Goal: Information Seeking & Learning: Learn about a topic

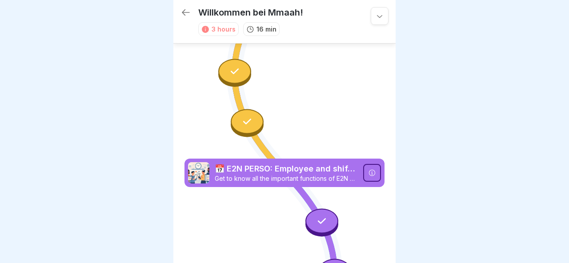
scroll to position [872, 0]
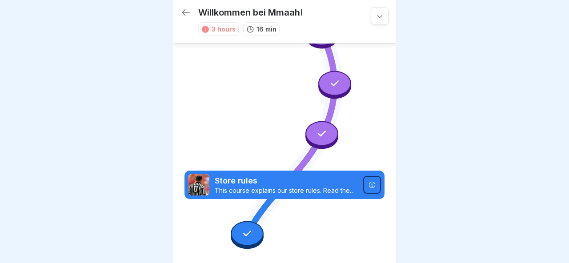
click at [185, 12] on icon at bounding box center [186, 12] width 8 height 6
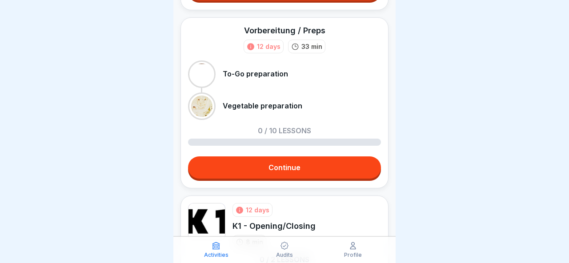
scroll to position [837, 0]
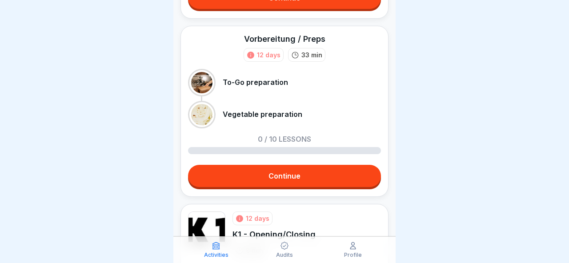
click at [284, 179] on link "Continue" at bounding box center [284, 176] width 193 height 22
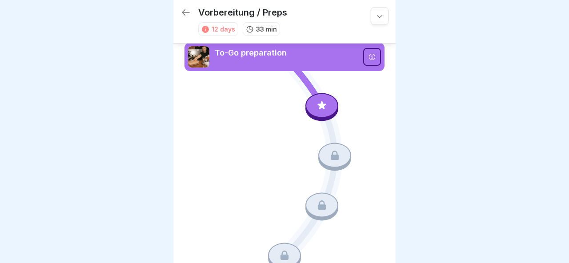
click at [189, 14] on icon at bounding box center [186, 12] width 11 height 11
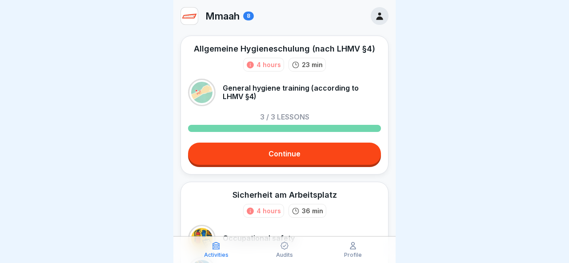
click at [299, 160] on link "Continue" at bounding box center [284, 154] width 193 height 22
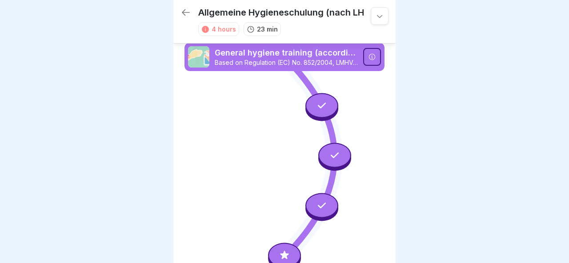
scroll to position [22, 0]
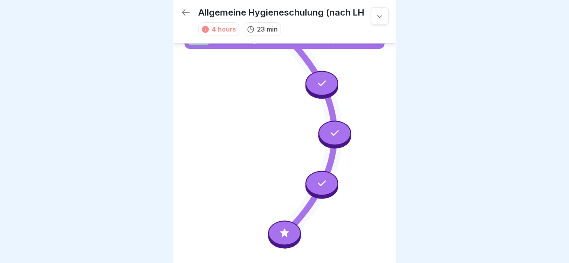
click at [288, 228] on div at bounding box center [284, 233] width 33 height 25
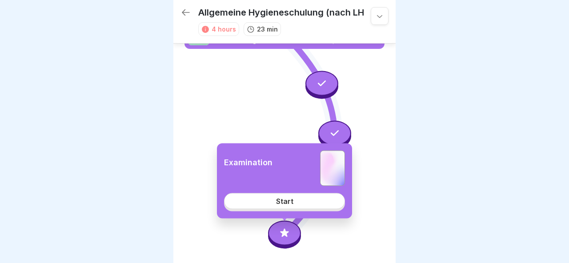
click at [289, 205] on link "Start" at bounding box center [284, 201] width 121 height 16
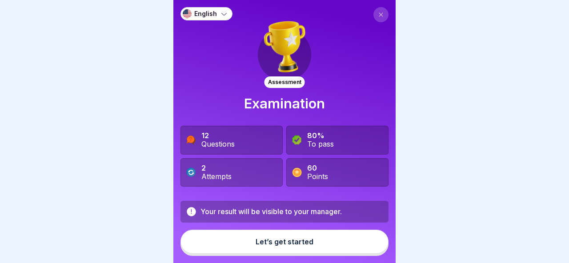
click at [286, 241] on div "Let’s get started" at bounding box center [285, 242] width 58 height 8
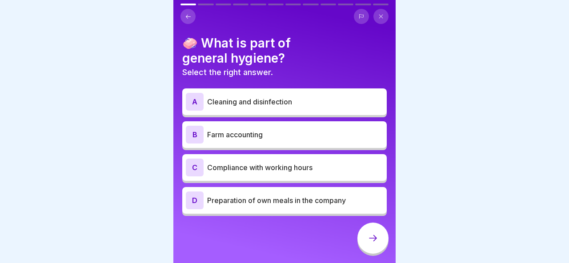
click at [300, 109] on div "A Cleaning and disinfection" at bounding box center [284, 102] width 197 height 18
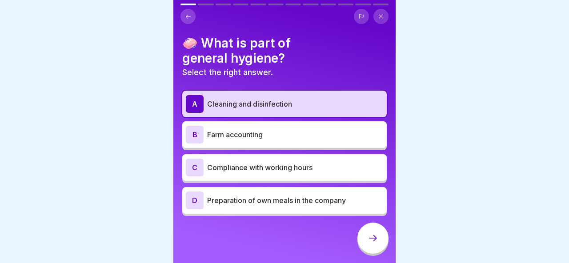
click at [287, 198] on p "Preparation of own meals in the company" at bounding box center [295, 200] width 176 height 11
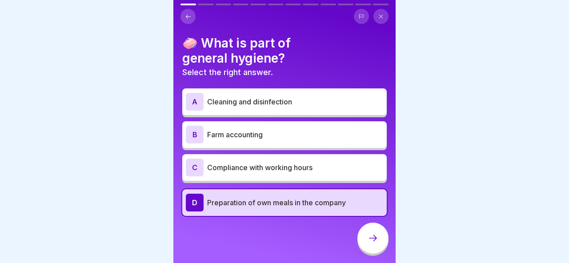
click at [292, 117] on div "A Cleaning and disinfection B Farm accounting C Compliance with working hours D…" at bounding box center [284, 153] width 205 height 125
click at [292, 113] on div "A Cleaning and disinfection" at bounding box center [284, 101] width 205 height 27
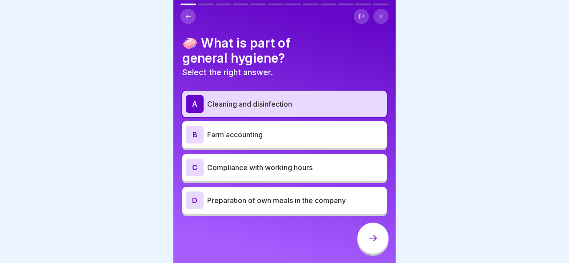
click at [374, 234] on icon at bounding box center [373, 238] width 11 height 11
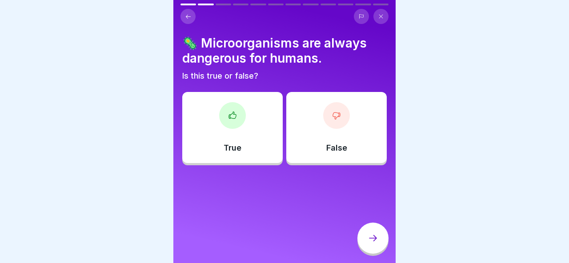
click at [273, 142] on div "True" at bounding box center [232, 127] width 100 height 71
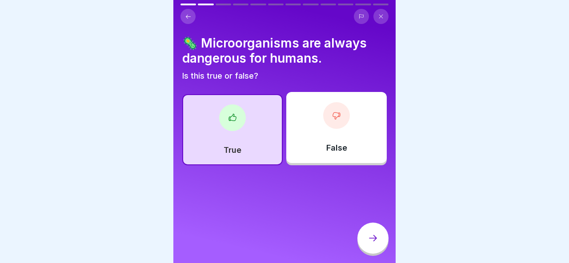
click at [366, 237] on div at bounding box center [373, 238] width 31 height 31
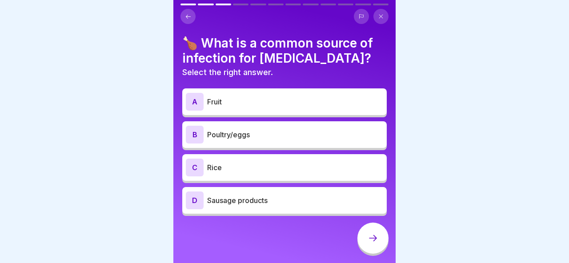
click at [266, 145] on div "B Poultry/eggs" at bounding box center [284, 134] width 205 height 27
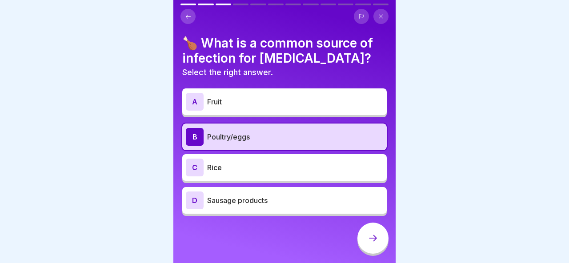
click at [364, 242] on div at bounding box center [373, 238] width 31 height 31
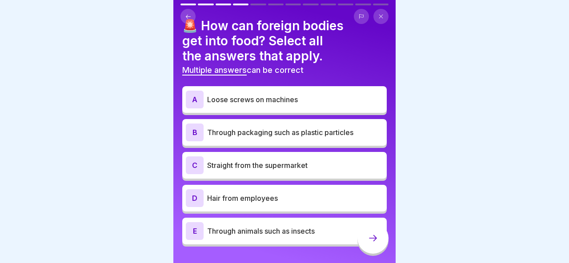
scroll to position [18, 0]
click at [283, 166] on p "Straight from the supermarket" at bounding box center [295, 165] width 176 height 11
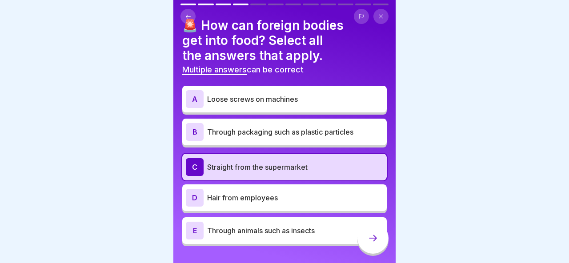
click at [283, 168] on p "Straight from the supermarket" at bounding box center [295, 167] width 176 height 11
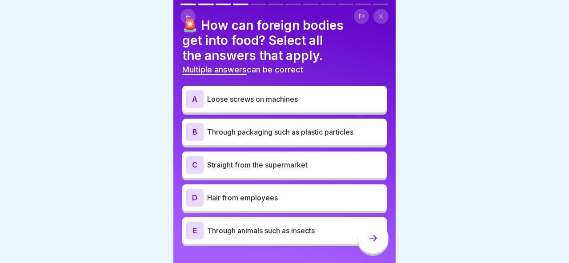
click at [281, 194] on p "Hair from employees" at bounding box center [295, 198] width 176 height 11
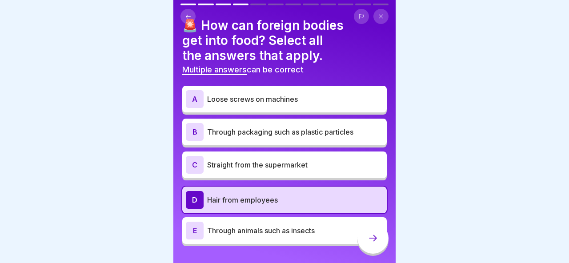
click at [280, 231] on p "Through animals such as insects" at bounding box center [295, 230] width 176 height 11
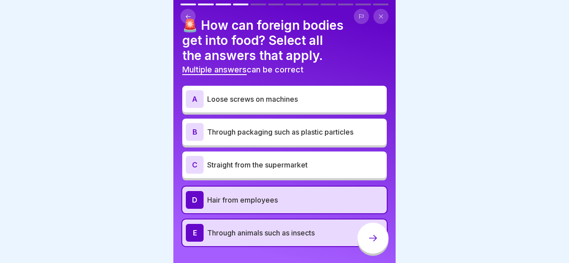
click at [380, 242] on div at bounding box center [373, 238] width 31 height 31
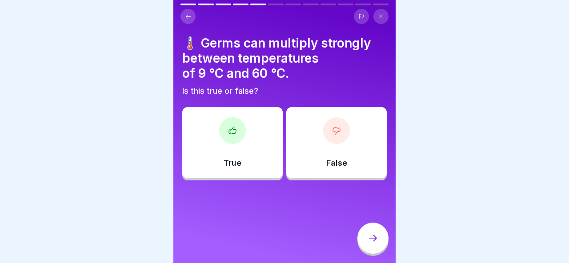
click at [275, 148] on div "True" at bounding box center [232, 142] width 100 height 71
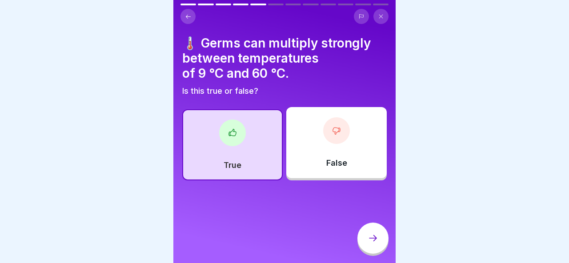
click at [367, 233] on div at bounding box center [373, 238] width 31 height 31
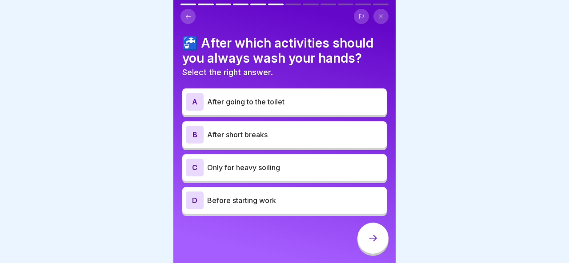
click at [278, 111] on div "A After going to the toilet" at bounding box center [284, 101] width 205 height 27
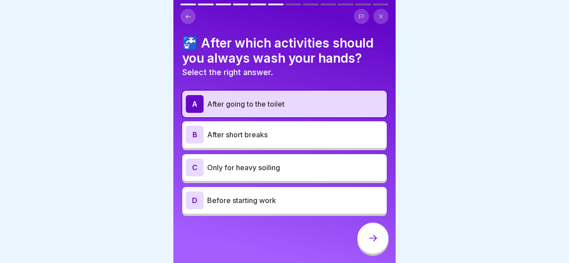
click at [332, 218] on div "🚰 After which activities should you always wash your hands? Select the right an…" at bounding box center [284, 131] width 222 height 263
click at [332, 208] on div "D Before starting work" at bounding box center [284, 201] width 197 height 18
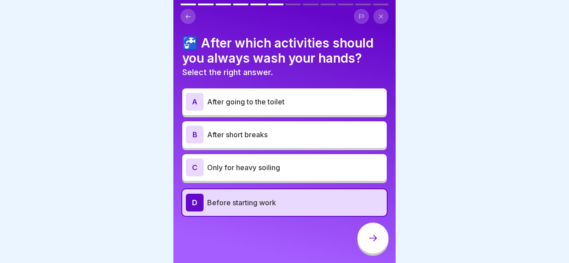
click at [318, 108] on div "A After going to the toilet" at bounding box center [284, 102] width 197 height 18
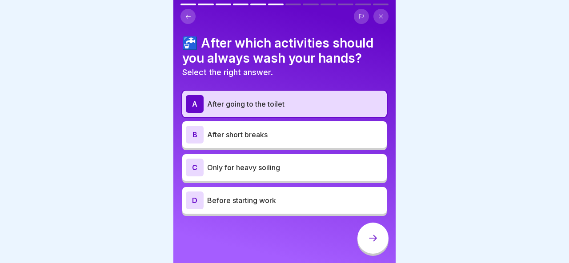
click at [376, 238] on icon at bounding box center [373, 238] width 11 height 11
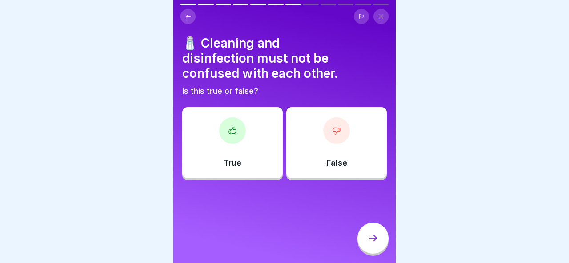
click at [252, 129] on div "True" at bounding box center [232, 142] width 100 height 71
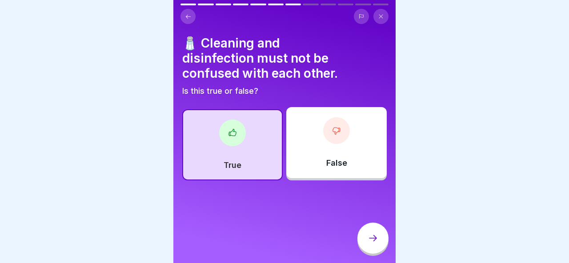
click at [374, 242] on icon at bounding box center [373, 238] width 11 height 11
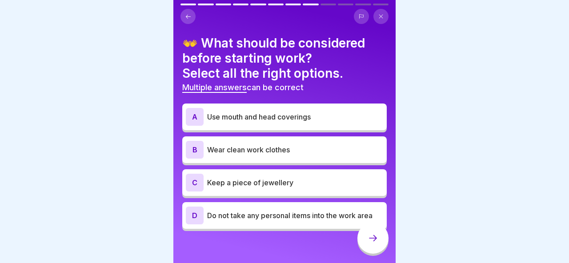
click at [297, 126] on div "A Use mouth and head coverings" at bounding box center [284, 117] width 205 height 27
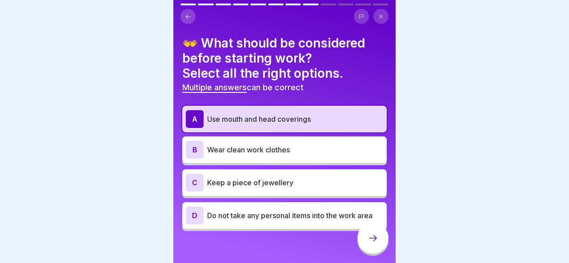
click at [288, 179] on p "Keep a piece of jewellery" at bounding box center [295, 182] width 176 height 11
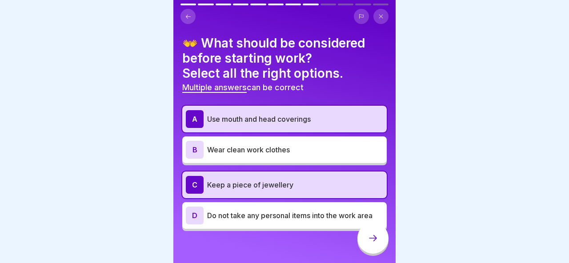
click at [289, 152] on p "Wear clean work clothes" at bounding box center [295, 150] width 176 height 11
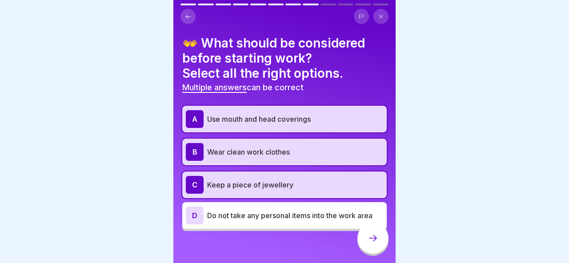
click at [292, 179] on div "C Keep a piece of jewellery" at bounding box center [284, 185] width 197 height 18
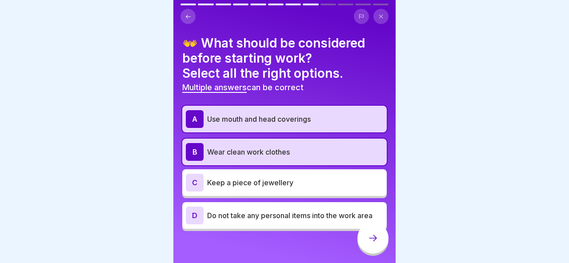
click at [318, 225] on div "D Do not take any personal items into the work area" at bounding box center [284, 215] width 205 height 27
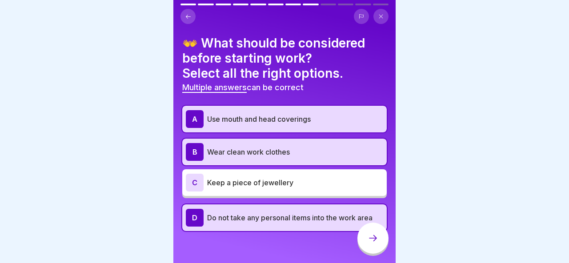
click at [369, 233] on div at bounding box center [373, 238] width 31 height 31
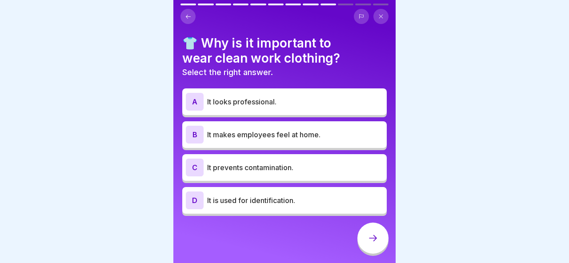
click at [298, 108] on div "A It looks professional." at bounding box center [284, 102] width 197 height 18
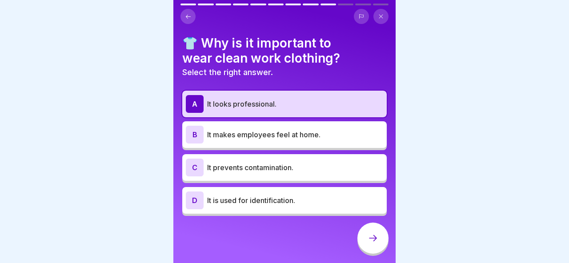
click at [290, 163] on p "It prevents contamination." at bounding box center [295, 167] width 176 height 11
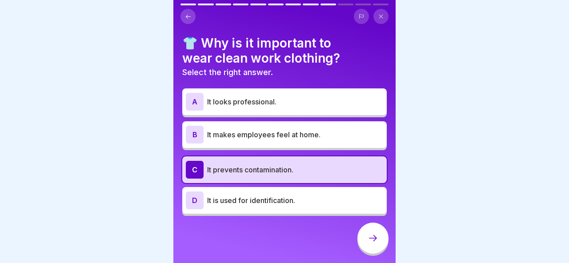
click at [370, 225] on div at bounding box center [373, 238] width 31 height 31
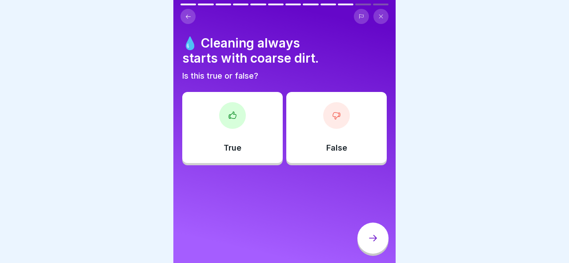
click at [298, 144] on div "False" at bounding box center [336, 127] width 100 height 71
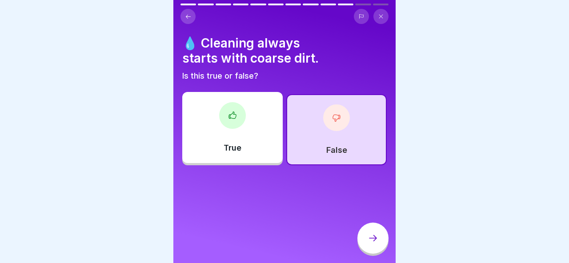
click at [262, 144] on div "True" at bounding box center [232, 127] width 100 height 71
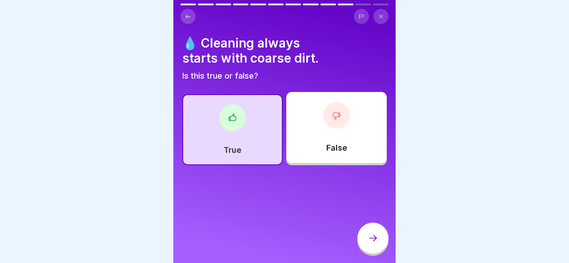
click at [370, 232] on div at bounding box center [373, 238] width 31 height 31
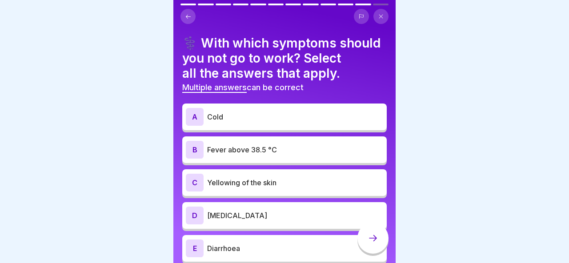
click at [275, 120] on p "Cold" at bounding box center [295, 117] width 176 height 11
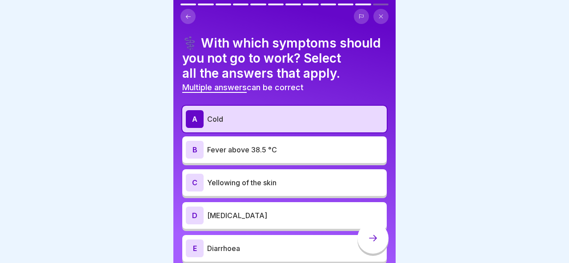
click at [275, 150] on p "Fever above 38.5 °C" at bounding box center [295, 150] width 176 height 11
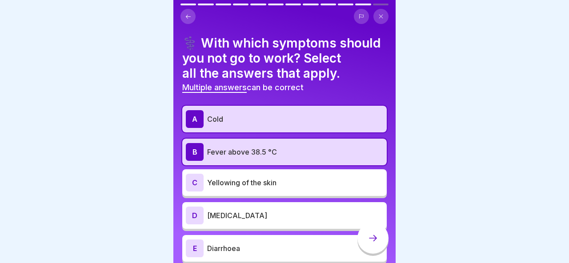
scroll to position [36, 0]
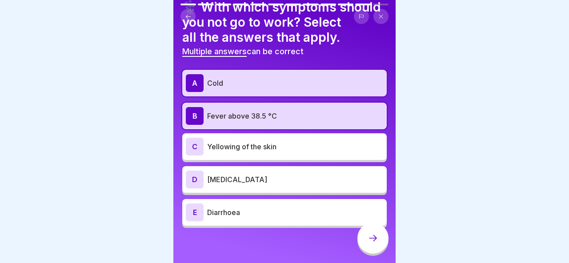
click at [272, 210] on p "Diarrhoea" at bounding box center [295, 212] width 176 height 11
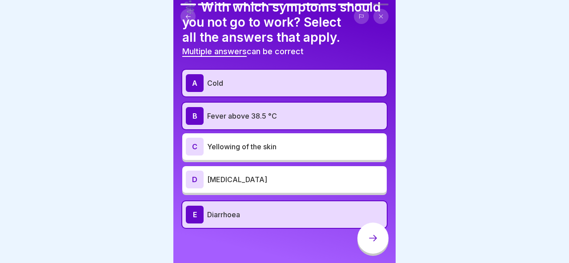
click at [317, 80] on p "Cold" at bounding box center [295, 83] width 176 height 11
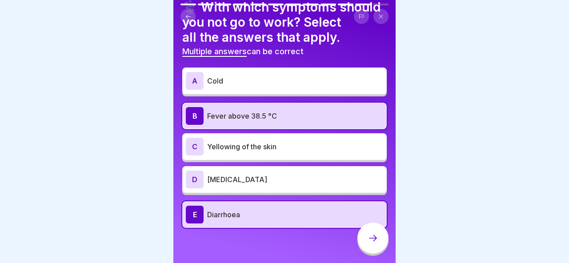
click at [373, 237] on icon at bounding box center [373, 238] width 11 height 11
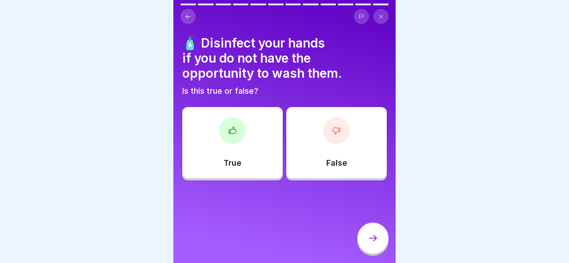
click at [275, 157] on div "True" at bounding box center [232, 142] width 100 height 71
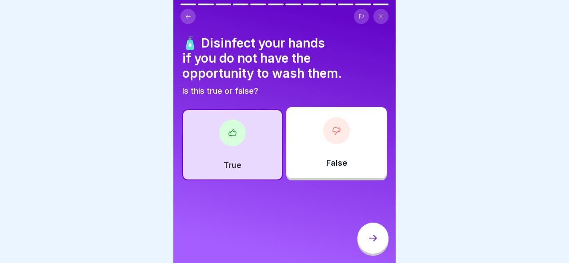
click at [368, 238] on icon at bounding box center [373, 238] width 11 height 11
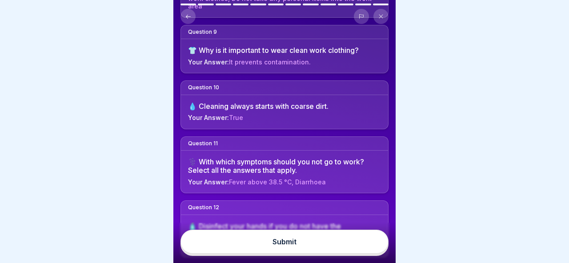
scroll to position [611, 0]
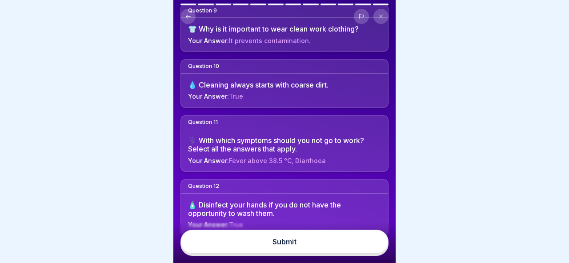
click at [295, 239] on div "Submit" at bounding box center [285, 242] width 24 height 8
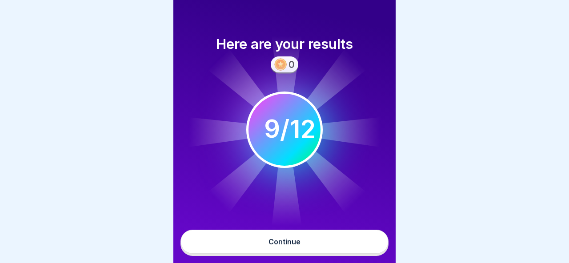
click at [298, 248] on button "Continue" at bounding box center [285, 242] width 208 height 24
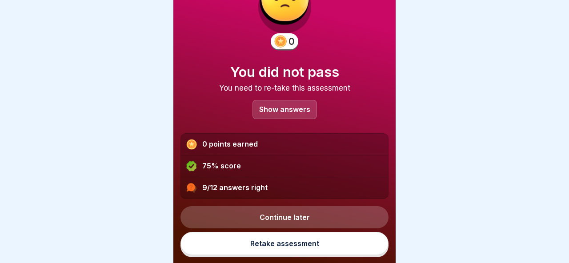
scroll to position [48, 0]
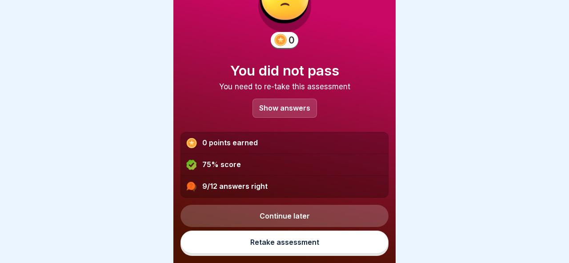
click at [310, 242] on link "Retake assessment" at bounding box center [285, 242] width 208 height 23
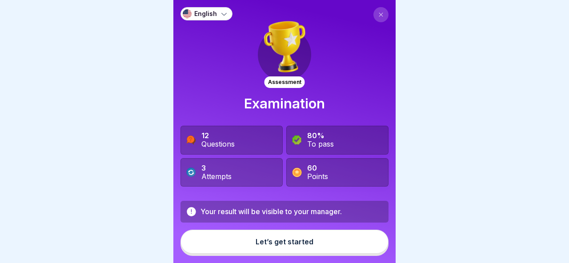
click at [310, 237] on button "Let’s get started" at bounding box center [285, 242] width 208 height 24
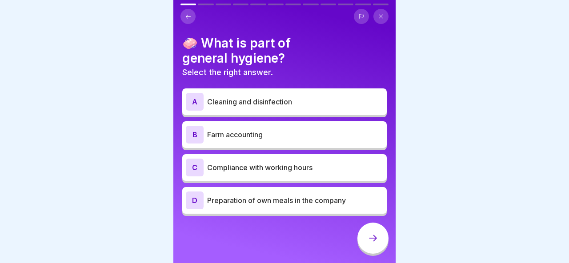
click at [316, 105] on p "Cleaning and disinfection" at bounding box center [295, 101] width 176 height 11
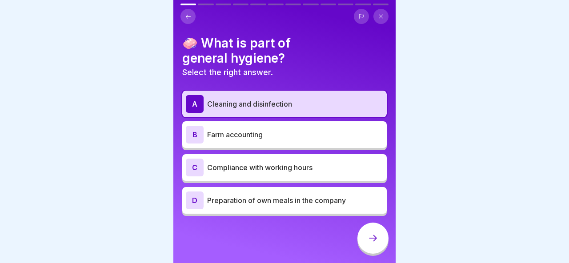
click at [363, 238] on div at bounding box center [373, 238] width 31 height 31
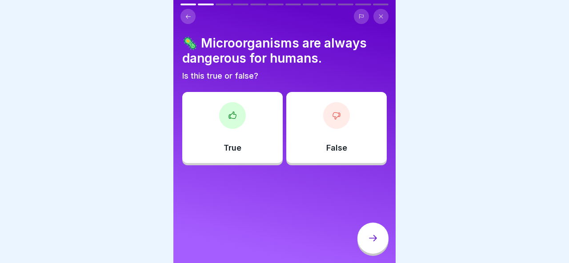
click at [278, 141] on div "True" at bounding box center [232, 127] width 100 height 71
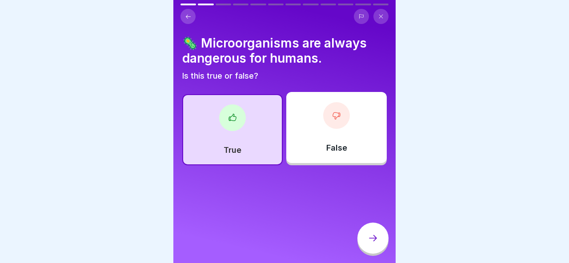
click at [370, 233] on div at bounding box center [373, 238] width 31 height 31
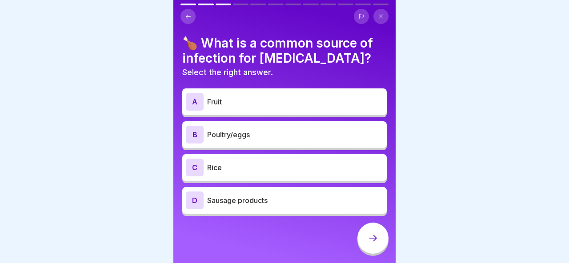
click at [288, 135] on p "Poultry/eggs" at bounding box center [295, 134] width 176 height 11
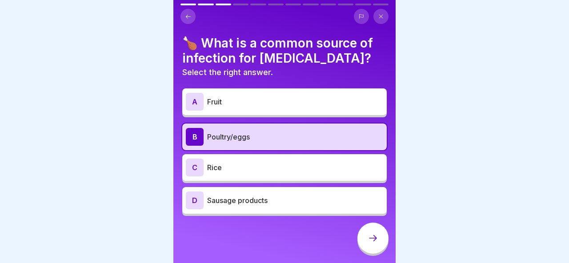
click at [373, 234] on icon at bounding box center [373, 238] width 11 height 11
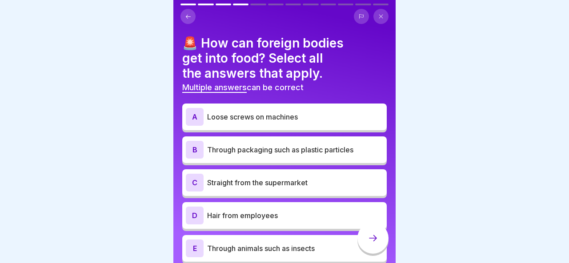
scroll to position [36, 0]
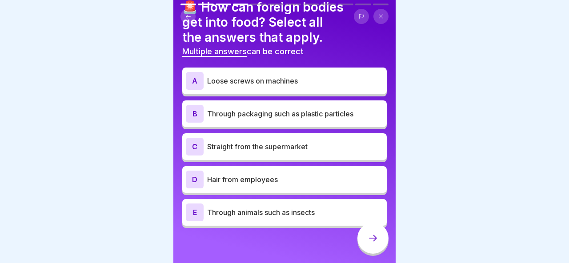
click at [314, 178] on p "Hair from employees" at bounding box center [295, 179] width 176 height 11
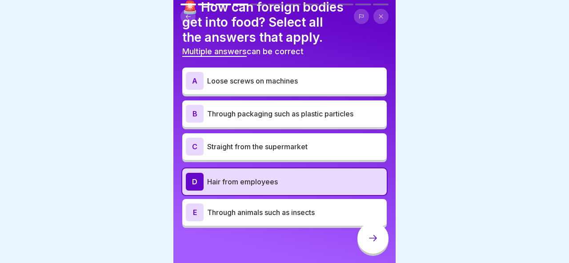
click at [314, 209] on p "Through animals such as insects" at bounding box center [295, 212] width 176 height 11
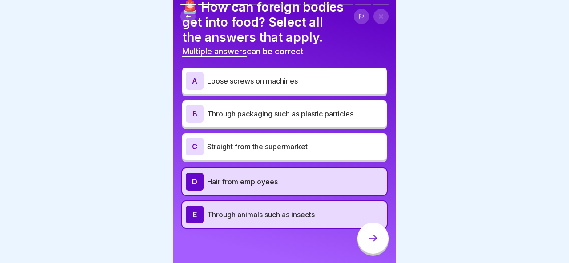
click at [374, 242] on icon at bounding box center [373, 238] width 11 height 11
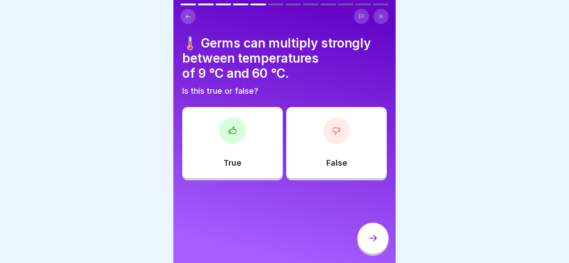
click at [251, 129] on div "True" at bounding box center [232, 142] width 100 height 71
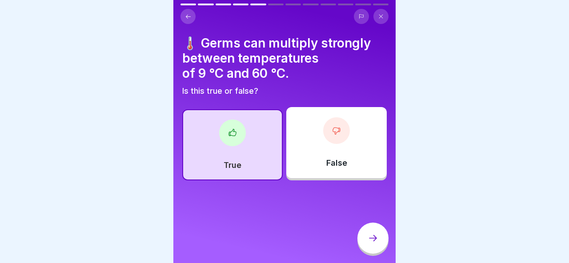
click at [370, 242] on icon at bounding box center [373, 238] width 11 height 11
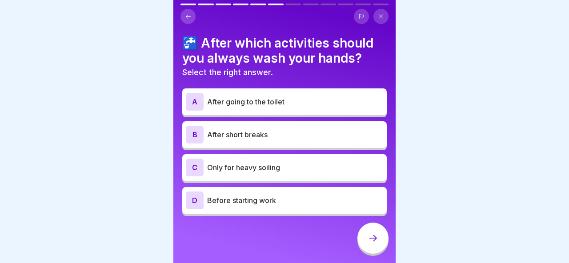
click at [287, 107] on div "A After going to the toilet" at bounding box center [284, 102] width 197 height 18
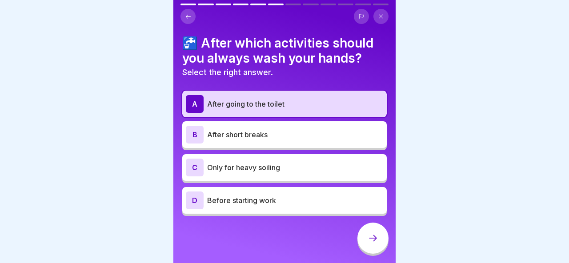
click at [375, 242] on icon at bounding box center [373, 238] width 11 height 11
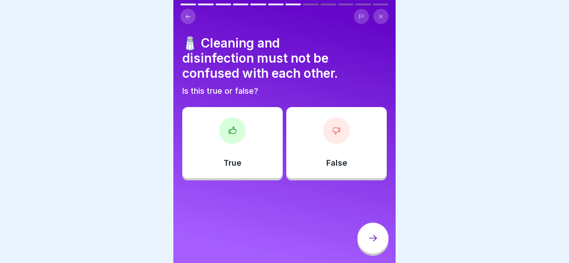
click at [255, 125] on div "True" at bounding box center [232, 142] width 100 height 71
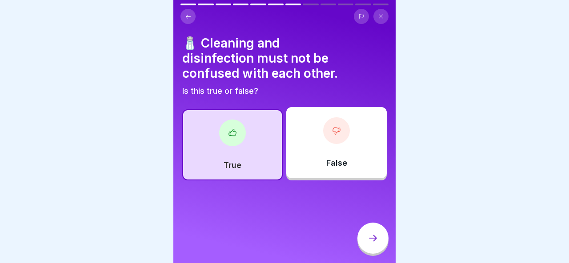
click at [372, 238] on icon at bounding box center [373, 238] width 11 height 11
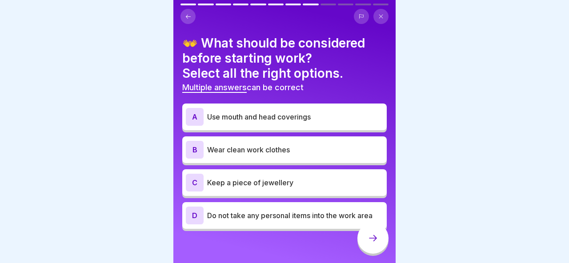
click at [304, 121] on p "Use mouth and head coverings" at bounding box center [295, 117] width 176 height 11
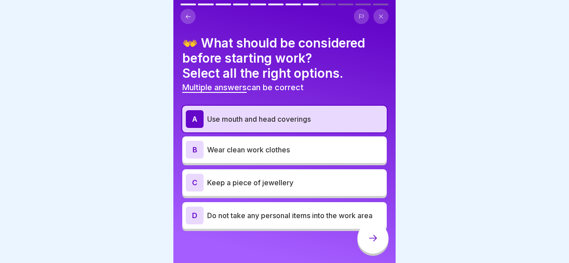
click at [301, 147] on p "Wear clean work clothes" at bounding box center [295, 150] width 176 height 11
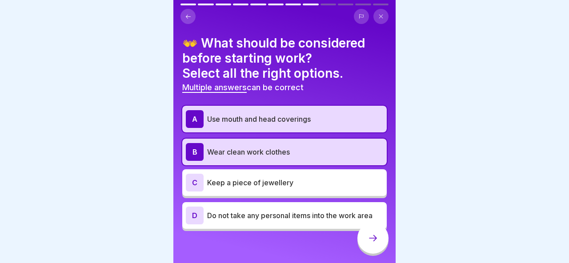
click at [371, 235] on icon at bounding box center [373, 238] width 11 height 11
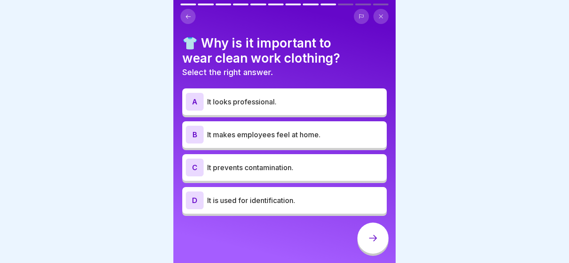
click at [299, 169] on p "It prevents contamination." at bounding box center [295, 167] width 176 height 11
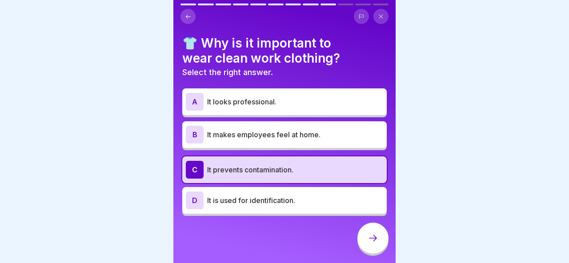
click at [366, 236] on div at bounding box center [373, 238] width 31 height 31
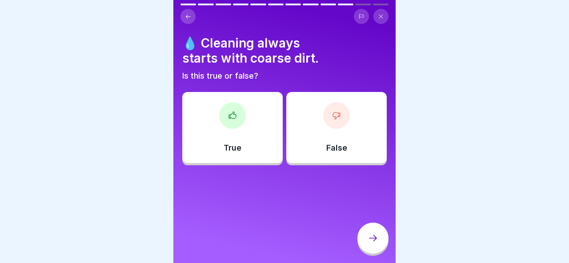
click at [272, 139] on div "True" at bounding box center [232, 127] width 100 height 71
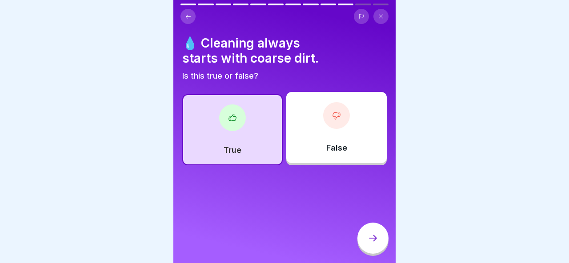
click at [374, 237] on icon at bounding box center [373, 238] width 11 height 11
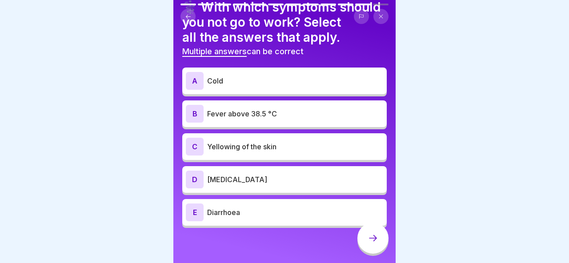
click at [271, 90] on div "A Cold" at bounding box center [284, 81] width 205 height 27
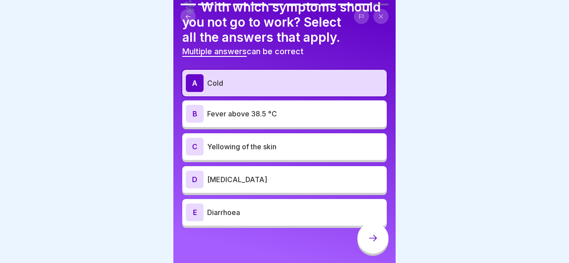
click at [272, 110] on p "Fever above 38.5 °C" at bounding box center [295, 114] width 176 height 11
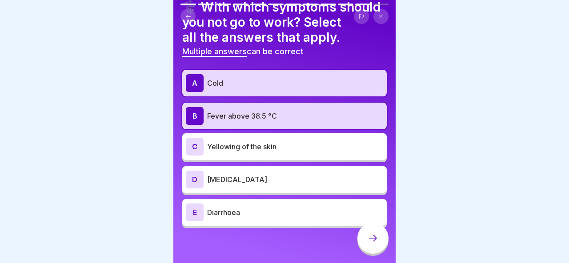
click at [273, 207] on p "Diarrhoea" at bounding box center [295, 212] width 176 height 11
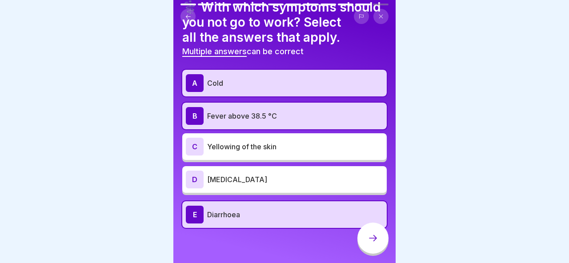
click at [370, 237] on icon at bounding box center [373, 238] width 11 height 11
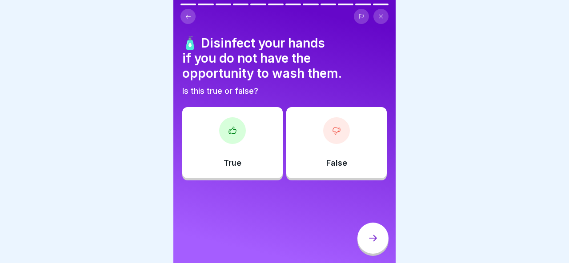
click at [274, 156] on div "True" at bounding box center [232, 142] width 100 height 71
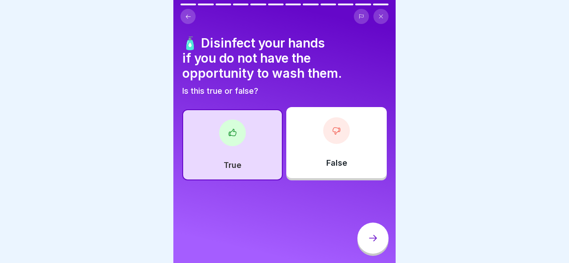
click at [375, 241] on icon at bounding box center [373, 238] width 11 height 11
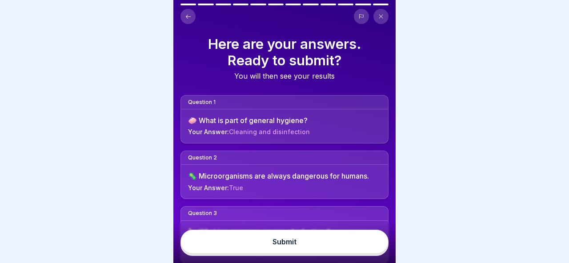
click at [300, 245] on button "Submit" at bounding box center [285, 242] width 208 height 24
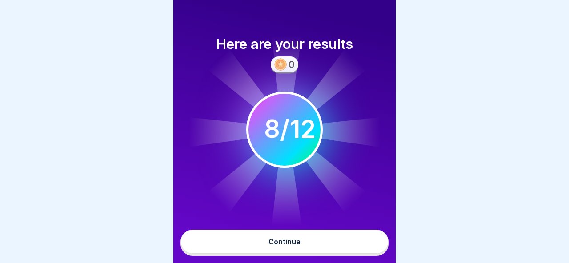
click at [301, 242] on button "Continue" at bounding box center [285, 242] width 208 height 24
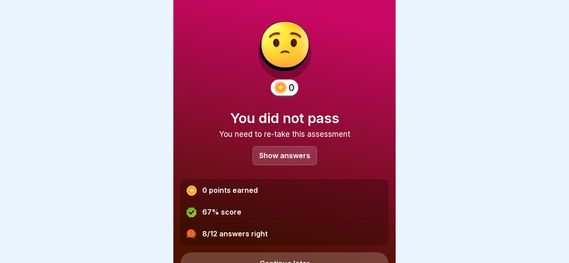
scroll to position [48, 0]
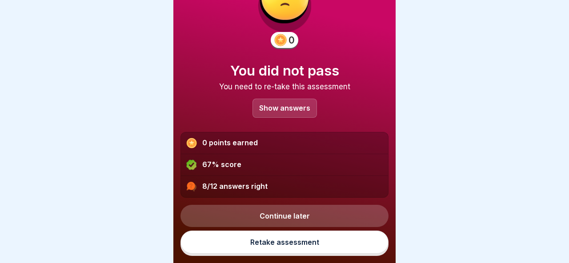
click at [311, 214] on link "Continue later" at bounding box center [285, 216] width 208 height 22
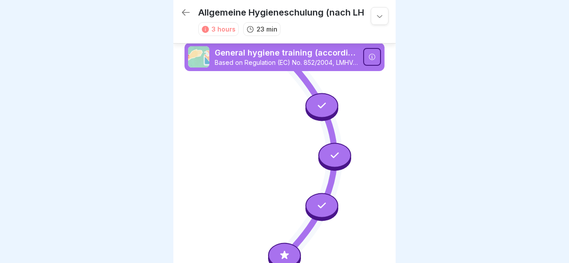
scroll to position [22, 0]
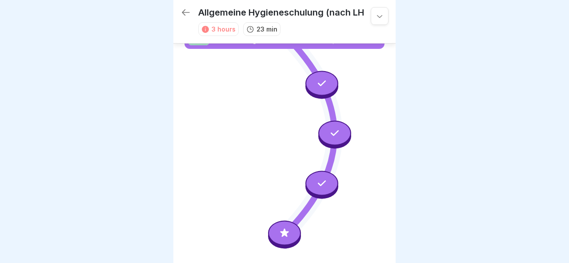
click at [189, 12] on icon at bounding box center [186, 12] width 8 height 6
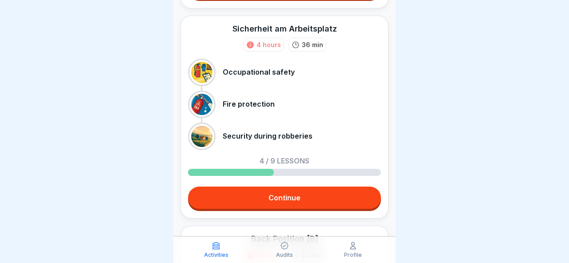
click at [283, 193] on link "Continue" at bounding box center [284, 198] width 193 height 22
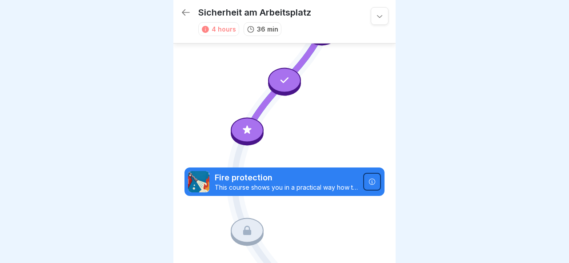
click at [247, 125] on div at bounding box center [247, 130] width 33 height 25
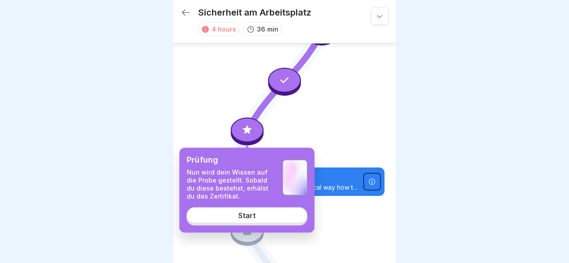
click at [251, 213] on div "Start" at bounding box center [246, 215] width 17 height 8
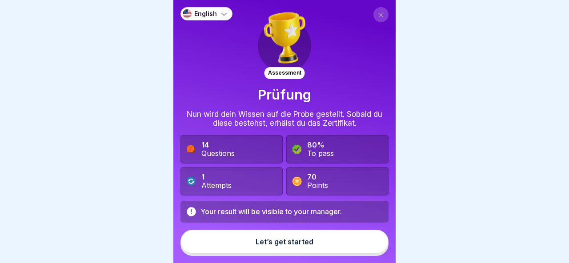
click at [289, 242] on div "Let’s get started" at bounding box center [285, 242] width 58 height 8
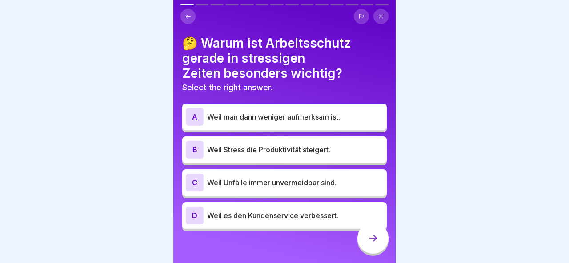
click at [383, 16] on icon at bounding box center [380, 16] width 5 height 5
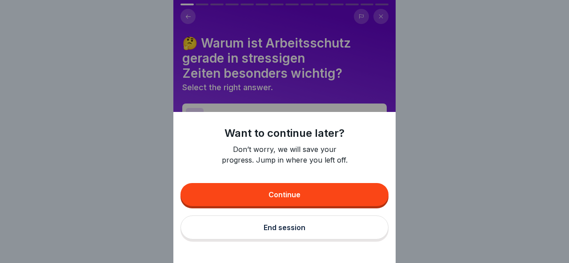
click at [308, 193] on button "Continue" at bounding box center [285, 194] width 208 height 23
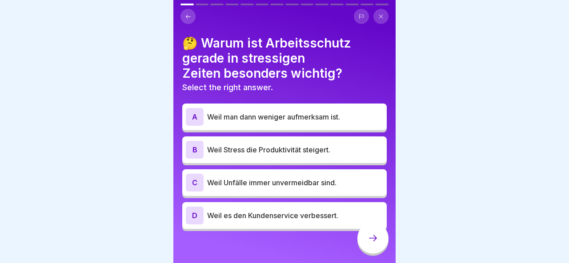
click at [188, 14] on icon at bounding box center [188, 16] width 7 height 7
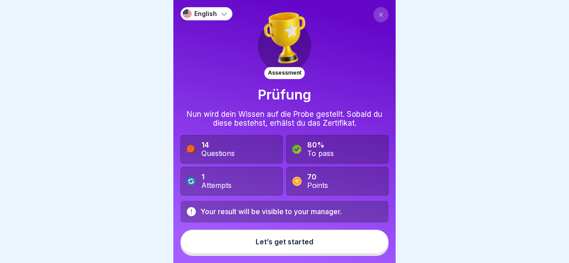
click at [209, 13] on p "English" at bounding box center [205, 14] width 23 height 8
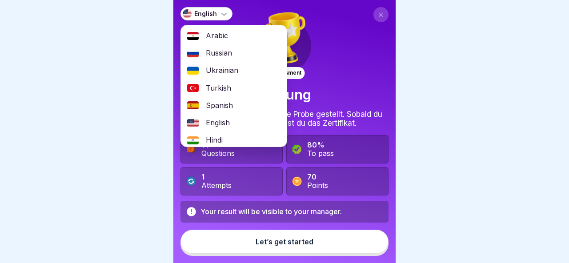
scroll to position [36, 0]
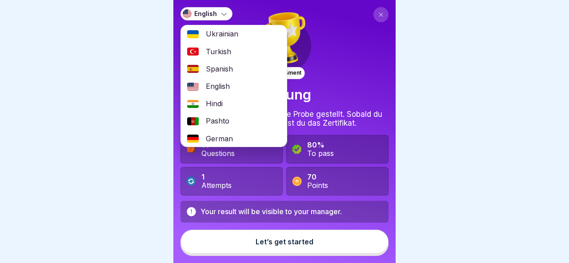
click at [221, 85] on span "English" at bounding box center [218, 86] width 24 height 8
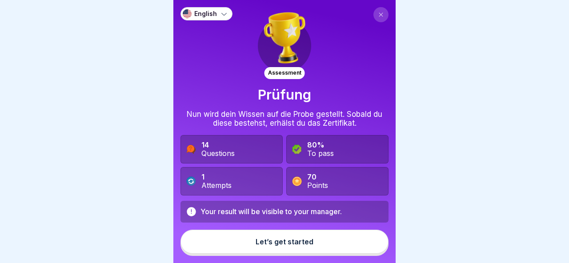
click at [226, 14] on icon at bounding box center [224, 13] width 9 height 9
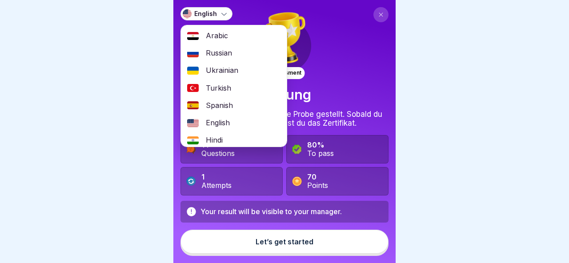
click at [229, 54] on span "Russian" at bounding box center [219, 53] width 26 height 8
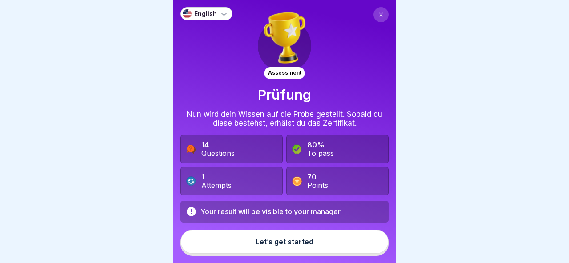
click at [220, 15] on icon at bounding box center [224, 13] width 9 height 9
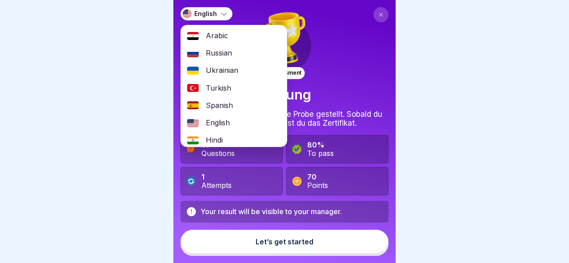
click at [219, 47] on div "Russian" at bounding box center [234, 52] width 106 height 17
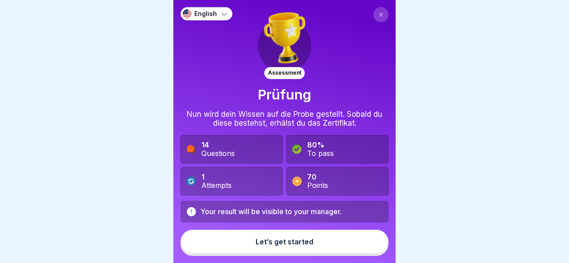
click at [215, 15] on p "English" at bounding box center [205, 14] width 23 height 8
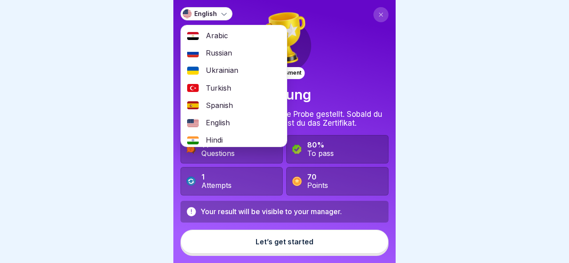
click at [213, 35] on span "Arabic" at bounding box center [217, 36] width 22 height 8
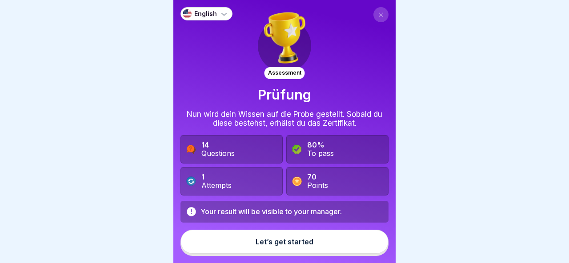
click at [210, 15] on p "English" at bounding box center [205, 14] width 23 height 8
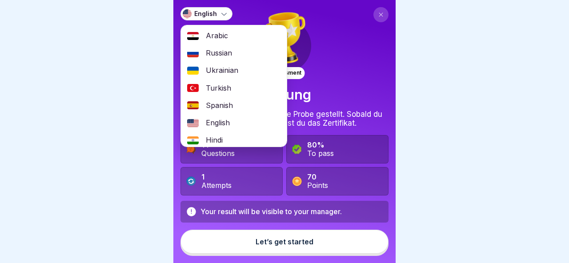
scroll to position [39, 0]
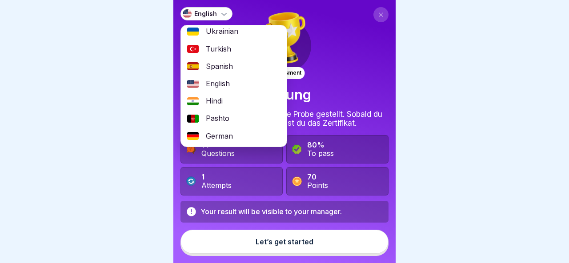
click at [212, 132] on span "German" at bounding box center [219, 136] width 27 height 8
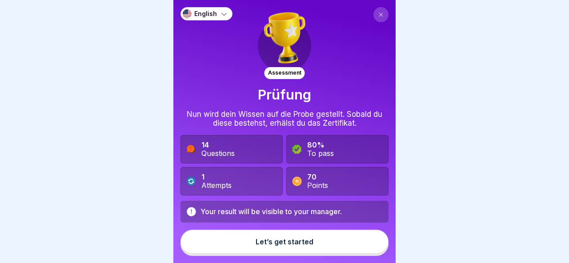
click at [218, 13] on div "English" at bounding box center [207, 13] width 52 height 13
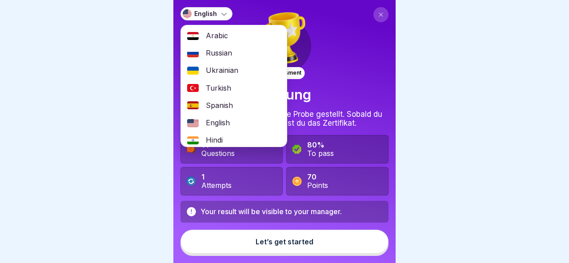
click at [151, 113] on div at bounding box center [284, 131] width 569 height 263
click at [426, 93] on div at bounding box center [284, 131] width 569 height 263
click at [379, 13] on icon at bounding box center [380, 14] width 5 height 5
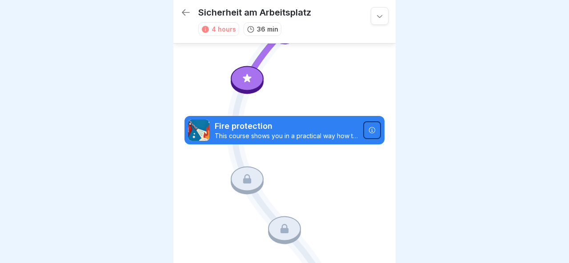
scroll to position [265, 0]
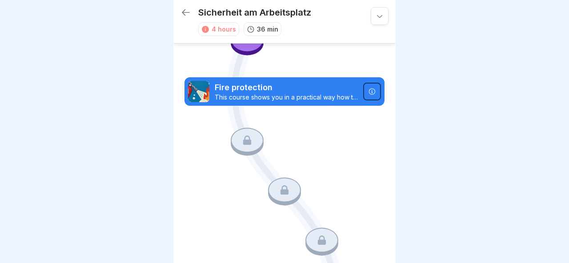
click at [184, 11] on icon at bounding box center [186, 12] width 8 height 6
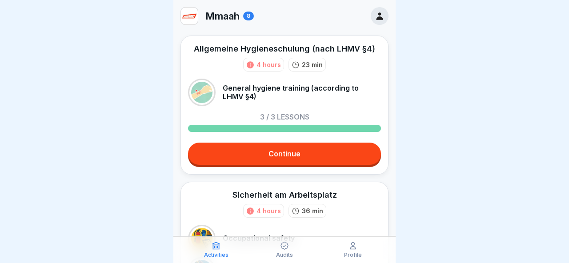
click at [286, 162] on link "Continue" at bounding box center [284, 154] width 193 height 22
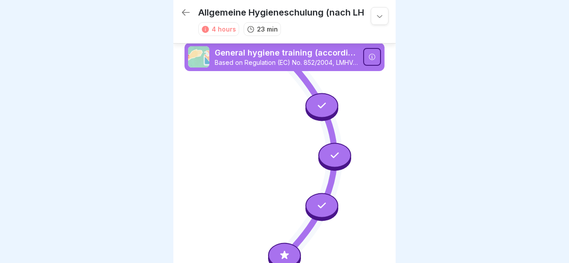
scroll to position [22, 0]
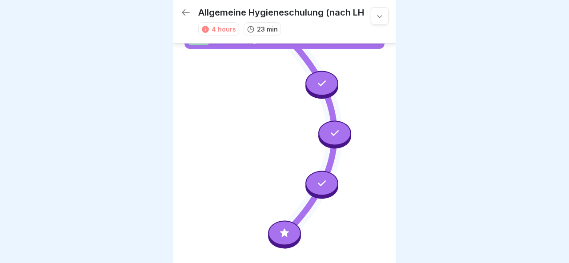
click at [281, 228] on div at bounding box center [284, 233] width 33 height 25
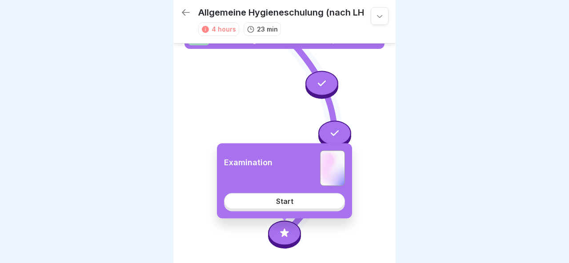
click at [286, 204] on div "Start" at bounding box center [284, 201] width 17 height 8
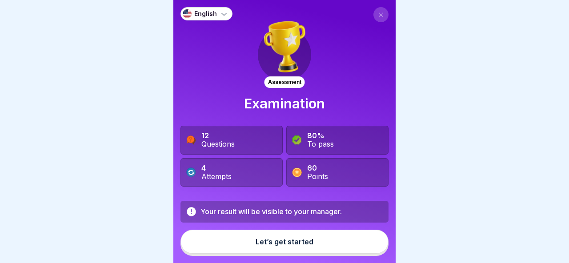
click at [293, 246] on button "Let’s get started" at bounding box center [285, 242] width 208 height 24
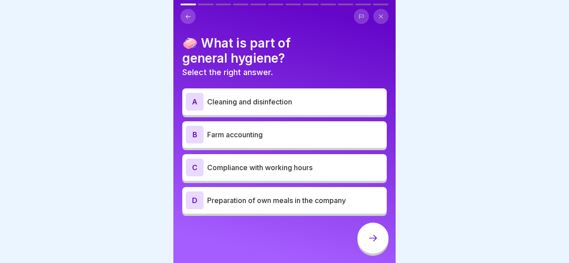
click at [311, 104] on p "Cleaning and disinfection" at bounding box center [295, 101] width 176 height 11
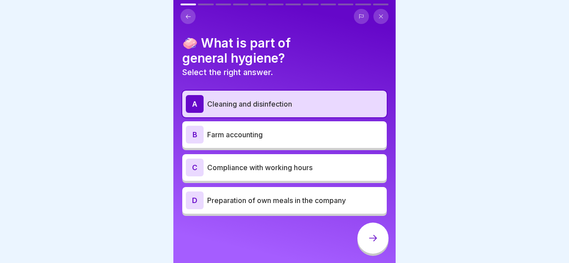
click at [370, 235] on icon at bounding box center [373, 238] width 11 height 11
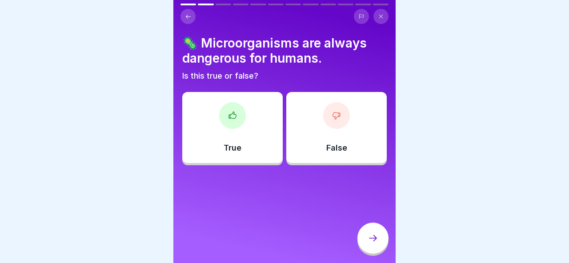
click at [304, 147] on div "False" at bounding box center [336, 127] width 100 height 71
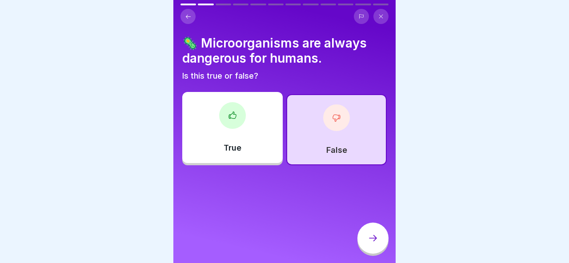
click at [277, 145] on div "True" at bounding box center [232, 127] width 100 height 71
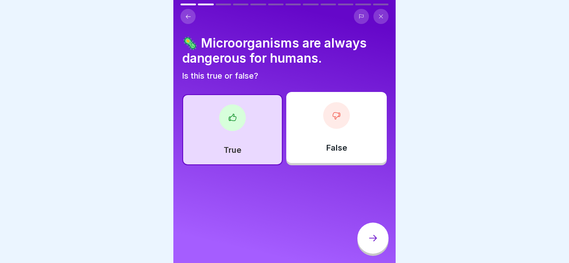
click at [338, 158] on div "False" at bounding box center [336, 127] width 100 height 71
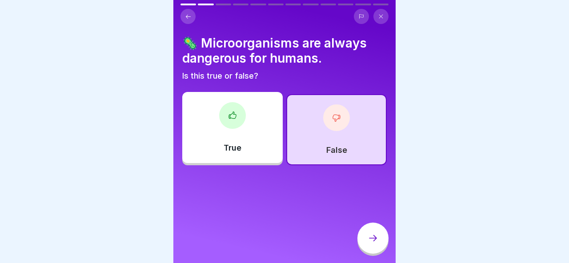
click at [261, 148] on div "True" at bounding box center [232, 127] width 100 height 71
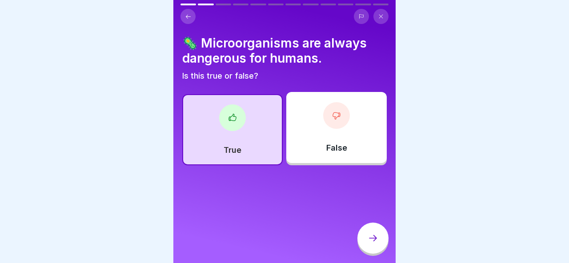
click at [365, 235] on div at bounding box center [373, 238] width 31 height 31
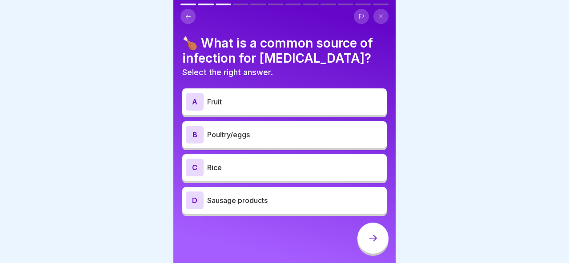
click at [299, 125] on div "B Poultry/eggs" at bounding box center [284, 134] width 205 height 27
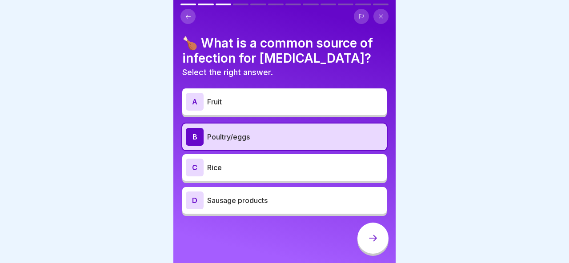
click at [374, 230] on div at bounding box center [373, 238] width 31 height 31
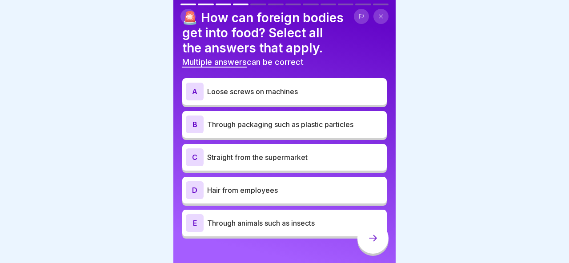
scroll to position [36, 0]
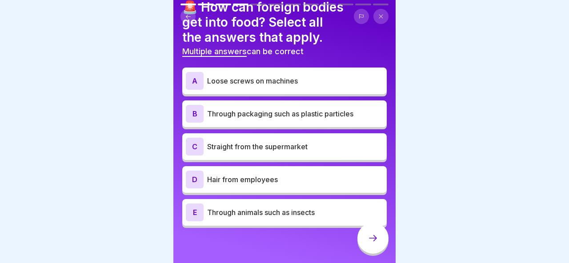
click at [278, 195] on div "A Loose screws on machines B Through packaging such as plastic particles C Stra…" at bounding box center [284, 149] width 205 height 158
click at [281, 221] on div "E Through animals such as insects" at bounding box center [284, 213] width 197 height 18
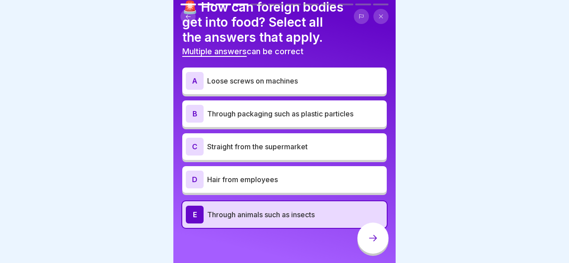
click at [280, 186] on div "D Hair from employees" at bounding box center [284, 180] width 197 height 18
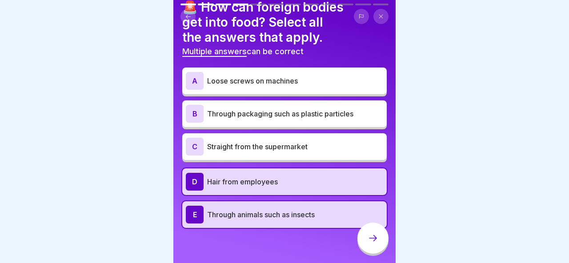
click at [366, 240] on div at bounding box center [373, 238] width 31 height 31
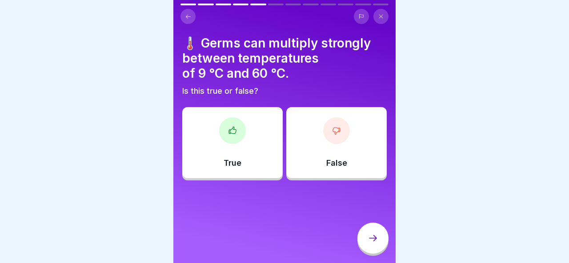
click at [263, 155] on div "True" at bounding box center [232, 142] width 100 height 71
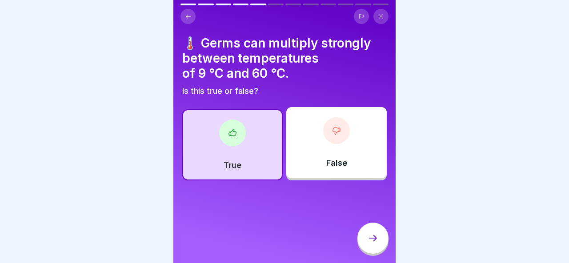
click at [363, 232] on div at bounding box center [373, 238] width 31 height 31
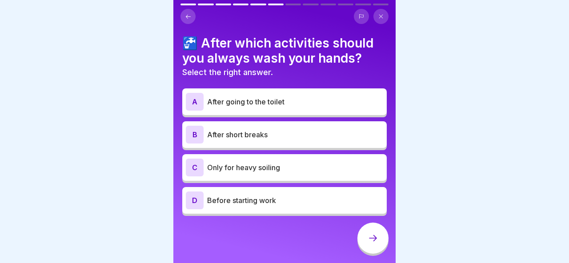
click at [283, 91] on div "A After going to the toilet" at bounding box center [284, 101] width 205 height 27
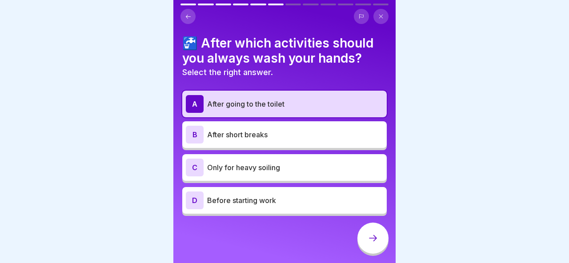
click at [346, 205] on div "D Before starting work" at bounding box center [284, 201] width 197 height 18
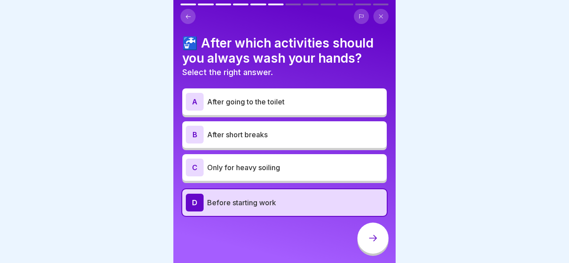
click at [375, 233] on div at bounding box center [373, 238] width 31 height 31
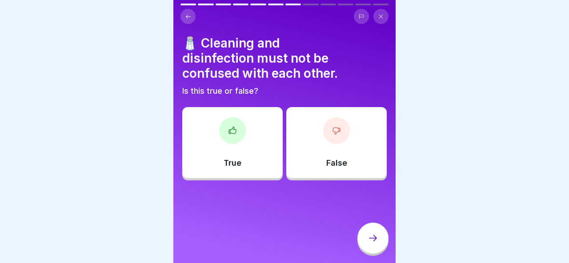
click at [265, 133] on div "True" at bounding box center [232, 142] width 100 height 71
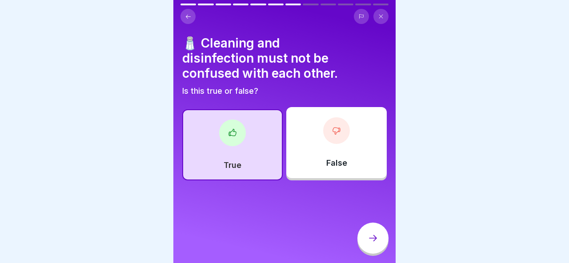
click at [369, 228] on div at bounding box center [373, 238] width 31 height 31
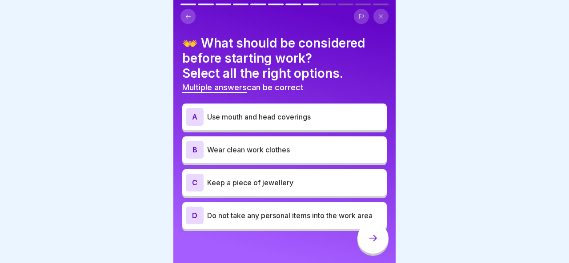
click at [301, 149] on p "Wear clean work clothes" at bounding box center [295, 150] width 176 height 11
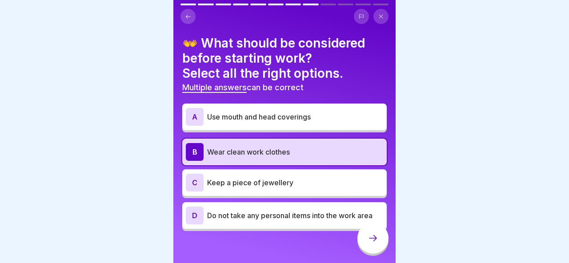
click at [299, 125] on div "A Use mouth and head coverings" at bounding box center [284, 117] width 205 height 27
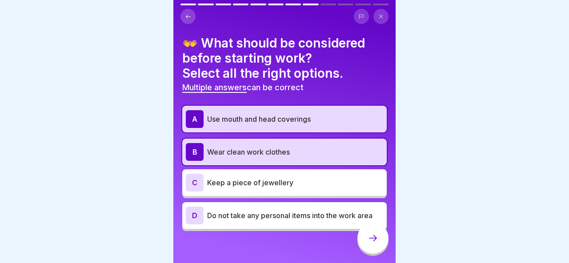
click at [368, 236] on icon at bounding box center [373, 238] width 11 height 11
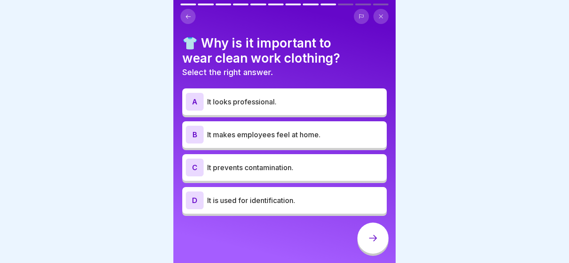
click at [288, 171] on p "It prevents contamination." at bounding box center [295, 167] width 176 height 11
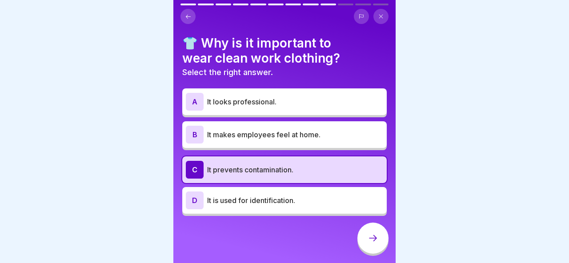
click at [372, 233] on icon at bounding box center [373, 238] width 11 height 11
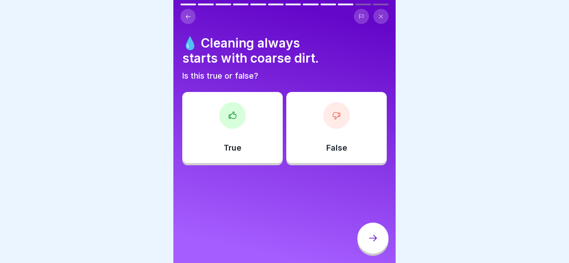
click at [229, 125] on div at bounding box center [232, 115] width 27 height 27
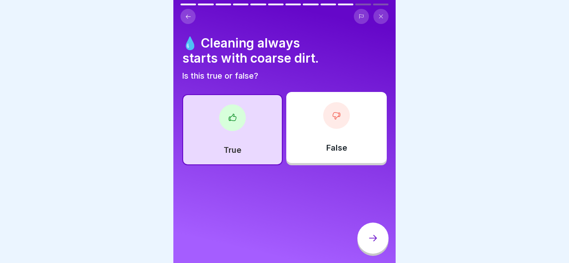
click at [379, 249] on div at bounding box center [373, 238] width 31 height 31
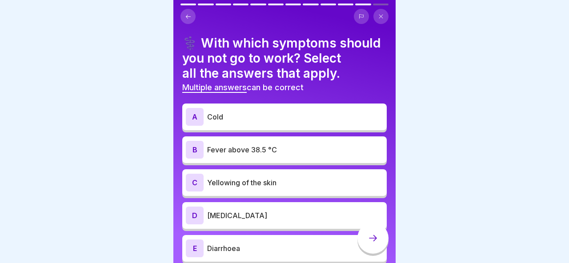
click at [273, 152] on p "Fever above 38.5 °C" at bounding box center [295, 150] width 176 height 11
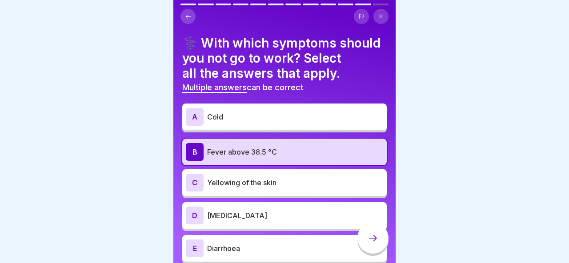
click at [272, 123] on div "A Cold" at bounding box center [284, 117] width 197 height 18
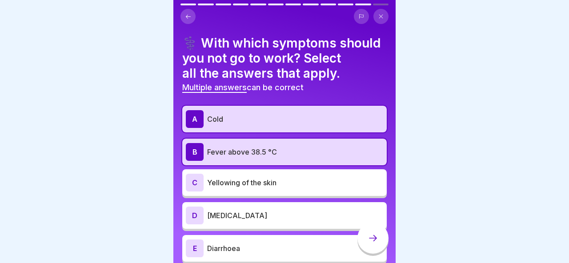
click at [274, 245] on p "Diarrhoea" at bounding box center [295, 248] width 176 height 11
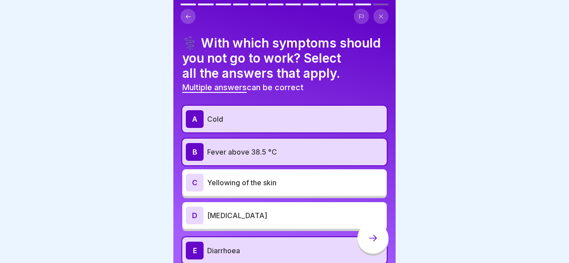
click at [365, 233] on div at bounding box center [373, 238] width 31 height 31
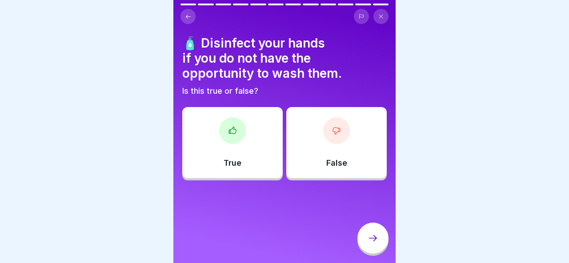
click at [256, 165] on div "True" at bounding box center [232, 142] width 100 height 71
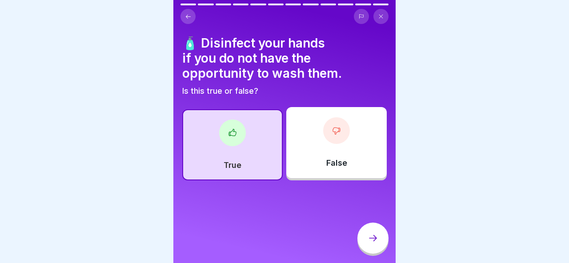
click at [377, 244] on div at bounding box center [373, 238] width 31 height 31
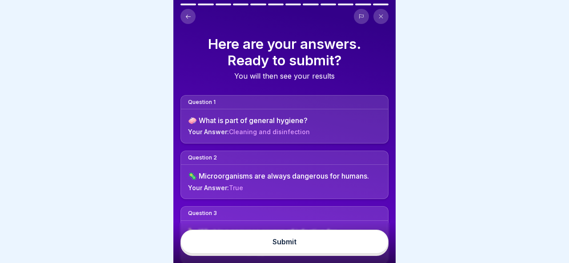
click at [330, 250] on button "Submit" at bounding box center [285, 242] width 208 height 24
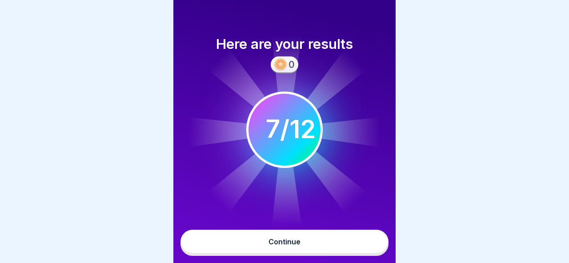
click at [320, 237] on button "Continue" at bounding box center [285, 242] width 208 height 24
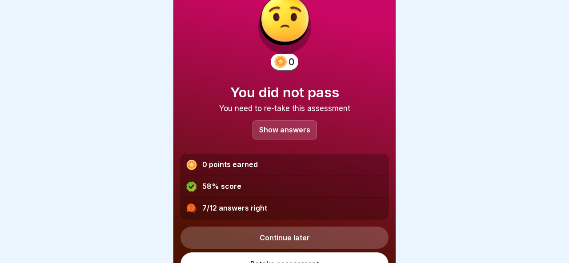
scroll to position [48, 0]
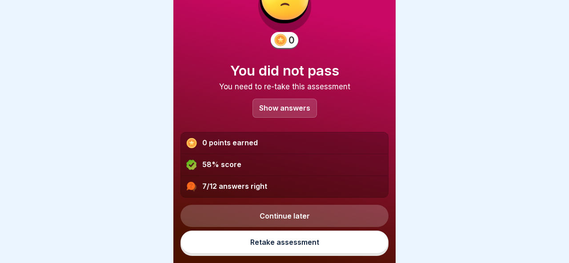
click at [292, 113] on div "Show answers" at bounding box center [285, 108] width 64 height 19
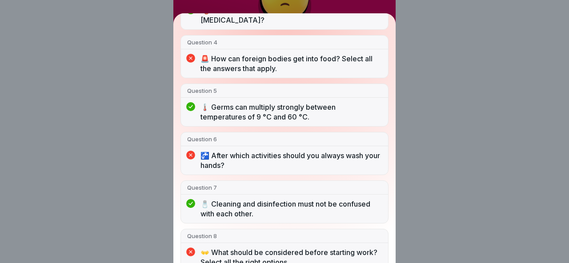
scroll to position [403, 0]
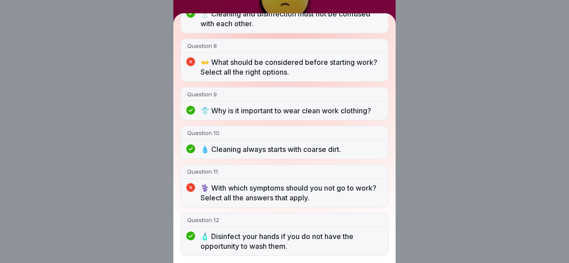
click at [418, 146] on div "You did not pass 7/12 answers right Question 1 🧼 What is part of general hygien…" at bounding box center [284, 131] width 569 height 263
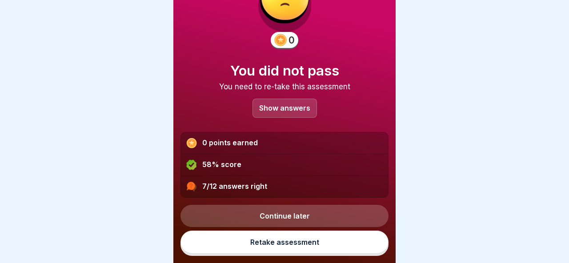
click at [284, 244] on link "Retake assessment" at bounding box center [285, 242] width 208 height 23
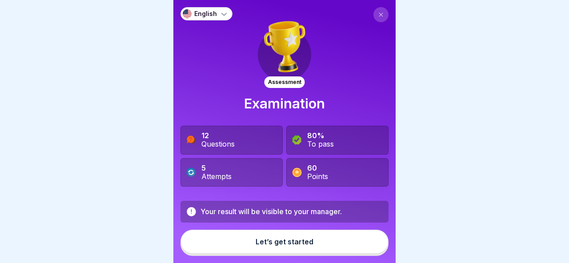
click at [284, 245] on div "Let’s get started" at bounding box center [285, 242] width 58 height 8
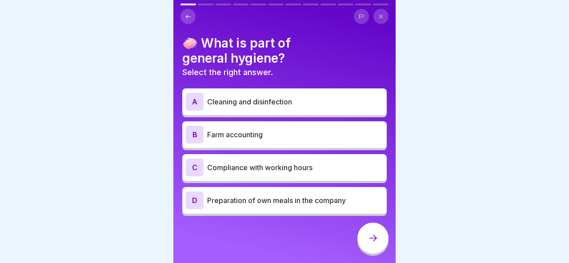
click at [296, 114] on div "A Cleaning and disinfection" at bounding box center [284, 101] width 205 height 27
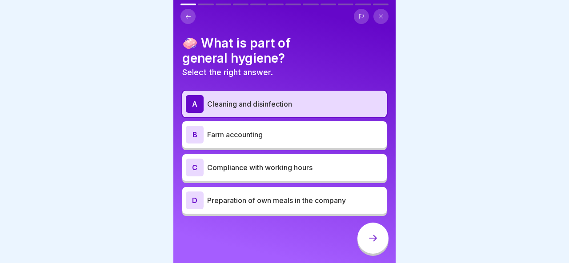
click at [370, 234] on icon at bounding box center [373, 238] width 11 height 11
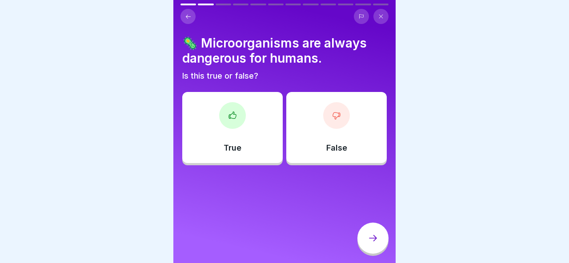
click at [309, 147] on div "False" at bounding box center [336, 127] width 100 height 71
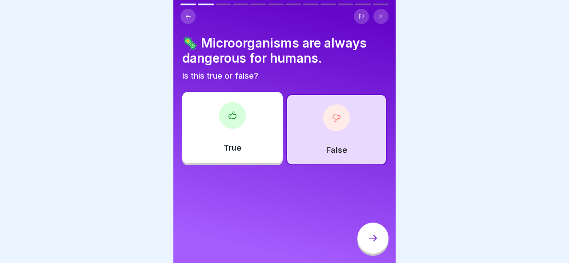
click at [371, 247] on div at bounding box center [373, 238] width 31 height 31
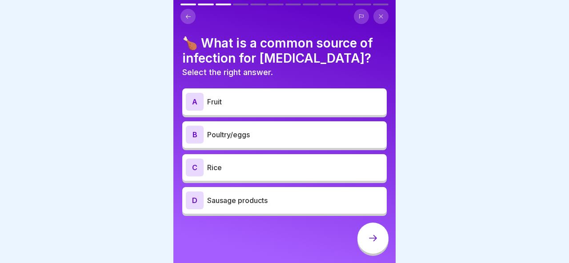
click at [283, 129] on div "B Poultry/eggs" at bounding box center [284, 135] width 197 height 18
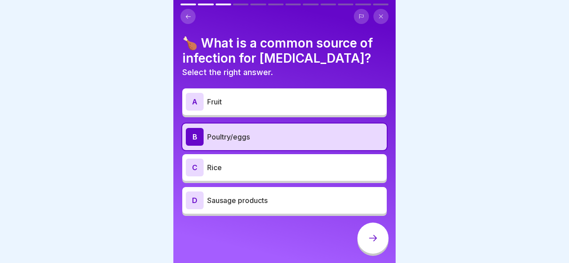
click at [367, 241] on div at bounding box center [373, 238] width 31 height 31
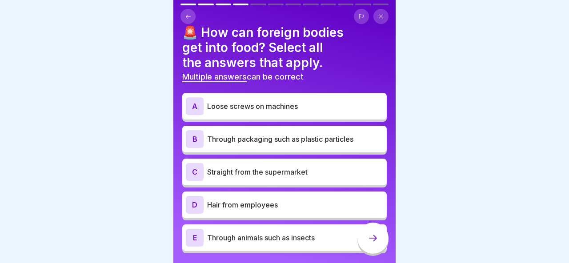
scroll to position [14, 0]
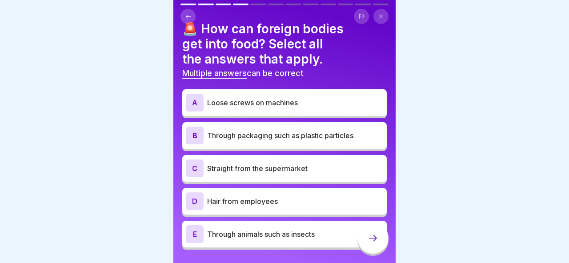
click at [282, 171] on p "Straight from the supermarket" at bounding box center [295, 168] width 176 height 11
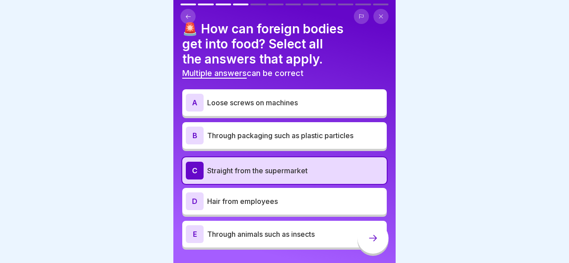
click at [282, 201] on p "Hair from employees" at bounding box center [295, 201] width 176 height 11
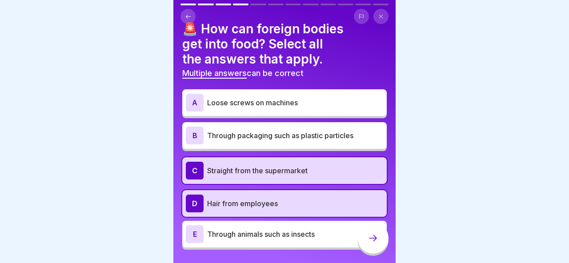
click at [283, 229] on p "Through animals such as insects" at bounding box center [295, 234] width 176 height 11
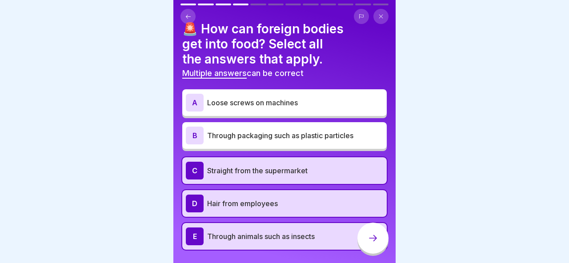
click at [374, 244] on div at bounding box center [373, 238] width 31 height 31
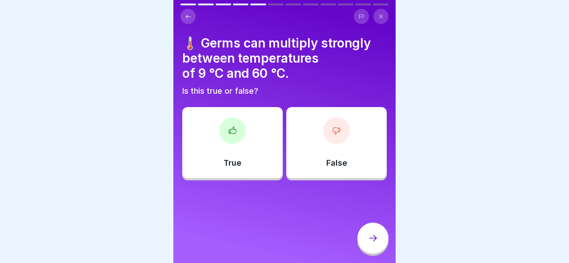
click at [267, 138] on div "True" at bounding box center [232, 142] width 100 height 71
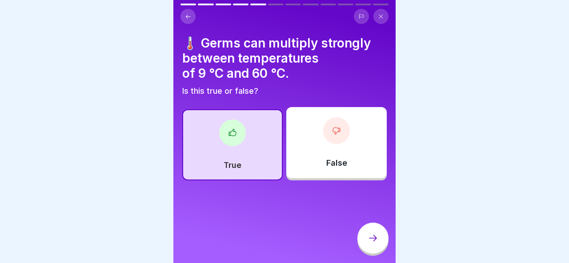
click at [376, 233] on icon at bounding box center [373, 238] width 11 height 11
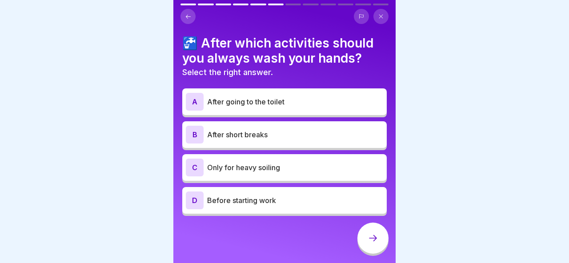
click at [278, 103] on p "After going to the toilet" at bounding box center [295, 101] width 176 height 11
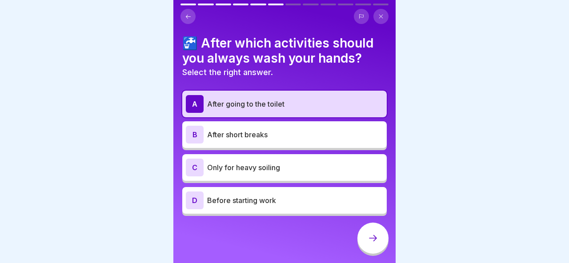
click at [370, 240] on icon at bounding box center [373, 238] width 11 height 11
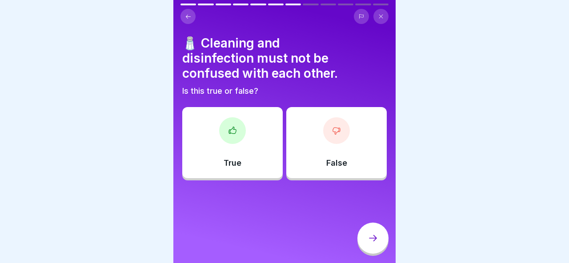
click at [252, 141] on div "True" at bounding box center [232, 142] width 100 height 71
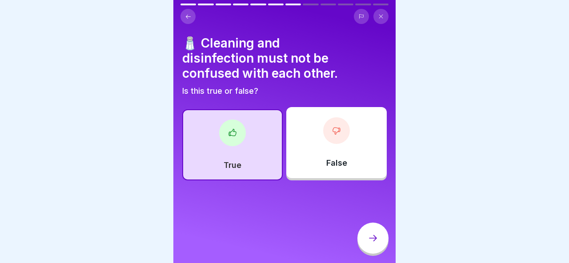
click at [377, 241] on icon at bounding box center [373, 238] width 11 height 11
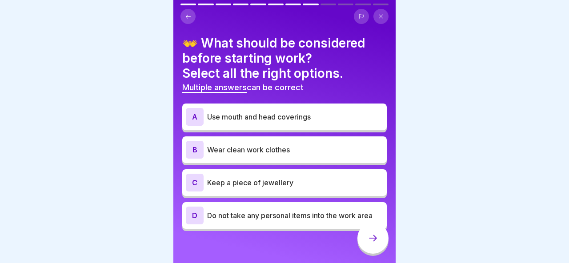
click at [273, 122] on div "A Use mouth and head coverings" at bounding box center [284, 117] width 197 height 18
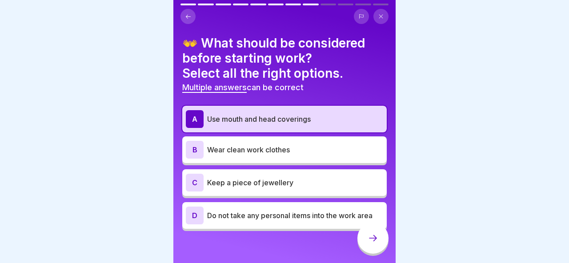
click at [273, 139] on div "B Wear clean work clothes" at bounding box center [284, 150] width 205 height 27
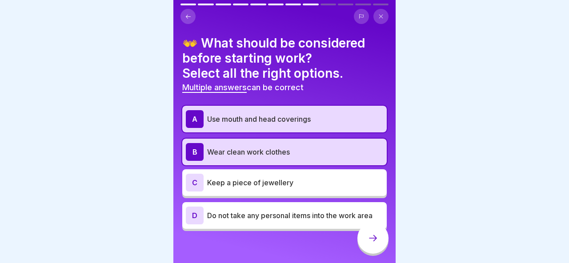
click at [285, 217] on p "Do not take any personal items into the work area" at bounding box center [295, 215] width 176 height 11
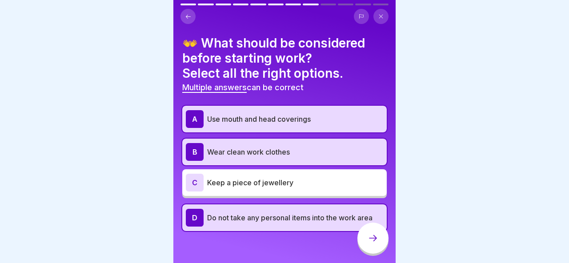
click at [374, 237] on icon at bounding box center [373, 238] width 11 height 11
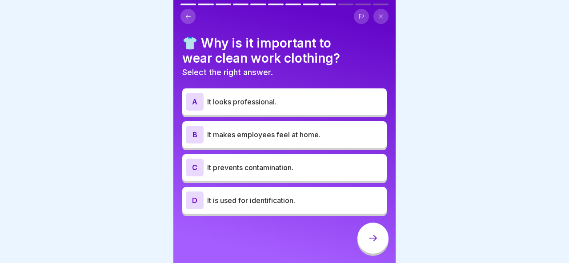
click at [305, 110] on div "A It looks professional." at bounding box center [284, 102] width 197 height 18
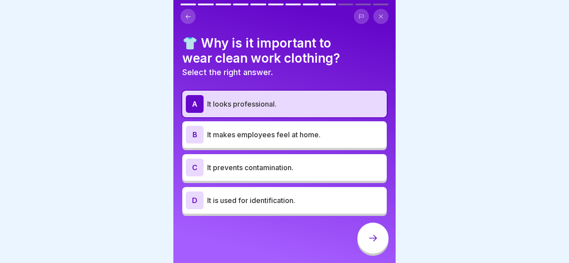
click at [307, 155] on div "C It prevents contamination." at bounding box center [284, 167] width 205 height 27
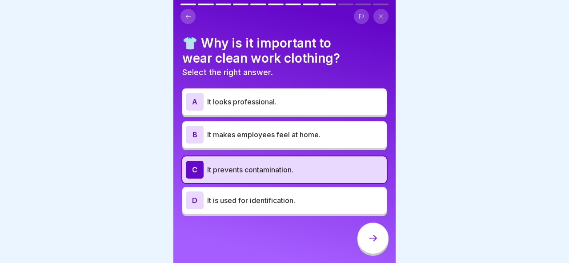
click at [380, 236] on div at bounding box center [373, 238] width 31 height 31
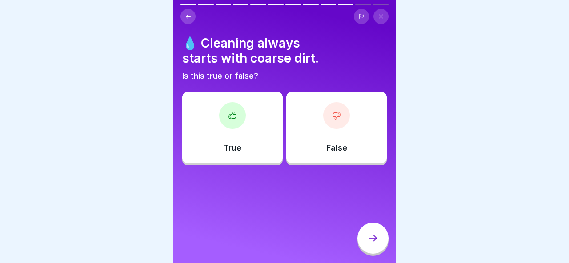
click at [263, 125] on div "True" at bounding box center [232, 127] width 100 height 71
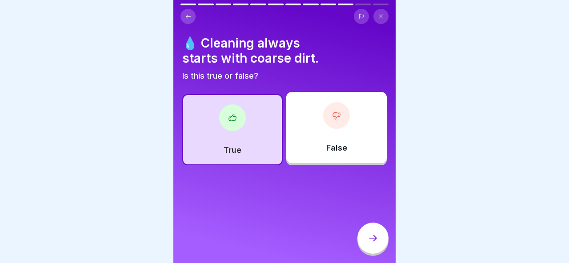
click at [372, 236] on icon at bounding box center [373, 238] width 11 height 11
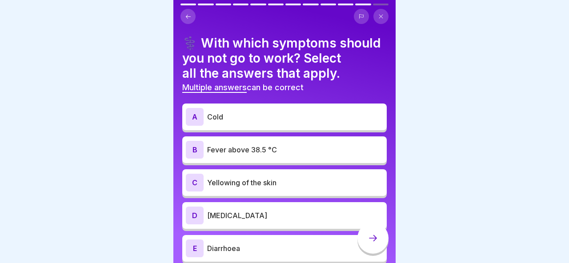
scroll to position [36, 0]
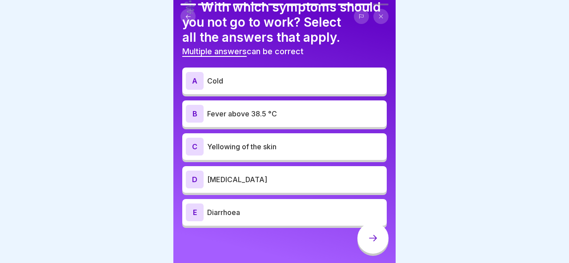
click at [264, 114] on p "Fever above 38.5 °C" at bounding box center [295, 114] width 176 height 11
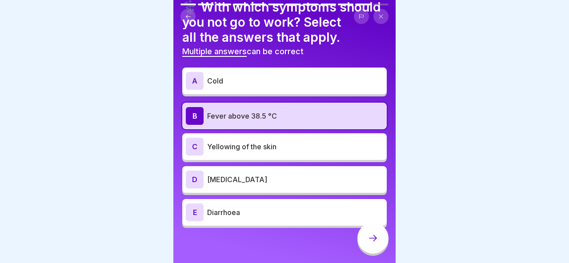
click at [261, 201] on div "E Diarrhoea" at bounding box center [284, 212] width 205 height 27
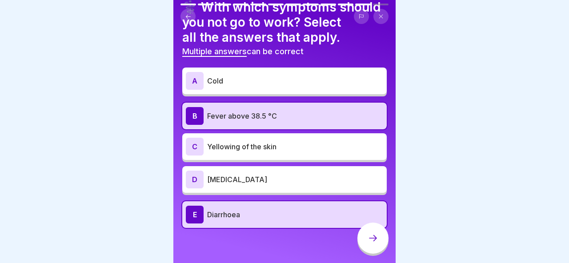
click at [371, 233] on div at bounding box center [373, 238] width 31 height 31
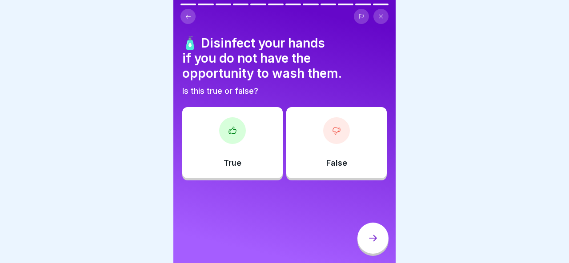
click at [269, 142] on div "True" at bounding box center [232, 142] width 100 height 71
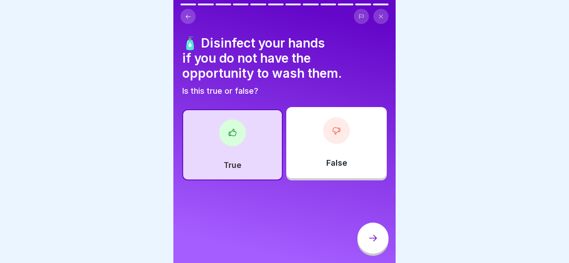
click at [371, 236] on icon at bounding box center [373, 238] width 11 height 11
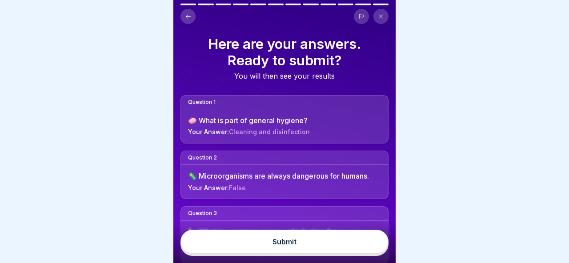
click at [324, 236] on button "Submit" at bounding box center [285, 242] width 208 height 24
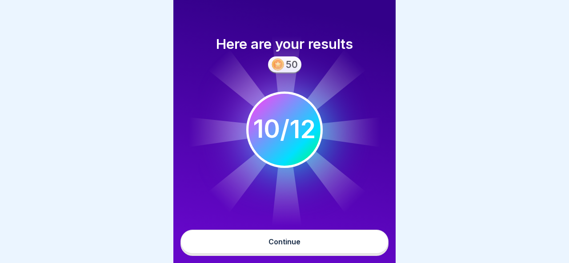
click at [320, 245] on button "Continue" at bounding box center [285, 242] width 208 height 24
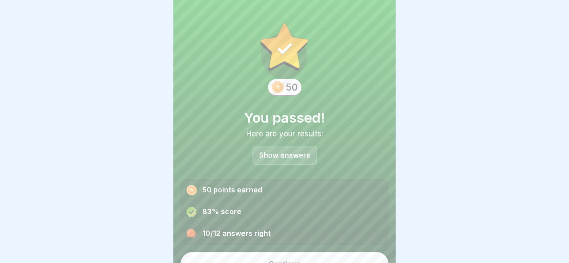
scroll to position [22, 0]
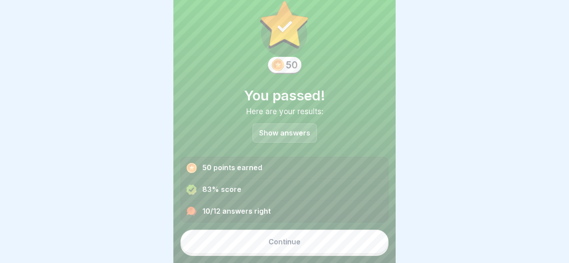
click at [304, 240] on button "Continue" at bounding box center [285, 242] width 208 height 24
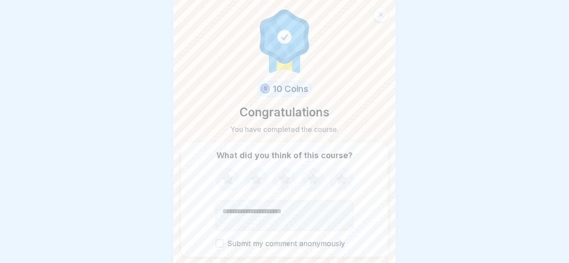
scroll to position [34, 0]
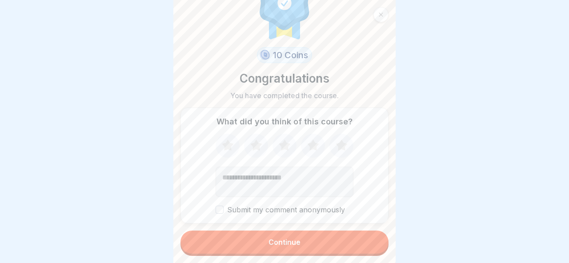
click at [301, 237] on button "Continue" at bounding box center [285, 242] width 208 height 23
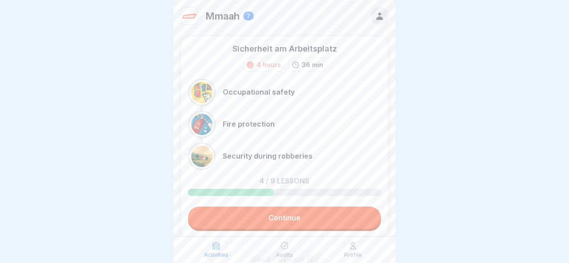
click at [308, 216] on link "Continue" at bounding box center [284, 218] width 193 height 22
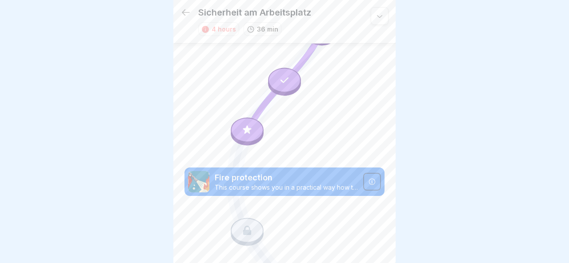
scroll to position [175, 0]
click at [244, 130] on icon at bounding box center [247, 131] width 12 height 12
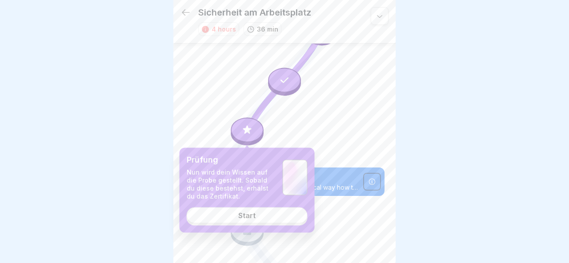
click at [345, 149] on icon at bounding box center [285, 207] width 200 height 651
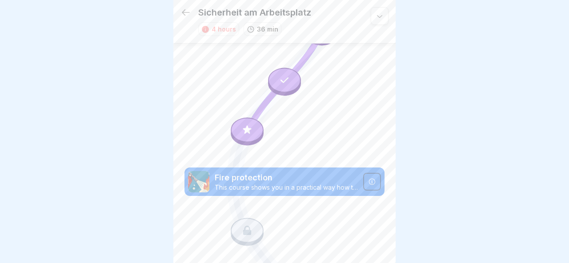
click at [253, 137] on div at bounding box center [247, 130] width 33 height 25
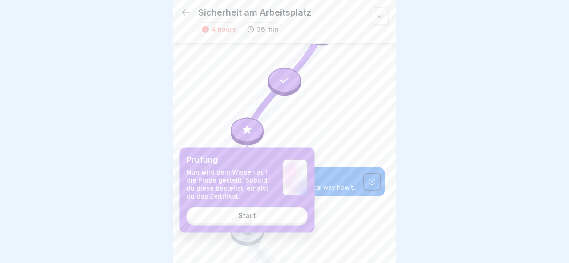
click at [275, 220] on link "Start" at bounding box center [247, 215] width 121 height 16
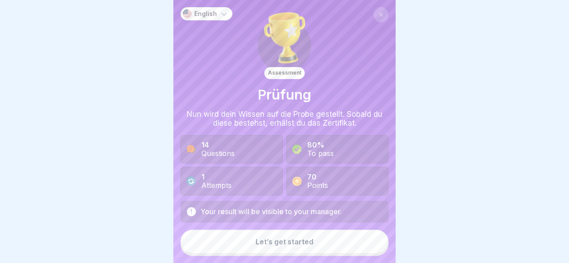
click at [259, 158] on div "14 Questions" at bounding box center [232, 149] width 102 height 28
click at [269, 194] on div "1 Attempts" at bounding box center [232, 181] width 102 height 28
click at [213, 15] on p "English" at bounding box center [205, 14] width 23 height 8
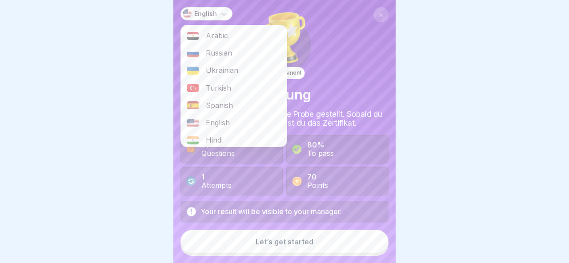
scroll to position [39, 0]
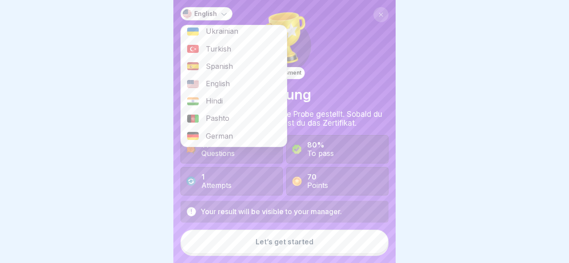
click at [226, 104] on div "Hindi" at bounding box center [234, 100] width 106 height 17
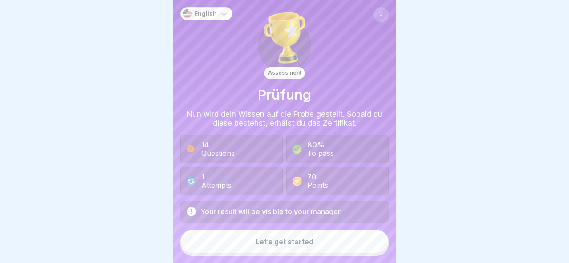
click at [220, 8] on div "English" at bounding box center [207, 13] width 52 height 13
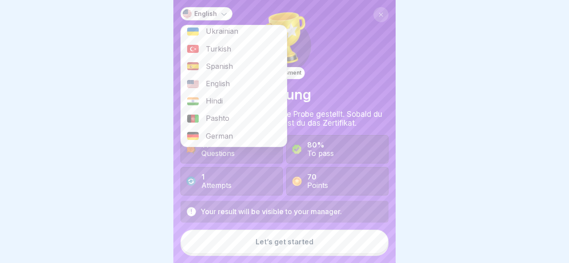
click at [213, 83] on span "English" at bounding box center [218, 84] width 24 height 8
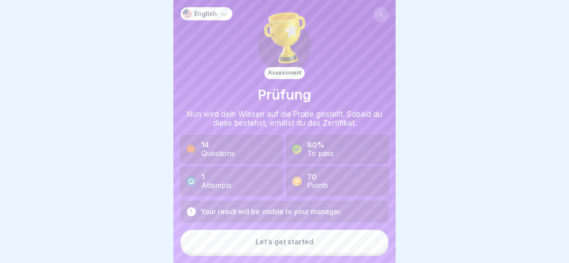
click at [261, 245] on div "Let’s get started" at bounding box center [285, 242] width 58 height 8
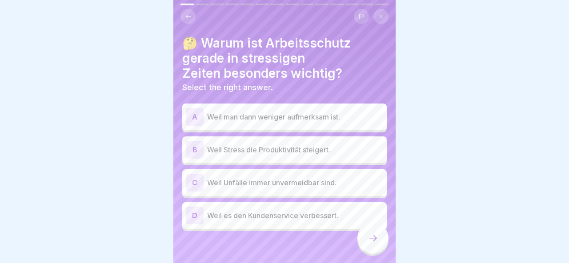
click at [233, 64] on h4 "🤔 Warum ist Arbeitsschutz gerade in stressigen Zeiten besonders wichtig?" at bounding box center [284, 58] width 205 height 45
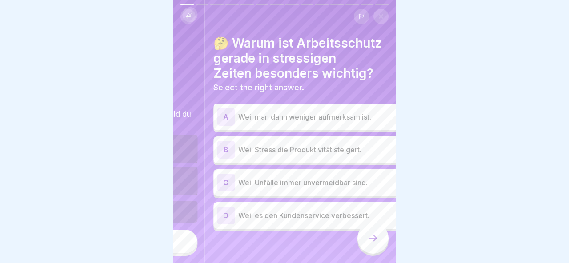
click at [268, 72] on h4 "🤔 Warum ist Arbeitsschutz gerade in stressigen Zeiten besonders wichtig?" at bounding box center [315, 58] width 205 height 45
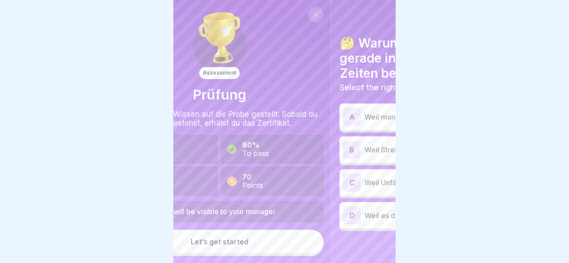
click at [228, 65] on img at bounding box center [220, 38] width 60 height 60
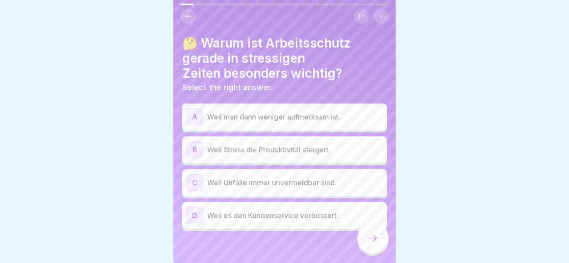
click at [240, 86] on p "Select the right answer." at bounding box center [284, 88] width 205 height 10
click at [364, 17] on button at bounding box center [361, 16] width 15 height 15
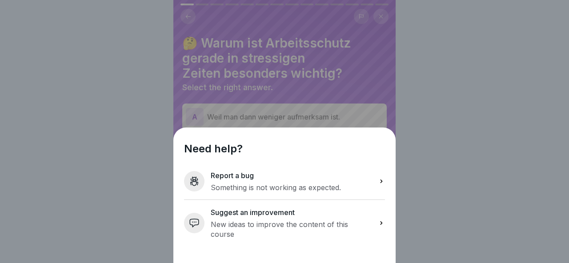
click at [278, 191] on div "Report a bug Something is not working as expected." at bounding box center [276, 181] width 130 height 22
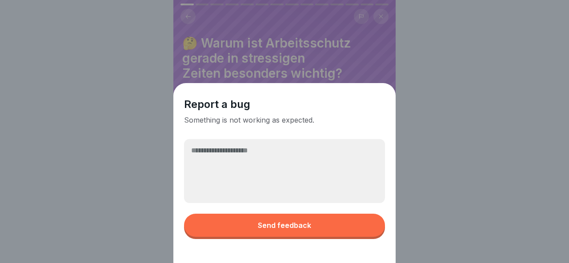
click at [278, 182] on textarea at bounding box center [284, 171] width 201 height 64
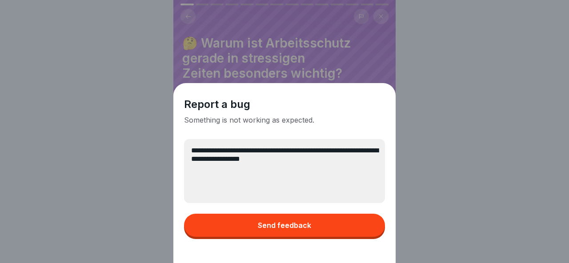
click at [291, 157] on textarea "**********" at bounding box center [284, 171] width 201 height 64
type textarea "**********"
click at [301, 236] on button "Send feedback" at bounding box center [284, 225] width 201 height 23
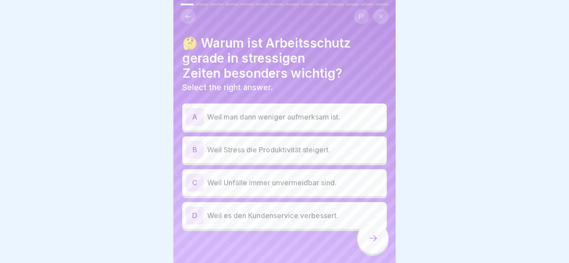
click at [191, 18] on icon at bounding box center [188, 16] width 7 height 7
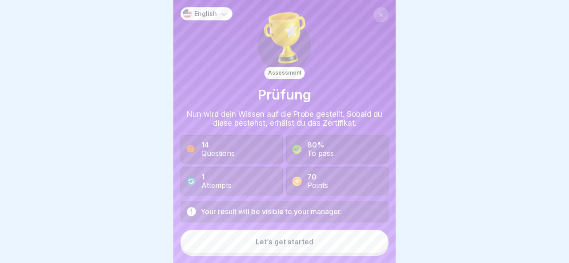
click at [380, 14] on icon at bounding box center [380, 14] width 5 height 5
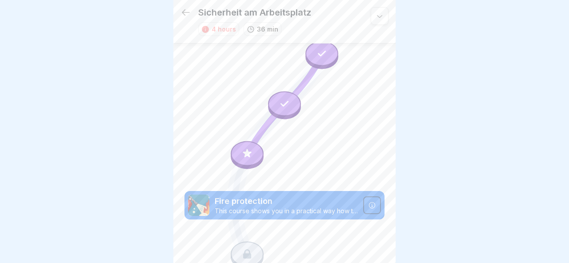
scroll to position [142, 0]
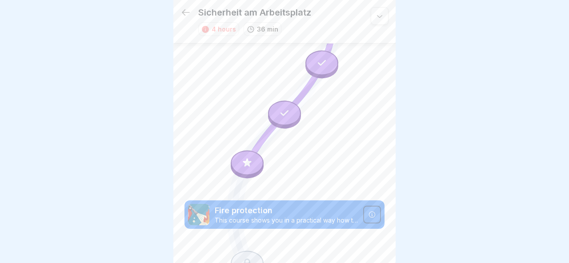
click at [253, 162] on div at bounding box center [247, 163] width 33 height 25
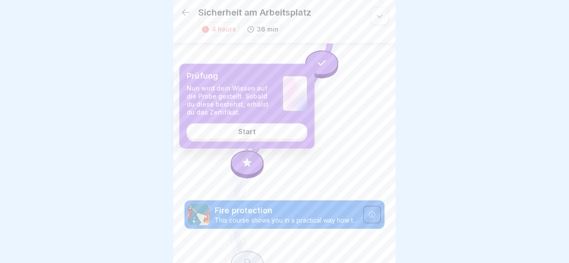
click at [257, 131] on link "Start" at bounding box center [247, 131] width 121 height 16
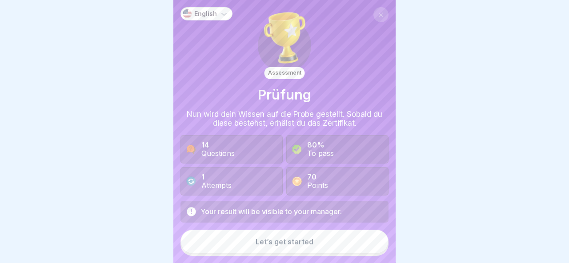
click at [217, 12] on div "English" at bounding box center [207, 13] width 52 height 13
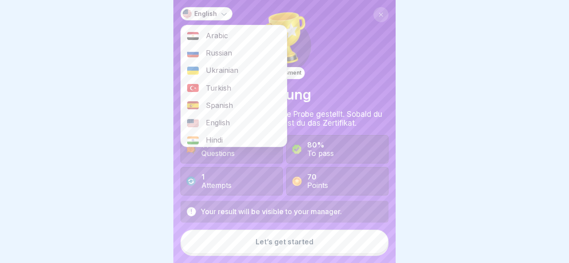
scroll to position [39, 0]
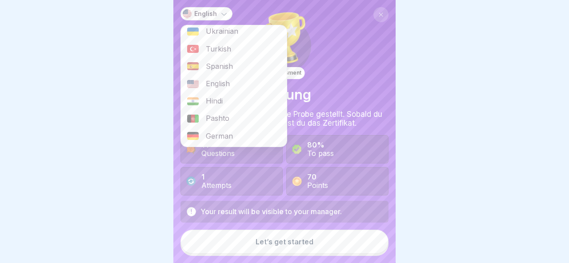
click at [219, 84] on span "English" at bounding box center [218, 84] width 24 height 8
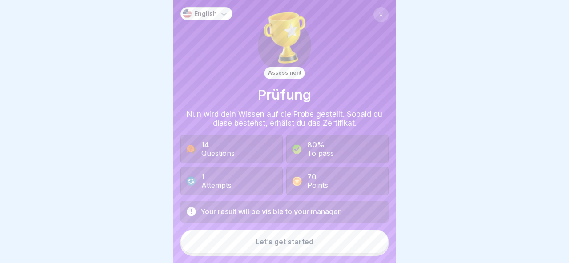
click at [380, 16] on icon at bounding box center [381, 15] width 4 height 4
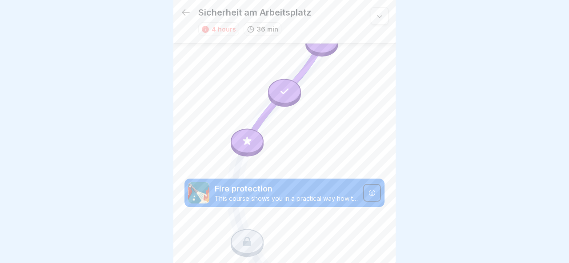
scroll to position [250, 0]
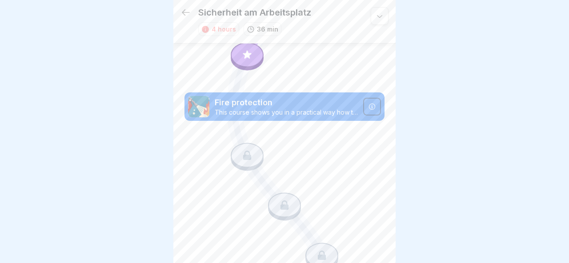
click at [260, 46] on div at bounding box center [247, 57] width 33 height 28
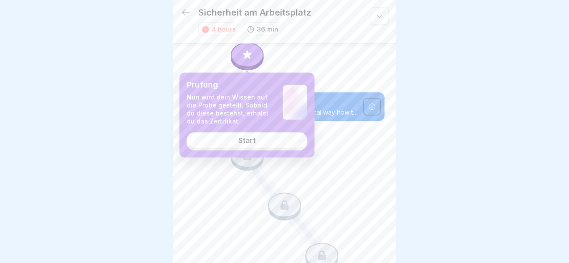
click at [251, 148] on div "Prüfung Nun wird dein Wissen auf die Probe gestellt. Sobald du diese bestehst, …" at bounding box center [247, 115] width 135 height 85
click at [251, 144] on div "Start" at bounding box center [246, 140] width 17 height 8
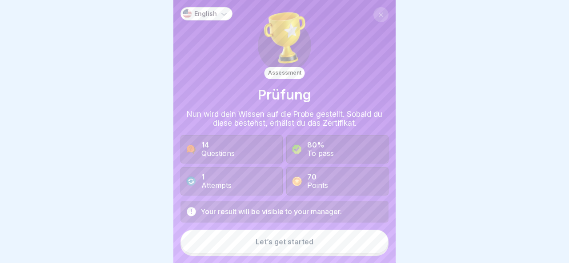
click at [207, 13] on p "English" at bounding box center [205, 14] width 23 height 8
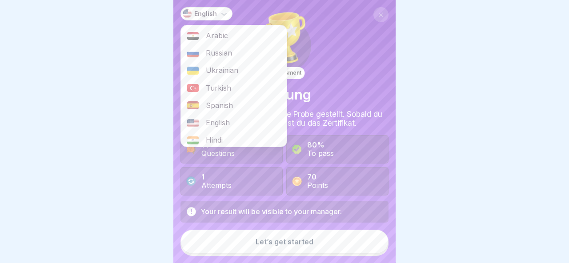
click at [216, 32] on span "Arabic" at bounding box center [217, 36] width 22 height 8
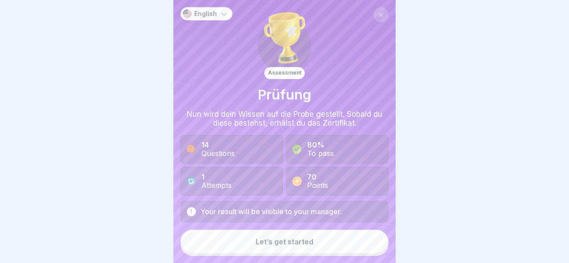
click at [212, 13] on p "English" at bounding box center [205, 14] width 23 height 8
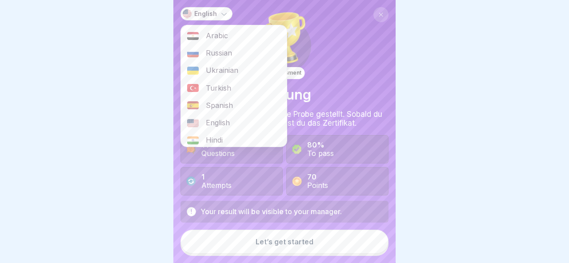
click at [217, 133] on div "Hindi" at bounding box center [234, 140] width 106 height 17
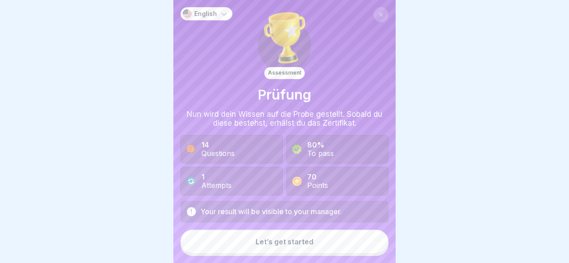
click at [207, 19] on div "English" at bounding box center [207, 13] width 52 height 13
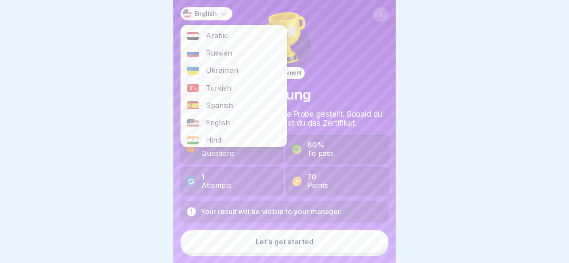
click at [209, 120] on span "English" at bounding box center [218, 123] width 24 height 8
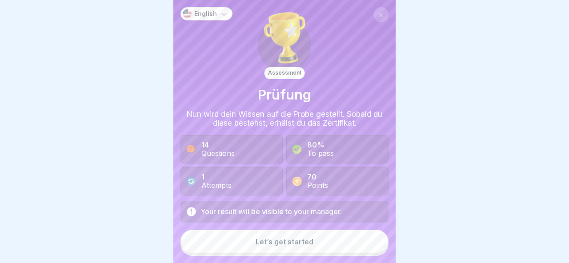
click at [276, 252] on button "Let’s get started" at bounding box center [285, 242] width 208 height 24
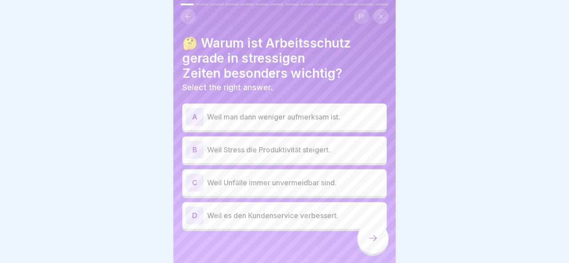
click at [189, 44] on h4 "🤔 Warum ist Arbeitsschutz gerade in stressigen Zeiten besonders wichtig?" at bounding box center [284, 58] width 205 height 45
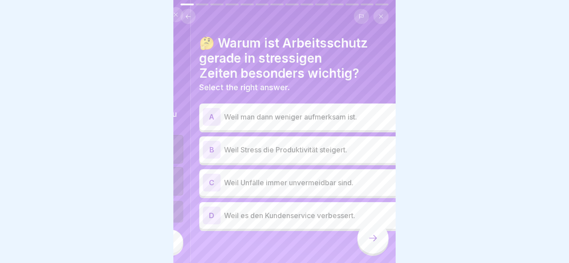
click at [274, 53] on h4 "🤔 Warum ist Arbeitsschutz gerade in stressigen Zeiten besonders wichtig?" at bounding box center [301, 58] width 205 height 45
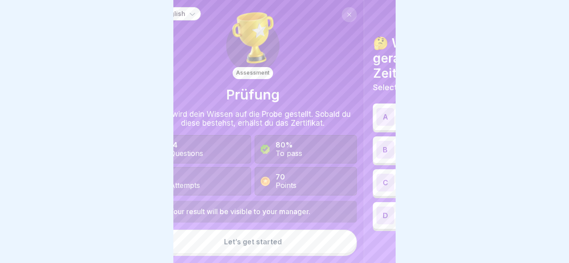
click at [223, 64] on img at bounding box center [253, 38] width 60 height 60
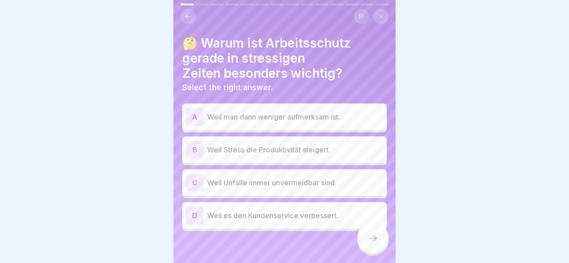
click at [269, 109] on div "A Weil man dann weniger aufmerksam ist." at bounding box center [284, 117] width 197 height 18
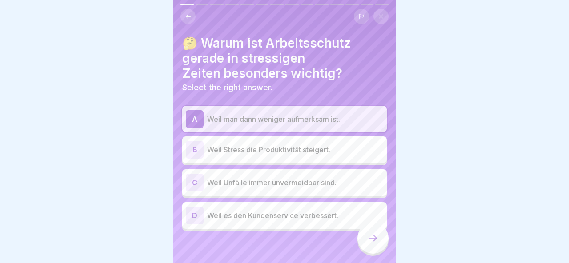
click at [369, 241] on icon at bounding box center [373, 238] width 11 height 11
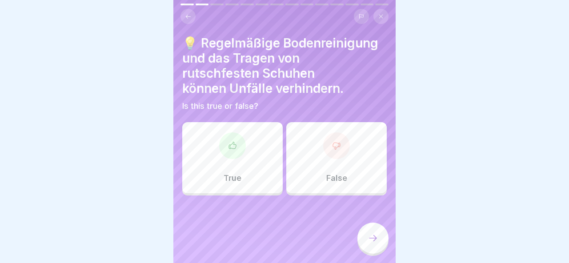
click at [276, 77] on h4 "💡 Regelmäßige Bodenreinigung und das Tragen von rutschfesten Schuhen können Unf…" at bounding box center [284, 66] width 205 height 60
click at [237, 177] on p "True" at bounding box center [233, 178] width 18 height 10
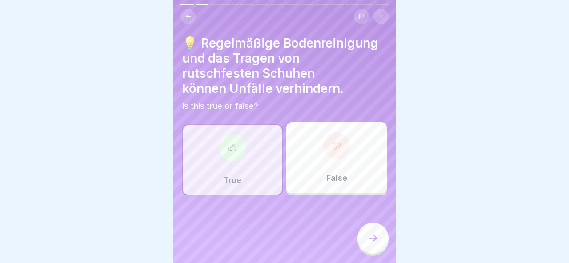
click at [370, 243] on icon at bounding box center [373, 238] width 11 height 11
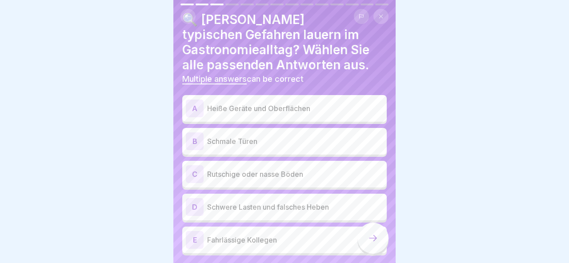
scroll to position [24, 0]
click at [285, 111] on p "Heiße Geräte und Oberflächen" at bounding box center [295, 108] width 176 height 11
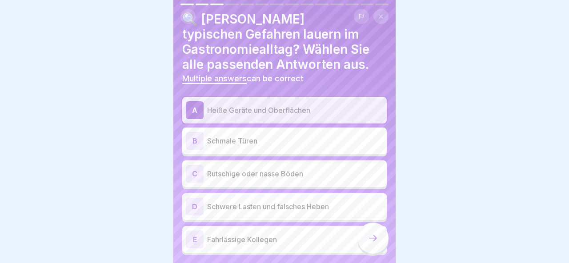
click at [275, 177] on p "Rutschige oder nasse Böden" at bounding box center [295, 174] width 176 height 11
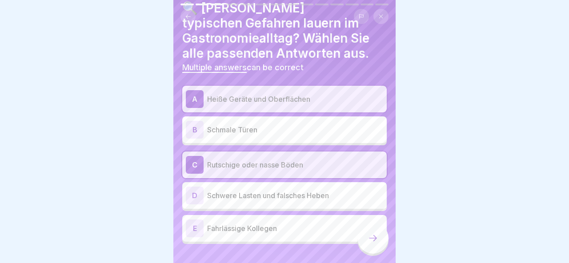
scroll to position [26, 0]
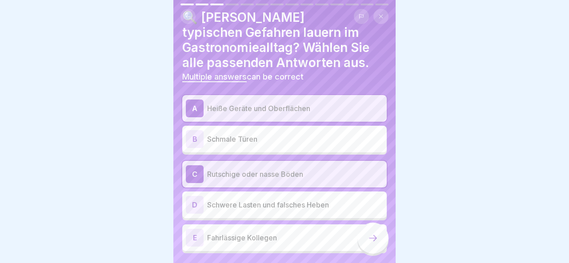
click at [375, 237] on icon at bounding box center [373, 238] width 11 height 11
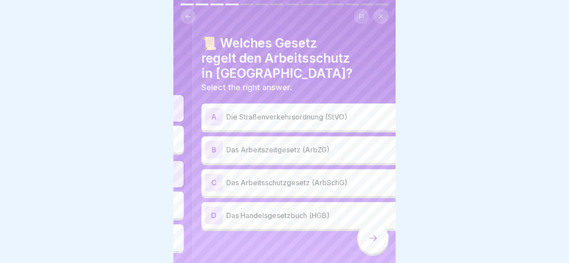
click at [292, 51] on h4 "📜 Welches Gesetz regelt den Arbeitsschutz in [GEOGRAPHIC_DATA]?" at bounding box center [303, 58] width 205 height 45
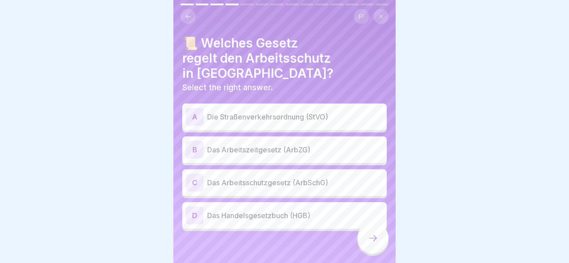
click at [283, 51] on h4 "📜 Welches Gesetz regelt den Arbeitsschutz in [GEOGRAPHIC_DATA]?" at bounding box center [284, 58] width 205 height 45
click at [211, 177] on p "Das Arbeitsschutzgesetz (ArbSchG)" at bounding box center [295, 182] width 176 height 11
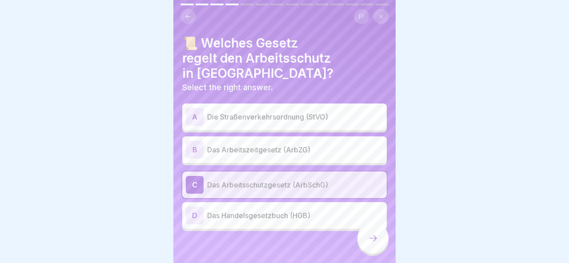
click at [367, 233] on div at bounding box center [373, 238] width 31 height 31
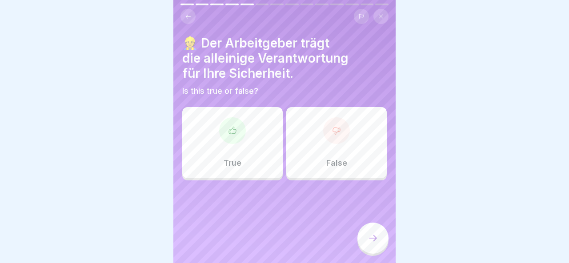
click at [358, 153] on div "False" at bounding box center [336, 142] width 100 height 71
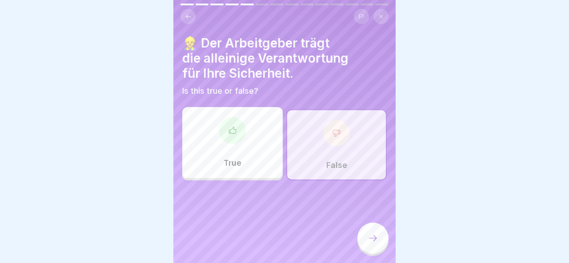
click at [366, 243] on div at bounding box center [373, 238] width 31 height 31
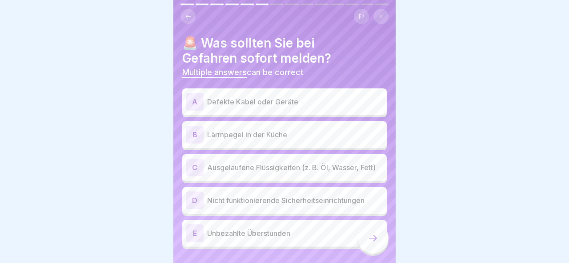
click at [341, 201] on p "Nicht funktionierende Sicherheitseinrichtungen" at bounding box center [295, 200] width 176 height 11
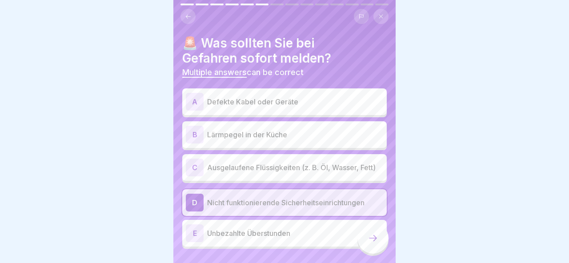
click at [309, 103] on p "Defekte Kabel oder Geräte" at bounding box center [295, 101] width 176 height 11
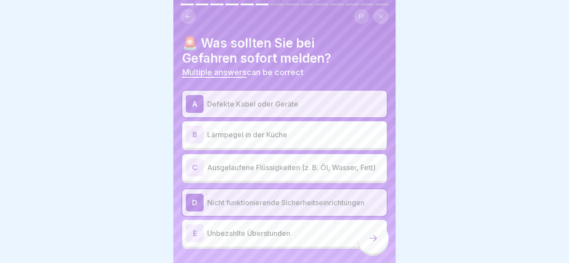
click at [326, 180] on div "C Ausgelaufene Flüssigkeiten (z. B. Öl, Wasser, Fett)" at bounding box center [284, 167] width 205 height 27
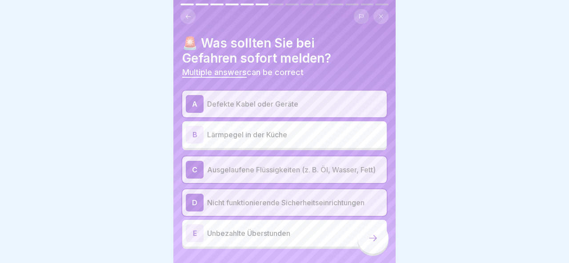
click at [377, 246] on div at bounding box center [373, 238] width 31 height 31
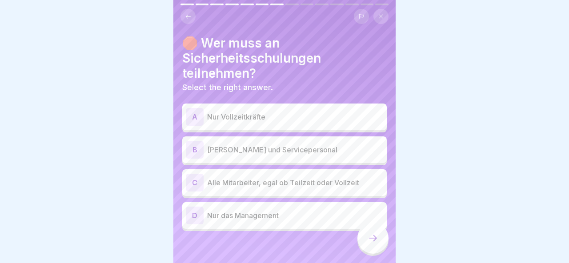
click at [293, 178] on p "Alle Mitarbeiter, egal ob Teilzeit oder Vollzeit" at bounding box center [295, 182] width 176 height 11
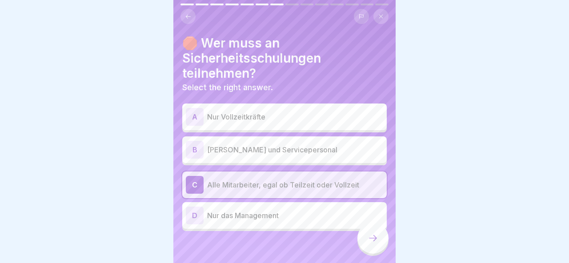
click at [374, 243] on icon at bounding box center [373, 238] width 11 height 11
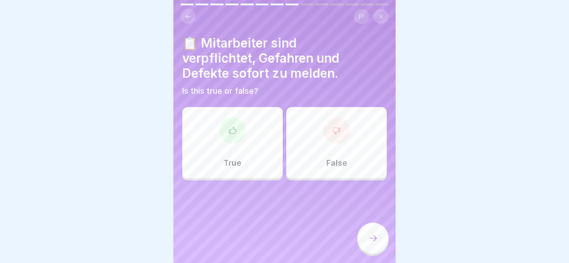
click at [268, 116] on div "True" at bounding box center [232, 142] width 100 height 71
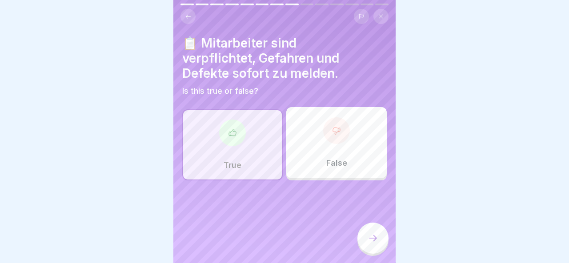
click at [366, 227] on div at bounding box center [373, 238] width 31 height 31
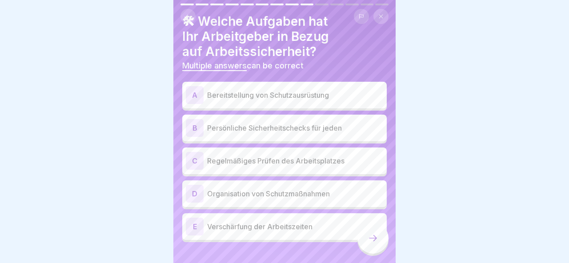
scroll to position [24, 0]
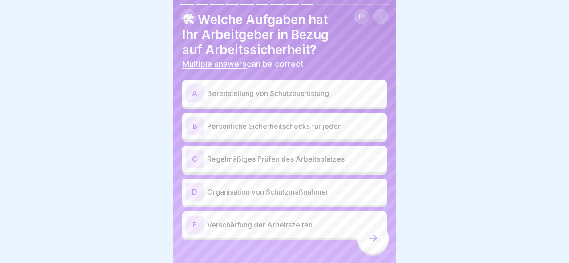
click at [366, 99] on div "A Bereitstellung von Schutzausrüstung" at bounding box center [284, 93] width 197 height 18
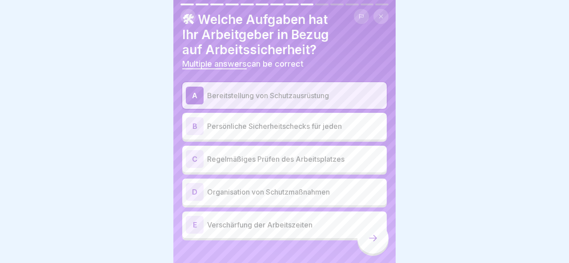
click at [270, 166] on div "C Regelmäßiges Prüfen des Arbeitsplatzes" at bounding box center [284, 159] width 197 height 18
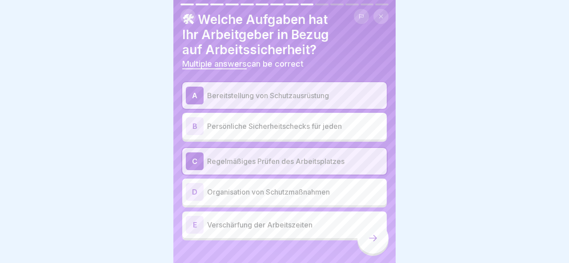
click at [331, 198] on div "D Organisation von Schutzmaßnahmen" at bounding box center [284, 192] width 197 height 18
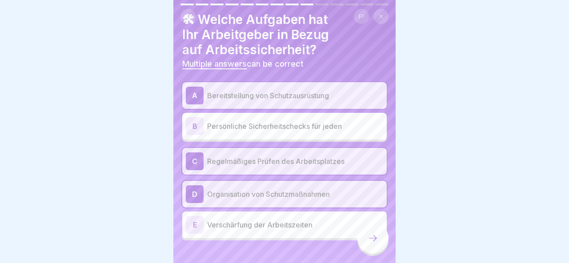
click at [333, 133] on div "B Persönliche Sicherheitschecks für jeden" at bounding box center [284, 126] width 197 height 18
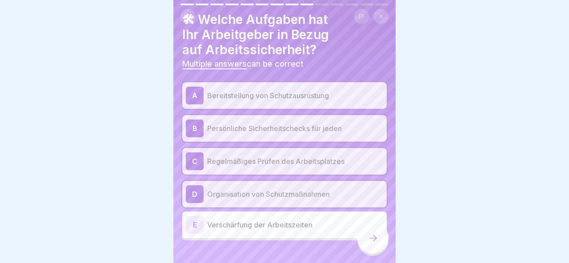
click at [366, 234] on div at bounding box center [373, 238] width 31 height 31
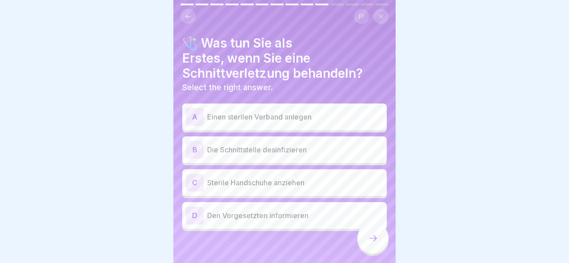
click at [327, 156] on div "B Die Schnittstelle desinfizieren" at bounding box center [284, 150] width 197 height 18
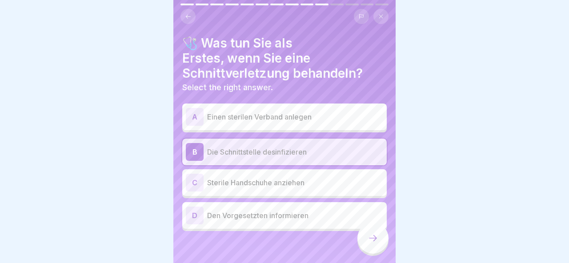
click at [322, 201] on div "A Einen sterilen Verband anlegen B Die Schnittstelle desinfizieren C Sterile Ha…" at bounding box center [284, 168] width 205 height 125
click at [319, 214] on p "Den Vorgesetzten informieren" at bounding box center [295, 215] width 176 height 11
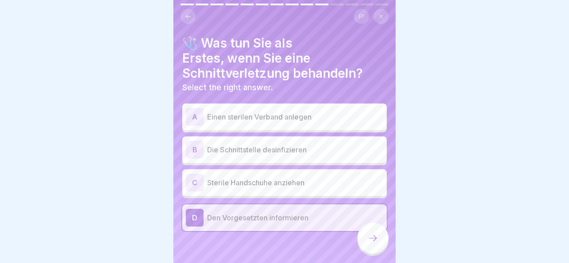
click at [336, 142] on div "B Die Schnittstelle desinfizieren" at bounding box center [284, 150] width 197 height 18
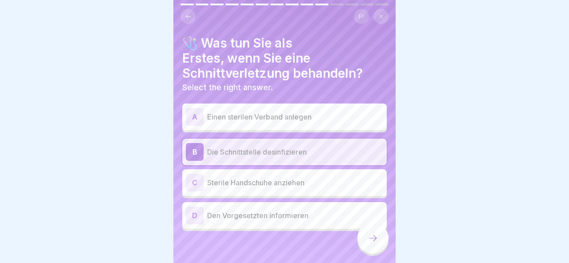
click at [371, 238] on icon at bounding box center [373, 238] width 11 height 11
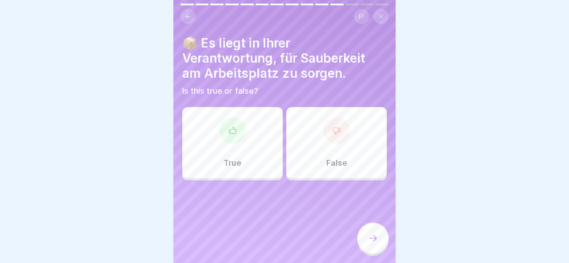
click at [257, 143] on div "True" at bounding box center [232, 142] width 100 height 71
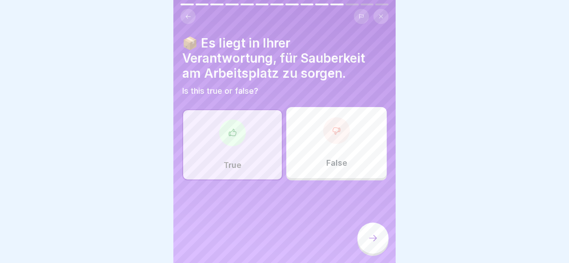
click at [366, 237] on div at bounding box center [373, 238] width 31 height 31
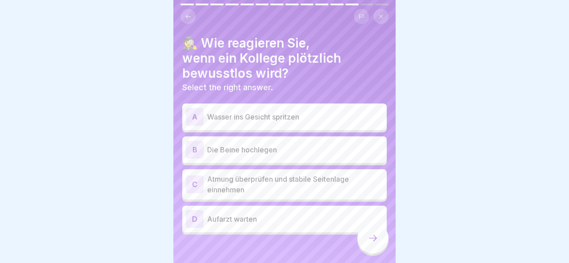
click at [281, 190] on p "Atmung überprüfen und stabile Seitenlage einnehmen" at bounding box center [295, 184] width 176 height 21
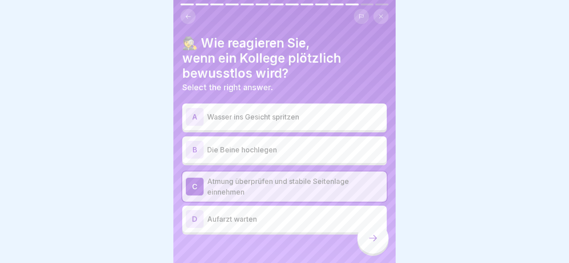
click at [369, 237] on icon at bounding box center [373, 238] width 11 height 11
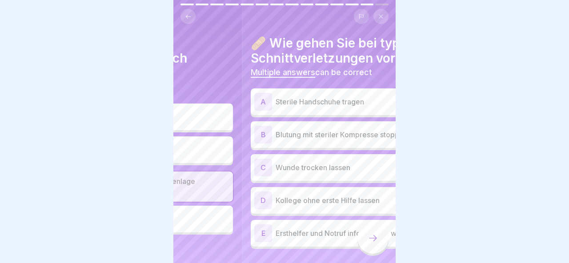
click at [297, 43] on h4 "🩹 Wie gehen Sie bei typischen Schnittverletzungen vor?" at bounding box center [353, 51] width 205 height 30
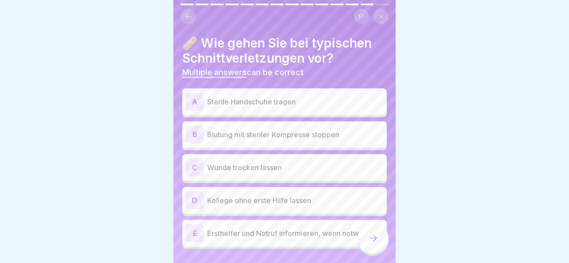
click at [291, 108] on div "A Sterile Handschuhe tragen" at bounding box center [284, 102] width 197 height 18
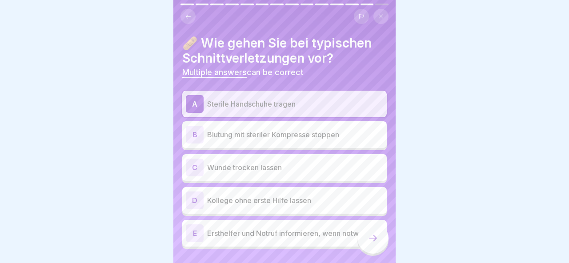
click at [305, 106] on p "Sterile Handschuhe tragen" at bounding box center [295, 104] width 176 height 11
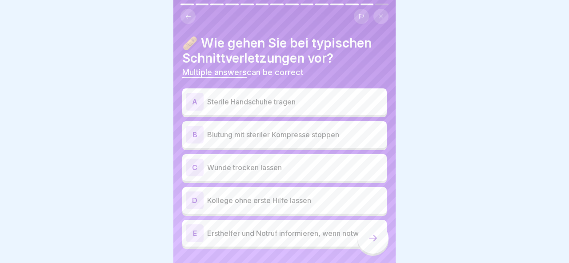
click at [301, 128] on div "B Blutung mit steriler Kompresse stoppen" at bounding box center [284, 135] width 197 height 18
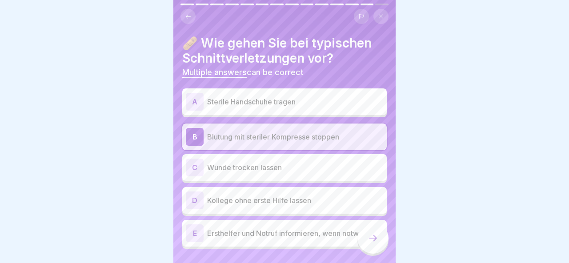
click at [285, 206] on div "D Kollege ohne erste Hilfe lassen" at bounding box center [284, 201] width 197 height 18
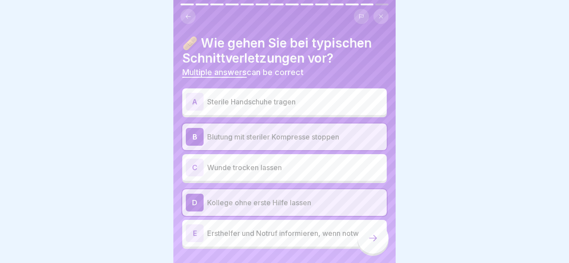
click at [283, 211] on div "D Kollege ohne erste Hilfe lassen" at bounding box center [284, 203] width 197 height 18
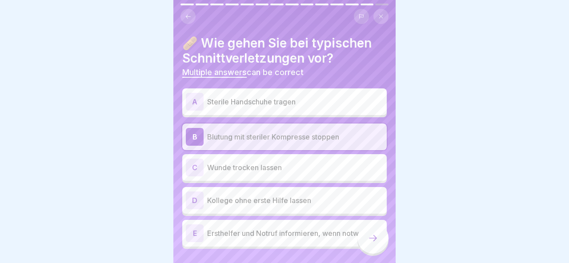
click at [272, 239] on div "E Ersthelfer und Notruf informieren, wenn notwendig" at bounding box center [284, 234] width 197 height 18
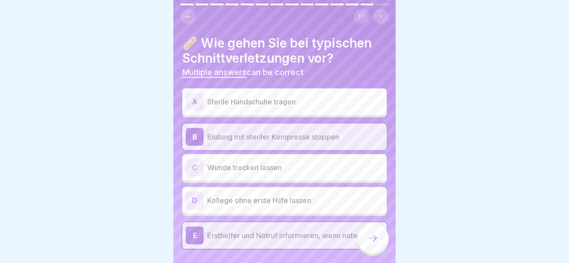
scroll to position [21, 0]
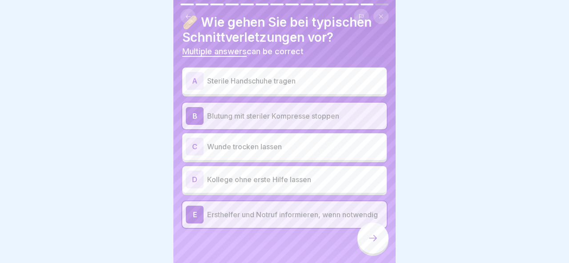
click at [375, 228] on div at bounding box center [373, 238] width 31 height 31
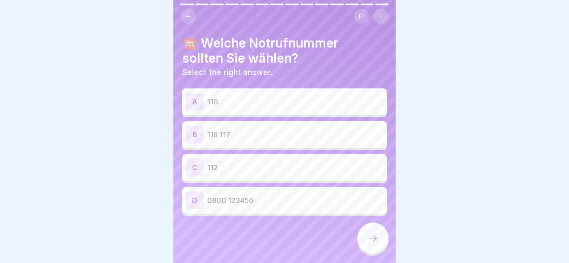
click at [189, 20] on icon at bounding box center [188, 16] width 7 height 7
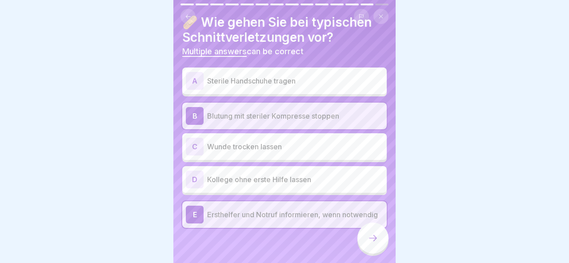
click at [294, 145] on p "Wunde trocken lassen" at bounding box center [295, 146] width 176 height 11
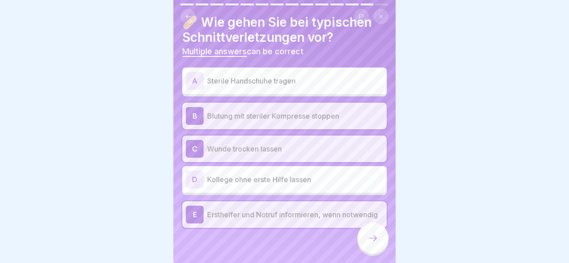
click at [303, 68] on div "A Sterile Handschuhe tragen" at bounding box center [284, 81] width 205 height 27
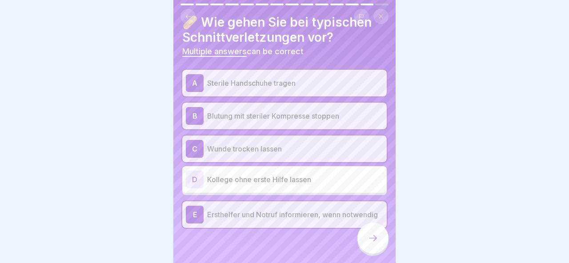
click at [371, 234] on icon at bounding box center [373, 238] width 11 height 11
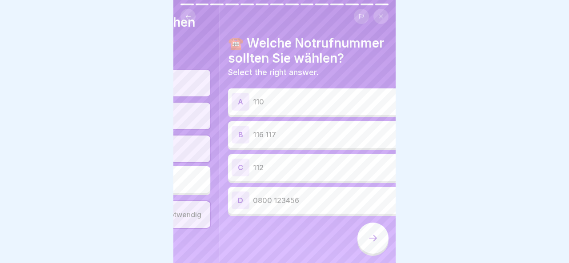
click at [289, 44] on h4 "☎️ Welche Notrufnummer sollten Sie wählen?" at bounding box center [330, 51] width 205 height 30
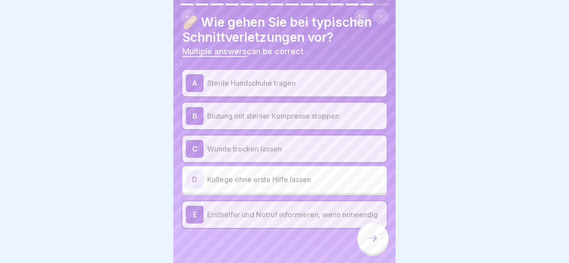
click at [197, 48] on div "🩹 Wie gehen Sie bei typischen Schnittverletzungen vor? Multiple answers can be …" at bounding box center [284, 36] width 205 height 42
click at [358, 51] on p "Multiple answers can be correct" at bounding box center [284, 52] width 205 height 10
click at [330, 149] on p "Wunde trocken lassen" at bounding box center [295, 149] width 176 height 11
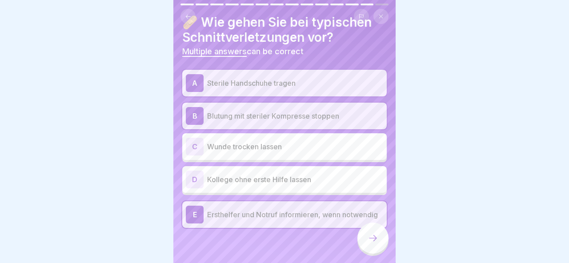
click at [374, 236] on icon at bounding box center [373, 238] width 11 height 11
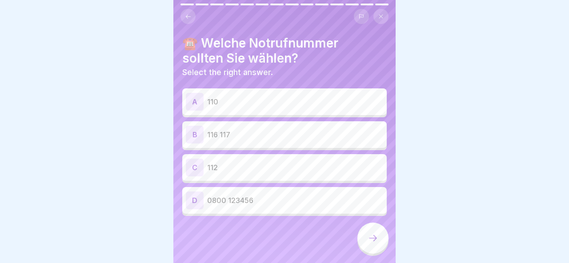
click at [241, 164] on p "112" at bounding box center [295, 167] width 176 height 11
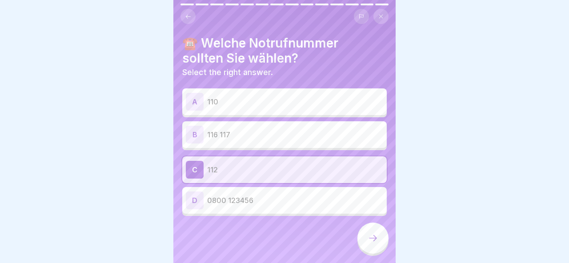
click at [369, 233] on div at bounding box center [373, 238] width 31 height 31
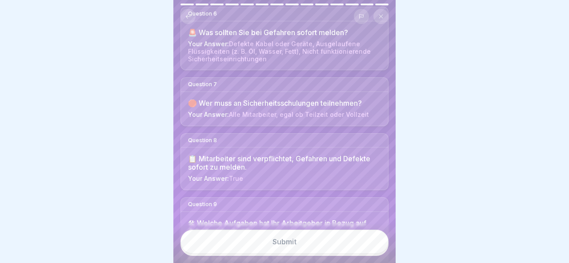
scroll to position [641, 0]
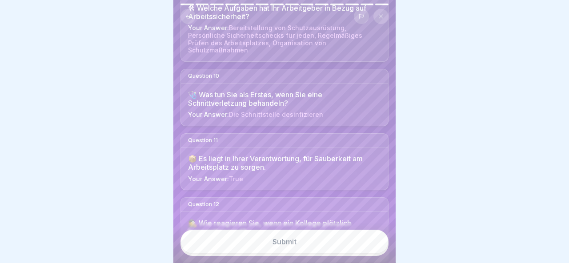
click at [316, 242] on button "Submit" at bounding box center [285, 242] width 208 height 24
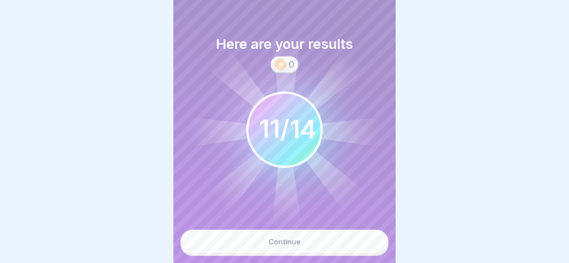
click at [312, 243] on button "Continue" at bounding box center [285, 242] width 208 height 24
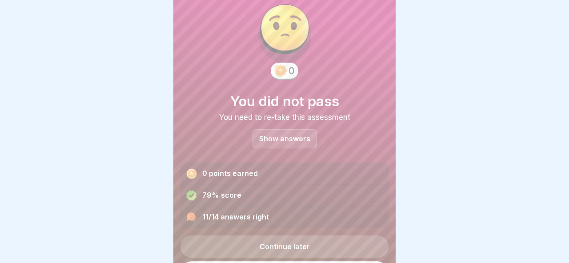
scroll to position [27, 0]
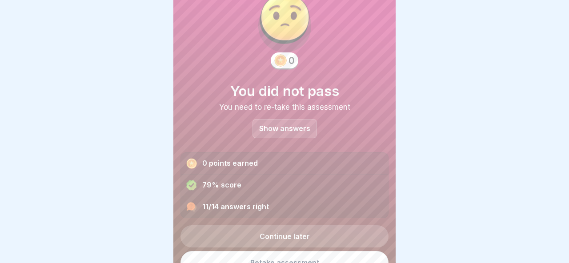
click at [296, 135] on div "Show answers" at bounding box center [285, 128] width 64 height 19
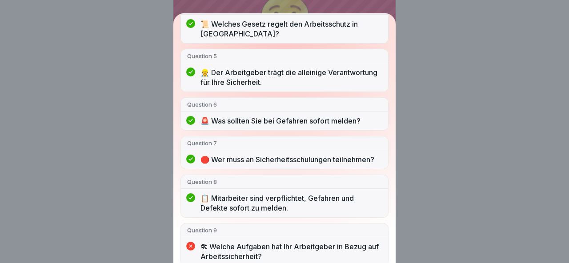
scroll to position [358, 0]
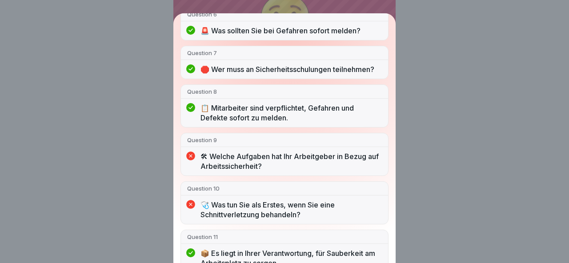
drag, startPoint x: 298, startPoint y: 167, endPoint x: 220, endPoint y: 158, distance: 78.8
click at [220, 158] on p "🛠 Welche Aufgaben hat Ihr Arbeitgeber in Bezug auf Arbeitssicherheit?" at bounding box center [291, 162] width 181 height 20
click at [241, 159] on p "🛠 Welche Aufgaben hat Ihr Arbeitgeber in Bezug auf Arbeitssicherheit?" at bounding box center [291, 162] width 181 height 20
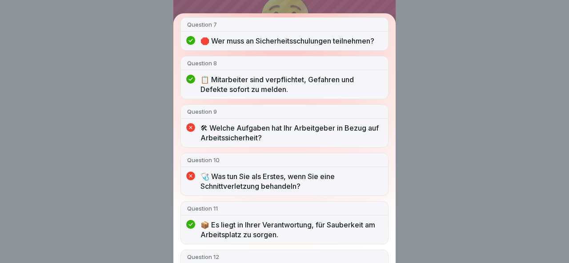
scroll to position [389, 0]
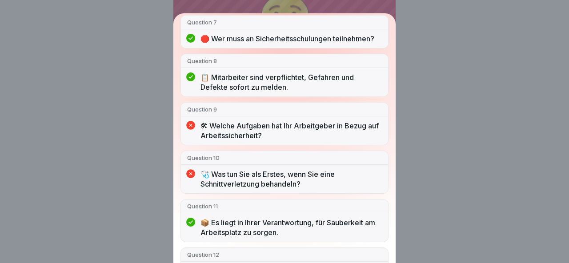
click at [305, 182] on p "🩺 Was tun Sie als Erstes, wenn Sie eine Schnittverletzung behandeln?" at bounding box center [291, 179] width 181 height 20
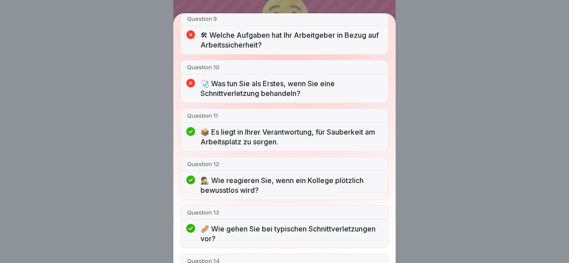
scroll to position [510, 0]
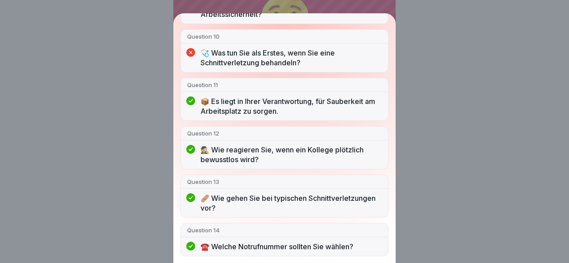
click at [465, 110] on div "You did not pass 11/14 answers right Question 1 🤔 Warum ist Arbeitsschutz gerad…" at bounding box center [284, 131] width 569 height 263
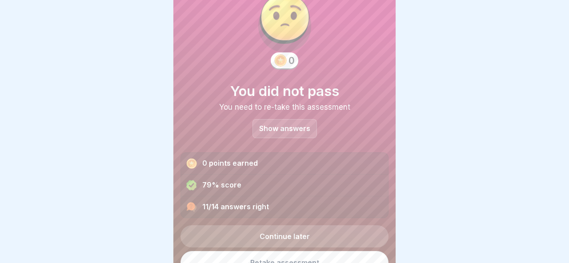
scroll to position [48, 0]
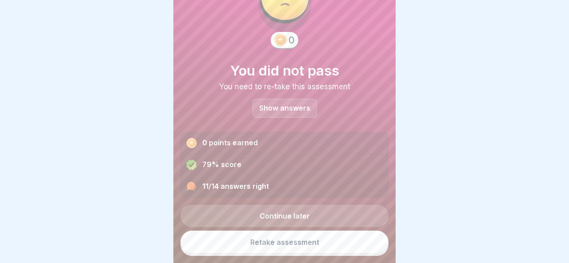
click at [301, 214] on link "Continue later" at bounding box center [285, 216] width 208 height 22
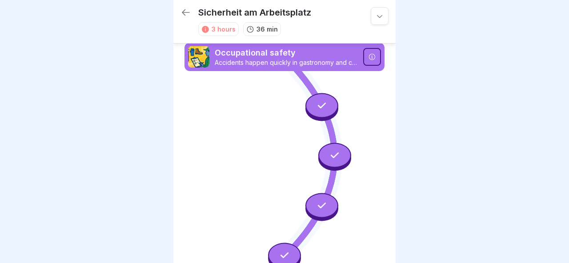
scroll to position [175, 0]
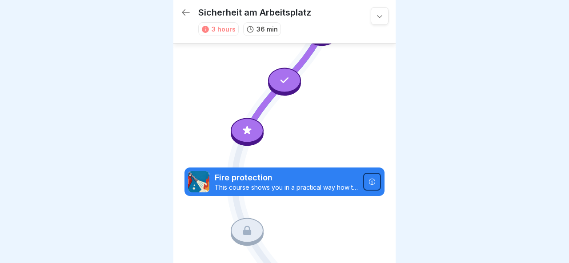
click at [246, 135] on icon at bounding box center [247, 131] width 12 height 12
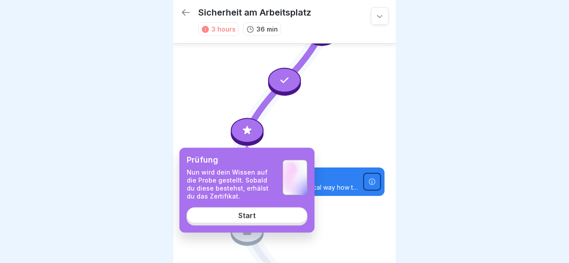
click at [257, 210] on link "Start" at bounding box center [247, 215] width 121 height 16
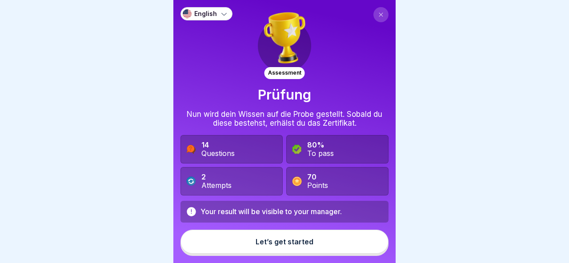
click at [286, 236] on button "Let’s get started" at bounding box center [285, 242] width 208 height 24
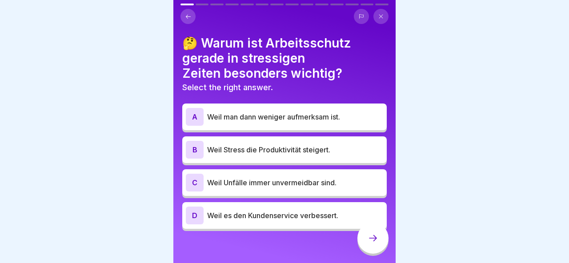
click at [298, 118] on p "Weil man dann weniger aufmerksam ist." at bounding box center [295, 117] width 176 height 11
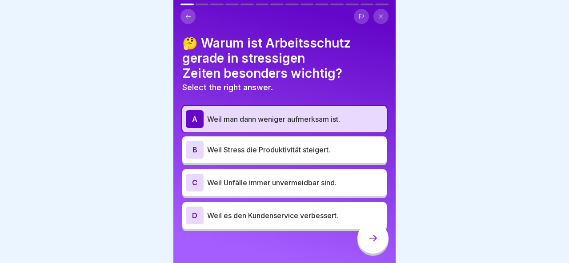
click at [370, 241] on icon at bounding box center [373, 238] width 11 height 11
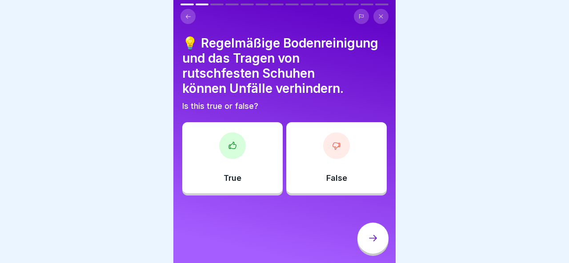
click at [268, 173] on div "True" at bounding box center [232, 157] width 100 height 71
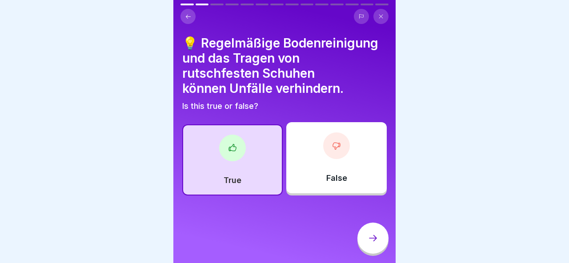
click at [377, 232] on div at bounding box center [373, 238] width 31 height 31
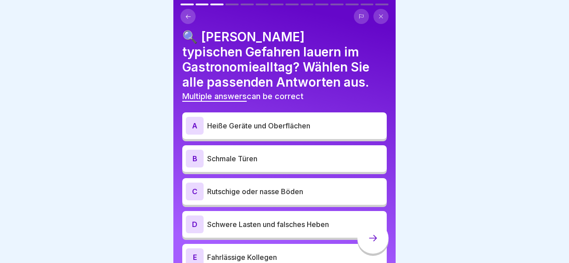
scroll to position [51, 0]
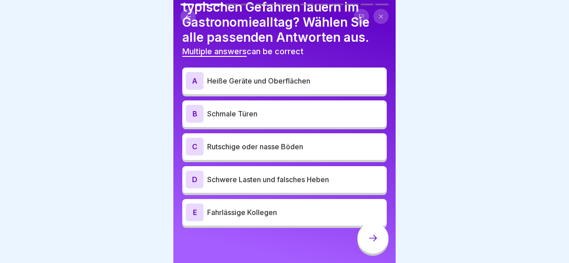
click at [309, 80] on p "Heiße Geräte und Oberflächen" at bounding box center [295, 81] width 176 height 11
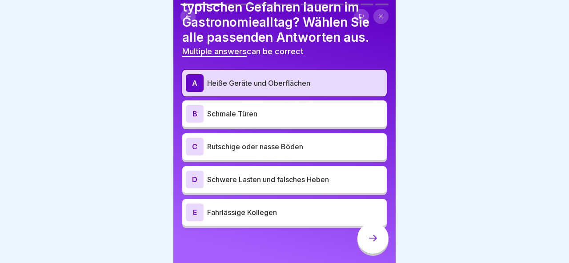
click at [284, 182] on p "Schwere Lasten und falsches Heben" at bounding box center [295, 179] width 176 height 11
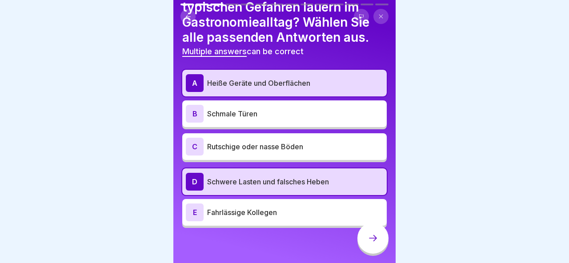
click at [286, 148] on p "Rutschige oder nasse Böden" at bounding box center [295, 146] width 176 height 11
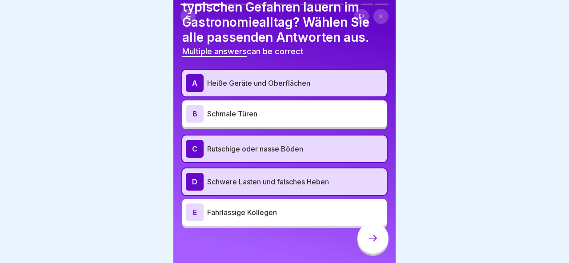
click at [369, 235] on icon at bounding box center [373, 238] width 11 height 11
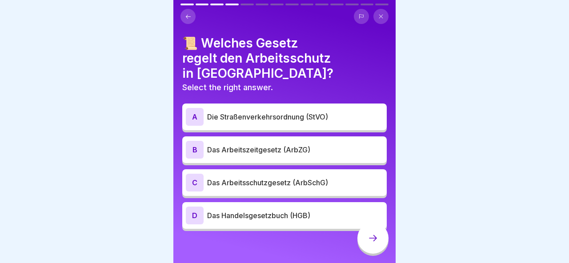
click at [297, 177] on p "Das Arbeitsschutzgesetz (ArbSchG)" at bounding box center [295, 182] width 176 height 11
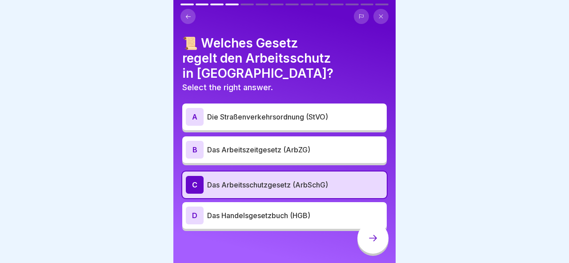
click at [368, 239] on icon at bounding box center [373, 238] width 11 height 11
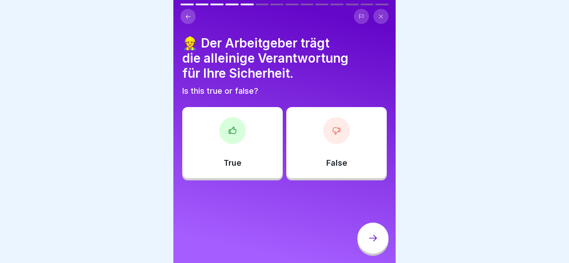
click at [318, 140] on div "False" at bounding box center [336, 142] width 100 height 71
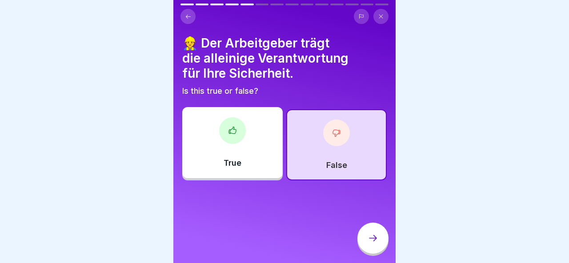
click at [362, 232] on div at bounding box center [373, 238] width 31 height 31
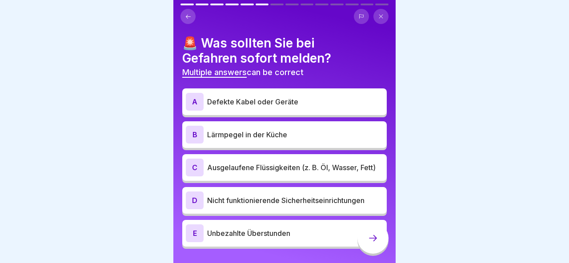
click at [304, 100] on p "Defekte Kabel oder Geräte" at bounding box center [295, 101] width 176 height 11
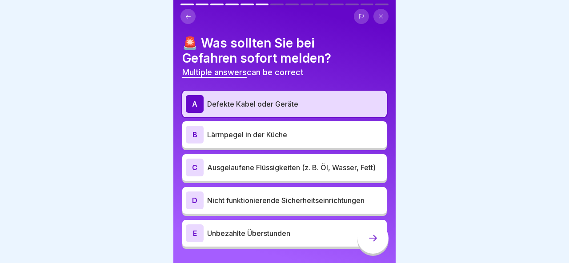
click at [281, 169] on p "Ausgelaufene Flüssigkeiten (z. B. Öl, Wasser, Fett)" at bounding box center [295, 167] width 176 height 11
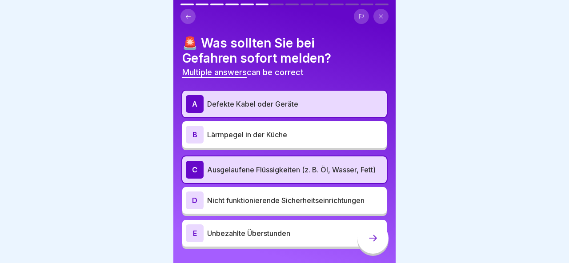
click at [225, 208] on div "D Nicht funktionierende Sicherheitseinrichtungen" at bounding box center [284, 201] width 197 height 18
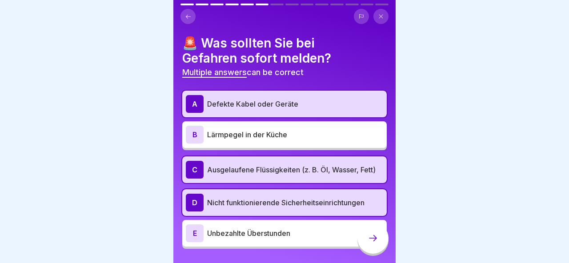
click at [370, 243] on icon at bounding box center [373, 238] width 11 height 11
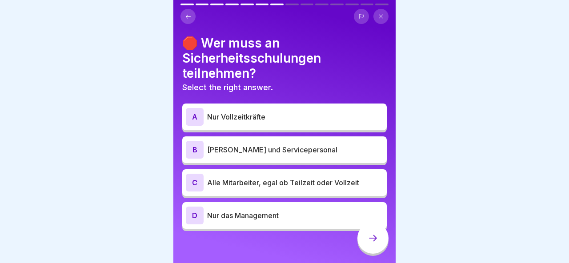
click at [277, 183] on p "Alle Mitarbeiter, egal ob Teilzeit oder Vollzeit" at bounding box center [295, 182] width 176 height 11
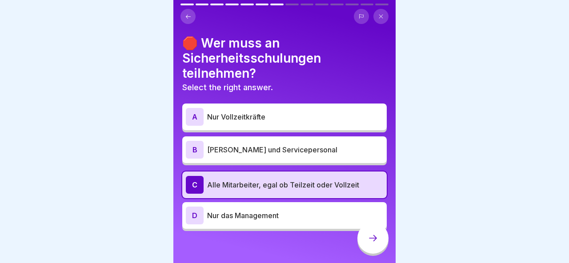
click at [370, 233] on div at bounding box center [373, 238] width 31 height 31
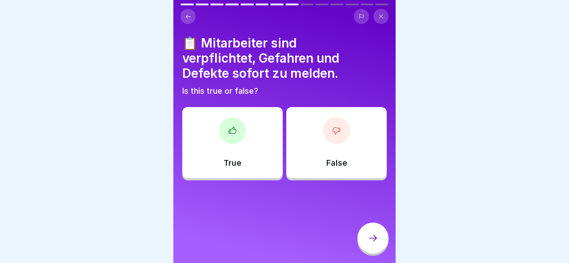
click at [265, 141] on div "True" at bounding box center [232, 142] width 100 height 71
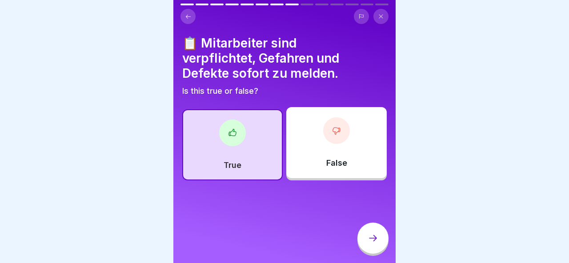
click at [378, 236] on icon at bounding box center [373, 238] width 11 height 11
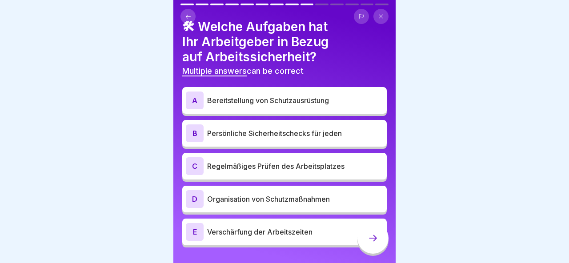
scroll to position [6, 0]
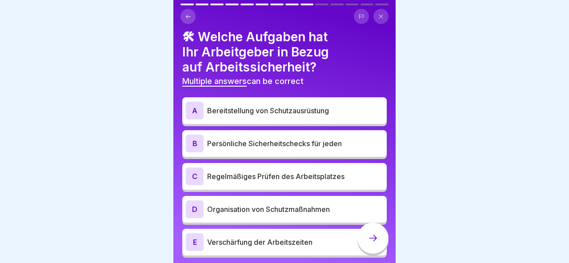
click at [300, 154] on div "B Persönliche Sicherheitschecks für jeden" at bounding box center [284, 143] width 205 height 27
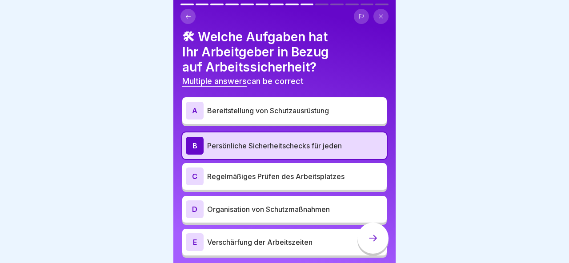
click at [298, 178] on p "Regelmäßiges Prüfen des Arbeitsplatzes" at bounding box center [295, 176] width 176 height 11
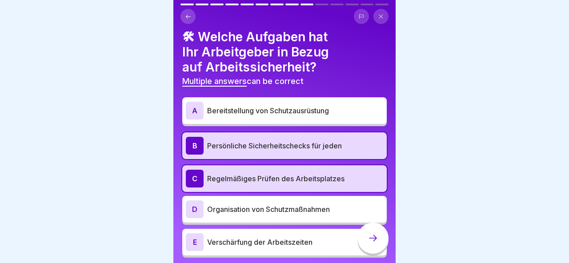
click at [305, 101] on div "A Bereitstellung von Schutzausrüstung" at bounding box center [284, 110] width 205 height 27
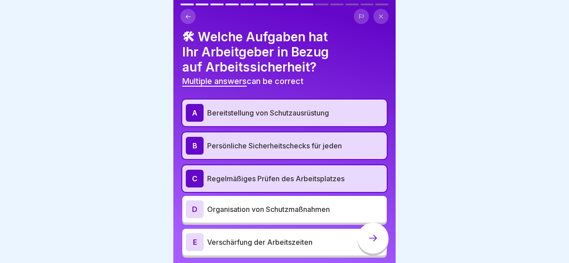
click at [283, 209] on p "Organisation von Schutzmaßnahmen" at bounding box center [295, 209] width 176 height 11
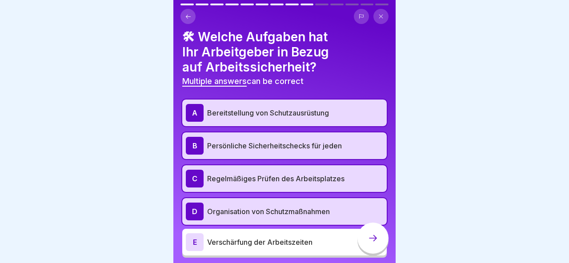
click at [300, 152] on div "B Persönliche Sicherheitschecks für jeden" at bounding box center [284, 146] width 197 height 18
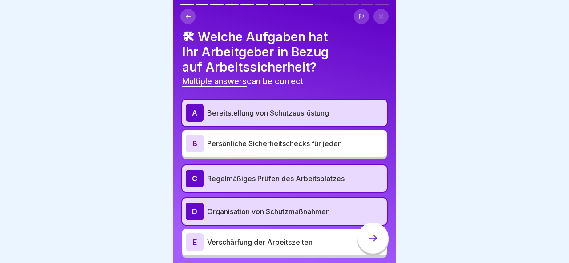
click at [370, 237] on icon at bounding box center [373, 238] width 11 height 11
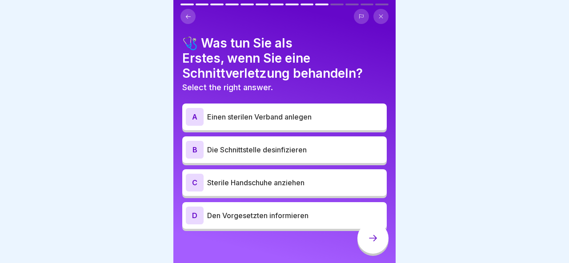
click at [318, 122] on div "A Einen sterilen Verband anlegen" at bounding box center [284, 117] width 197 height 18
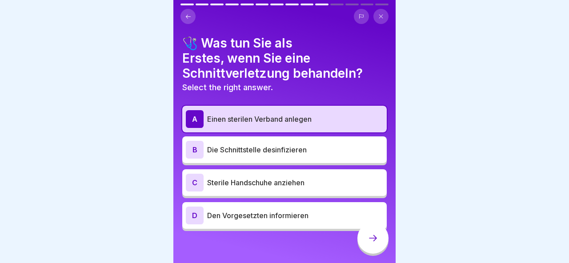
click at [371, 241] on icon at bounding box center [373, 238] width 11 height 11
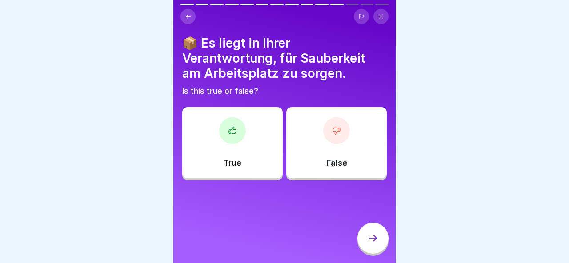
click at [275, 120] on div "True" at bounding box center [232, 142] width 100 height 71
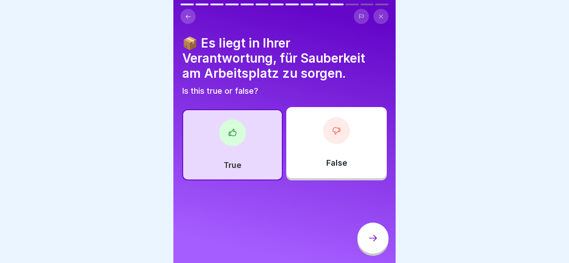
click at [376, 248] on div at bounding box center [373, 238] width 31 height 31
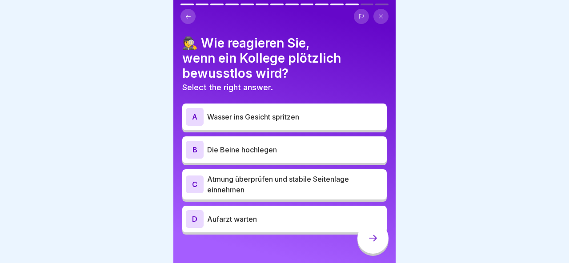
click at [320, 190] on p "Atmung überprüfen und stabile Seitenlage einnehmen" at bounding box center [295, 184] width 176 height 21
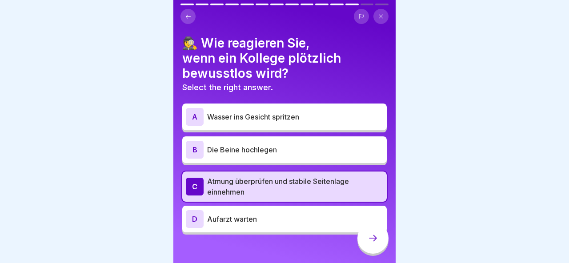
click at [373, 238] on icon at bounding box center [373, 238] width 11 height 11
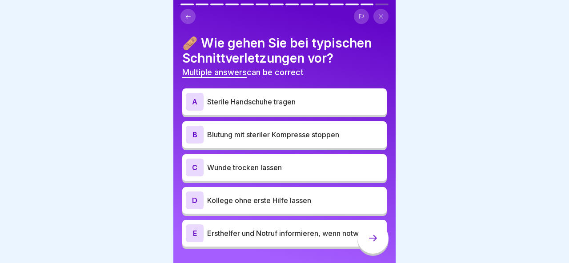
scroll to position [21, 0]
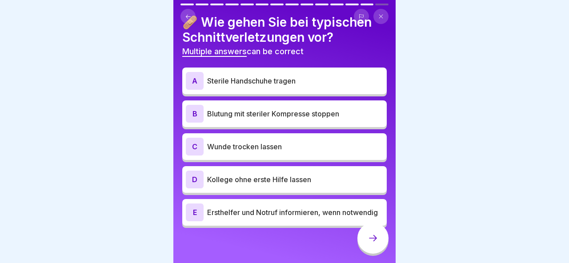
click at [303, 217] on p "Ersthelfer und Notruf informieren, wenn notwendig" at bounding box center [295, 212] width 176 height 11
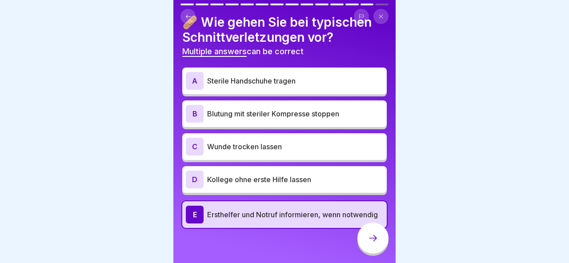
scroll to position [1, 0]
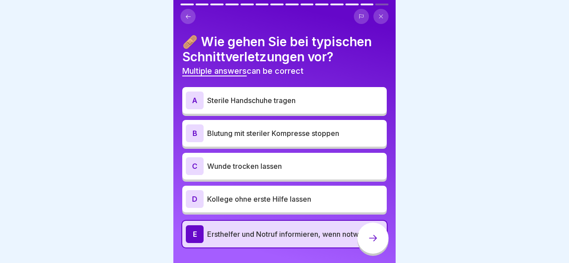
click at [307, 137] on p "Blutung mit steriler Kompresse stoppen" at bounding box center [295, 133] width 176 height 11
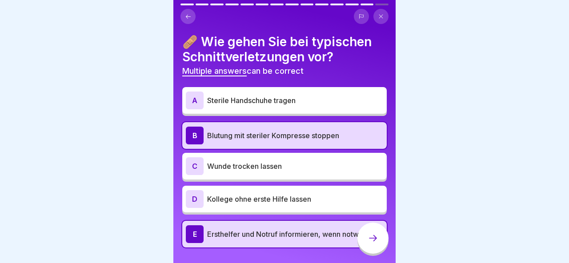
click at [304, 161] on p "Wunde trocken lassen" at bounding box center [295, 166] width 176 height 11
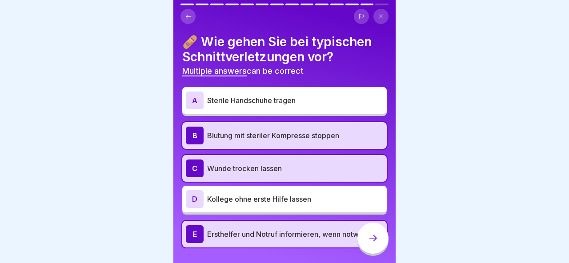
click at [304, 161] on div "C Wunde trocken lassen" at bounding box center [284, 169] width 197 height 18
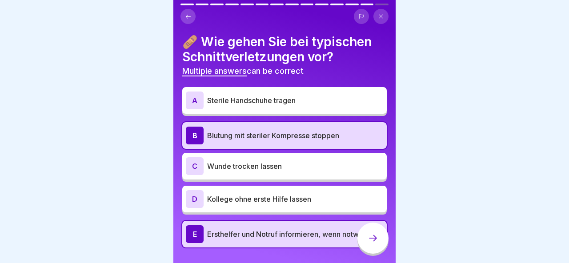
click at [301, 105] on div "A Sterile Handschuhe tragen" at bounding box center [284, 101] width 197 height 18
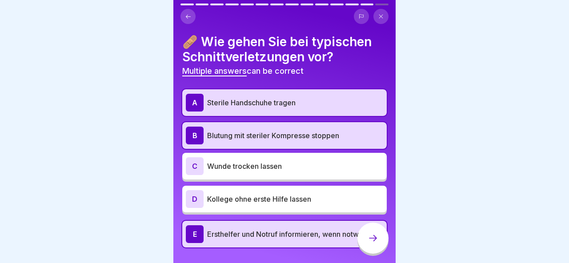
click at [367, 230] on div at bounding box center [373, 238] width 31 height 31
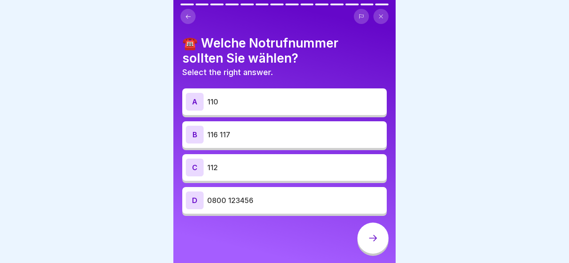
click at [308, 171] on p "112" at bounding box center [295, 167] width 176 height 11
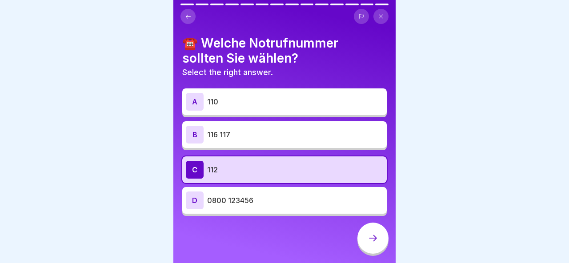
click at [366, 228] on div at bounding box center [373, 238] width 31 height 31
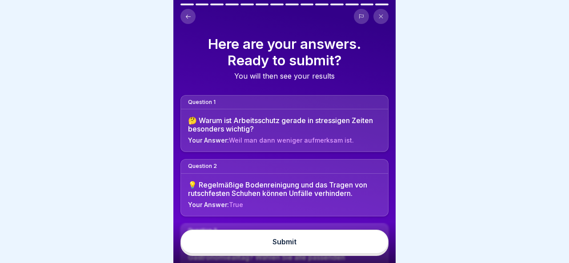
click at [338, 235] on button "Submit" at bounding box center [285, 242] width 208 height 24
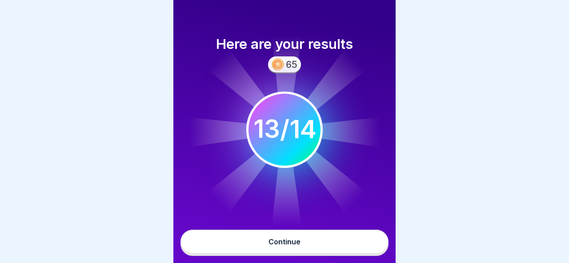
click at [325, 242] on button "Continue" at bounding box center [285, 242] width 208 height 24
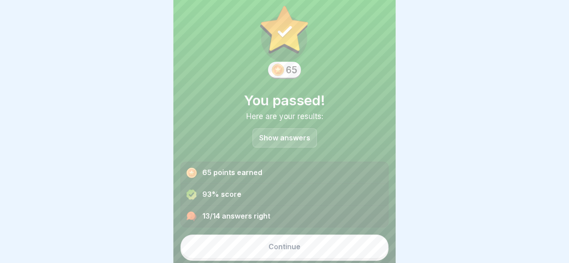
scroll to position [22, 0]
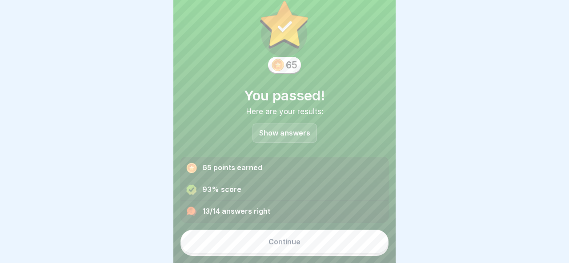
click at [318, 237] on button "Continue" at bounding box center [285, 242] width 208 height 24
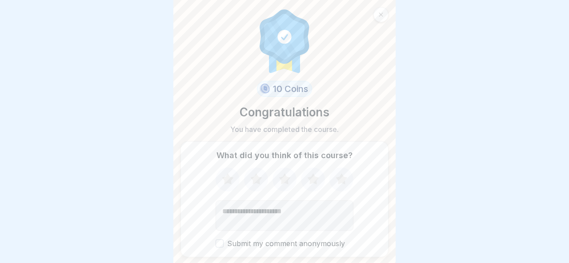
scroll to position [34, 0]
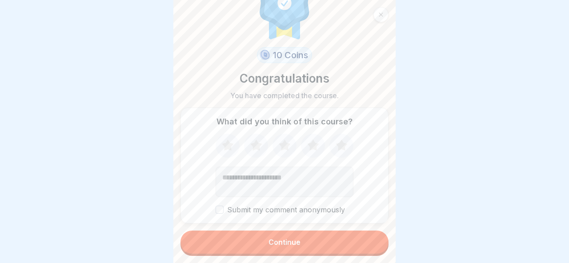
click at [297, 245] on div "Continue" at bounding box center [285, 242] width 32 height 8
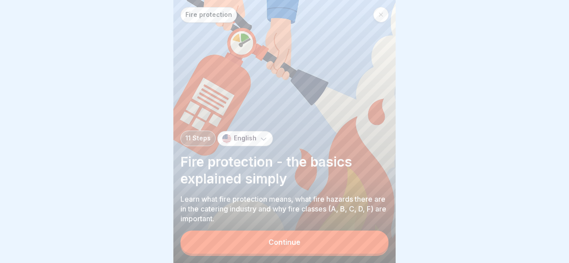
click at [301, 242] on button "Continue" at bounding box center [285, 242] width 208 height 23
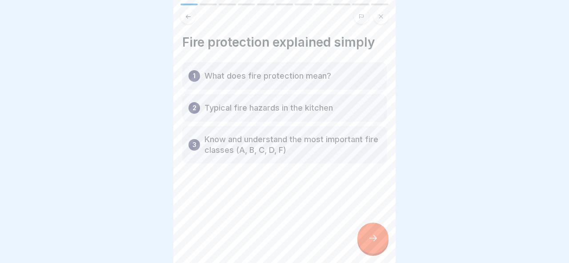
click at [372, 240] on icon at bounding box center [373, 238] width 11 height 11
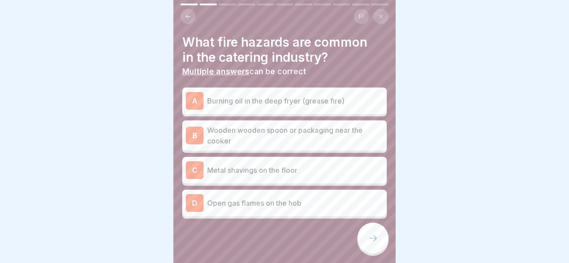
click at [266, 99] on p "Burning oil in the deep fryer (grease fire)" at bounding box center [295, 101] width 176 height 11
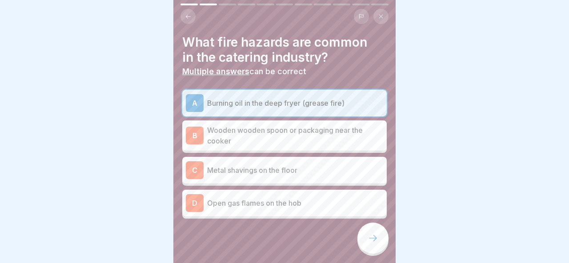
click at [265, 206] on p "Open gas flames on the hob" at bounding box center [295, 203] width 176 height 11
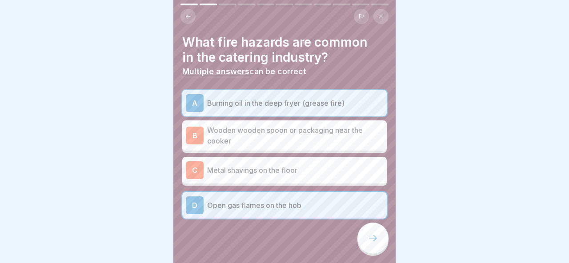
click at [375, 235] on icon at bounding box center [373, 238] width 11 height 11
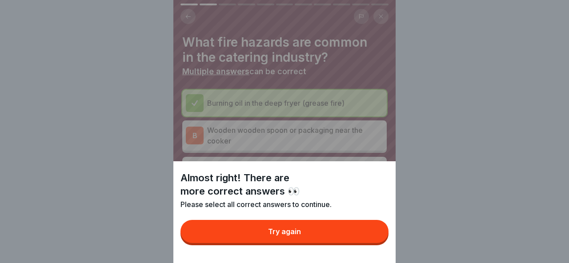
click at [358, 234] on button "Try again" at bounding box center [285, 231] width 208 height 23
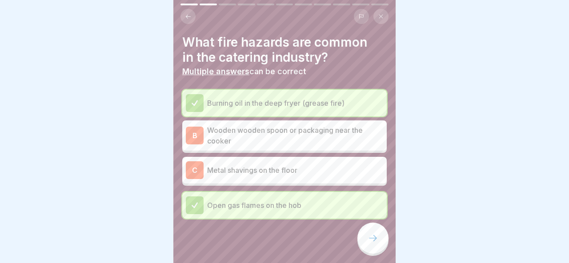
click at [331, 145] on p "Wooden wooden spoon or packaging near the cooker" at bounding box center [295, 135] width 176 height 21
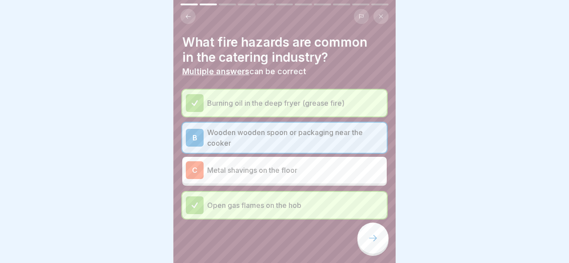
click at [377, 246] on div at bounding box center [373, 238] width 31 height 31
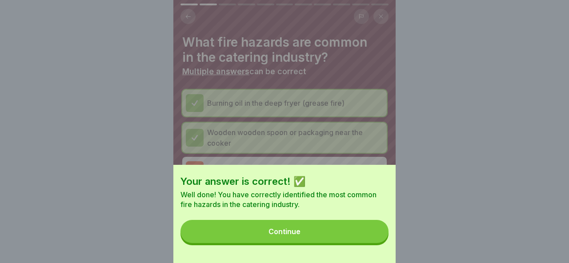
click at [345, 230] on button "Continue" at bounding box center [285, 231] width 208 height 23
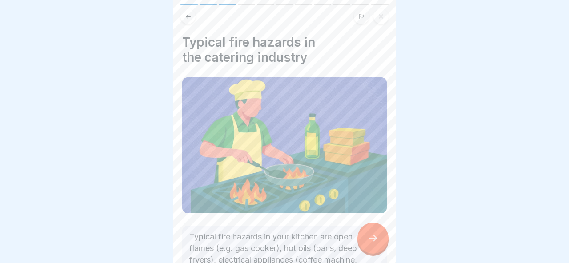
scroll to position [96, 0]
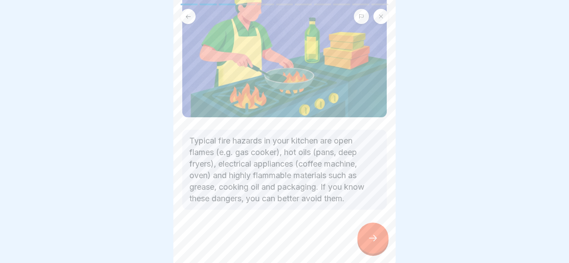
click at [365, 239] on div at bounding box center [373, 238] width 31 height 31
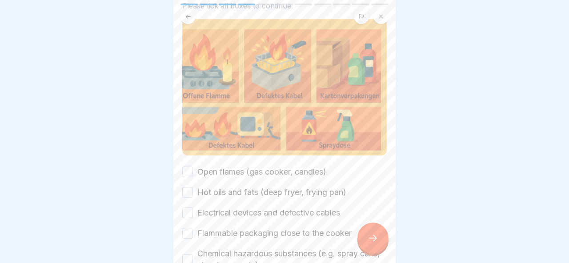
scroll to position [82, 0]
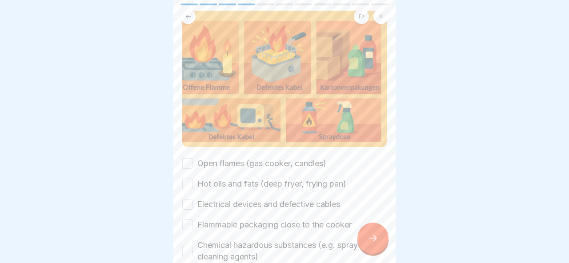
click at [264, 167] on label "Open flames (gas cooker, candles)" at bounding box center [261, 164] width 129 height 12
click at [193, 167] on button "Open flames (gas cooker, candles)" at bounding box center [187, 163] width 11 height 11
click at [264, 183] on label "Hot oils and fats (deep fryer, frying pan)" at bounding box center [271, 184] width 149 height 12
click at [193, 183] on button "Hot oils and fats (deep fryer, frying pan)" at bounding box center [187, 184] width 11 height 11
click at [264, 206] on label "Electrical devices and defective cables" at bounding box center [268, 205] width 143 height 12
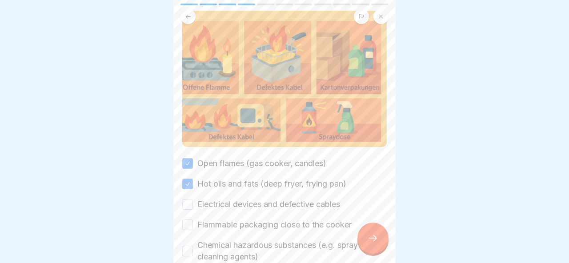
click at [193, 206] on button "Electrical devices and defective cables" at bounding box center [187, 204] width 11 height 11
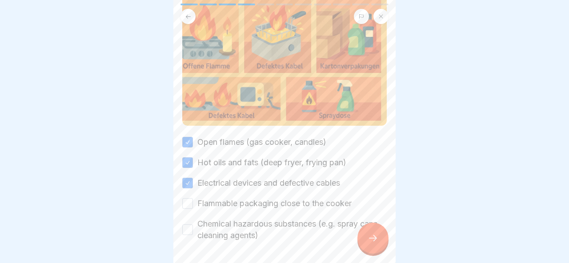
click at [264, 206] on label "Flammable packaging close to the cooker" at bounding box center [274, 204] width 154 height 12
click at [193, 206] on button "Flammable packaging close to the cooker" at bounding box center [187, 203] width 11 height 11
click at [264, 222] on label "Chemical hazardous substances (e.g. spray cans, cleaning agents)" at bounding box center [291, 229] width 189 height 23
click at [193, 225] on button "Chemical hazardous substances (e.g. spray cans, cleaning agents)" at bounding box center [187, 230] width 11 height 11
click at [370, 238] on icon at bounding box center [373, 238] width 11 height 11
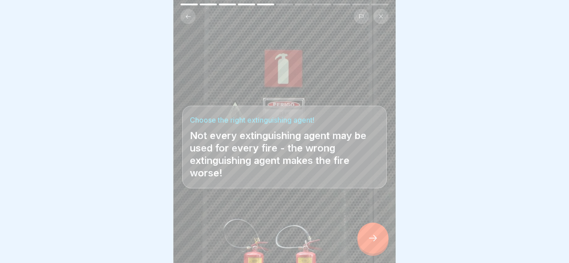
click at [315, 177] on p "Not every extinguishing agent may be used for every fire - the wrong extinguish…" at bounding box center [284, 154] width 189 height 50
click at [378, 237] on icon at bounding box center [373, 238] width 11 height 11
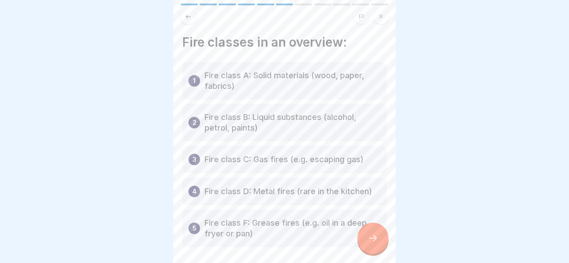
click at [368, 234] on icon at bounding box center [373, 238] width 11 height 11
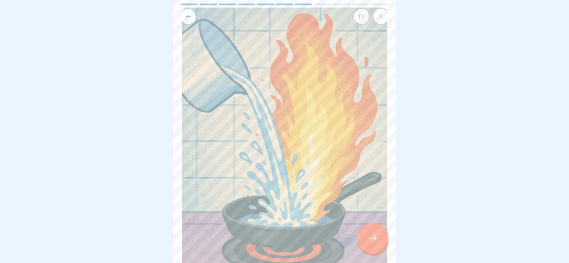
scroll to position [173, 0]
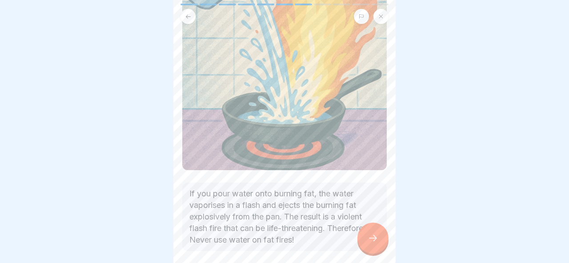
click at [371, 239] on icon at bounding box center [373, 238] width 11 height 11
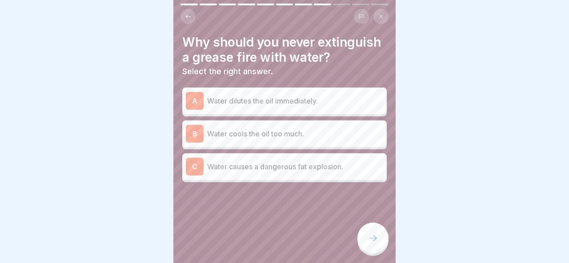
click at [319, 171] on p "Water causes a dangerous fat explosion." at bounding box center [295, 166] width 176 height 11
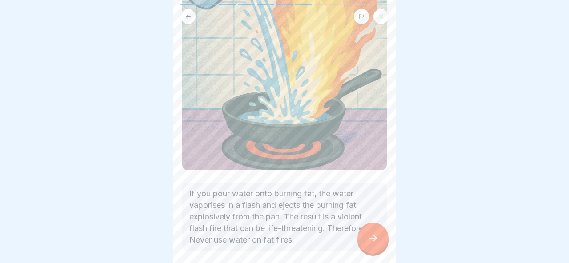
scroll to position [185, 0]
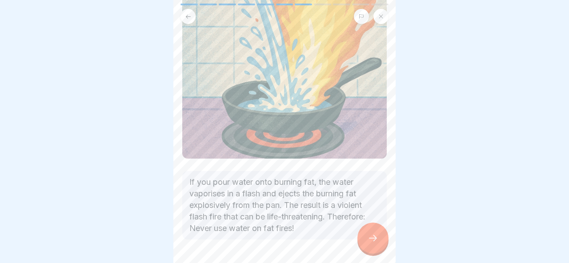
click at [367, 232] on div at bounding box center [373, 238] width 31 height 31
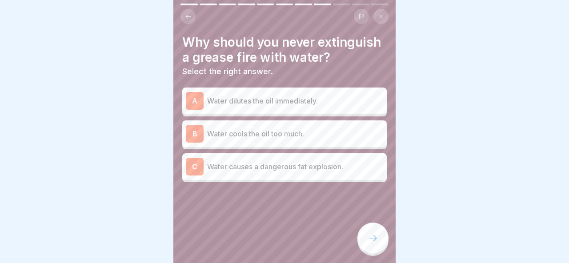
click at [253, 174] on div "C Water causes a dangerous fat explosion." at bounding box center [284, 167] width 197 height 18
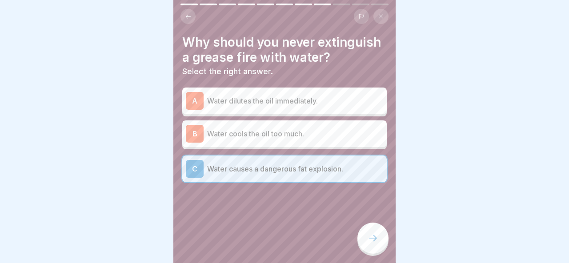
click at [366, 239] on div at bounding box center [373, 238] width 31 height 31
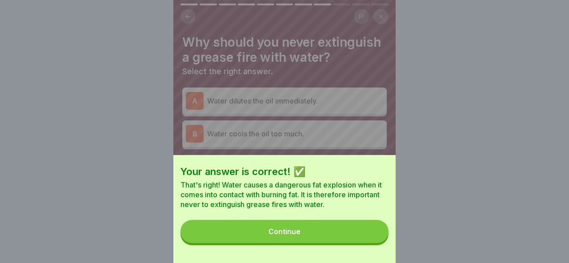
click at [355, 233] on button "Continue" at bounding box center [285, 231] width 208 height 23
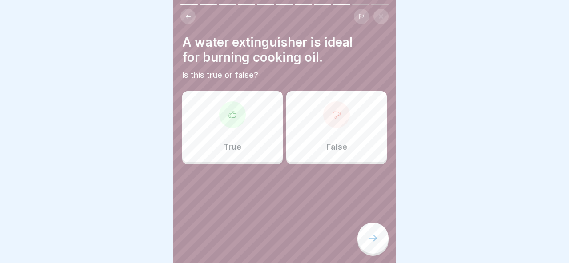
click at [246, 130] on div "True" at bounding box center [232, 126] width 100 height 71
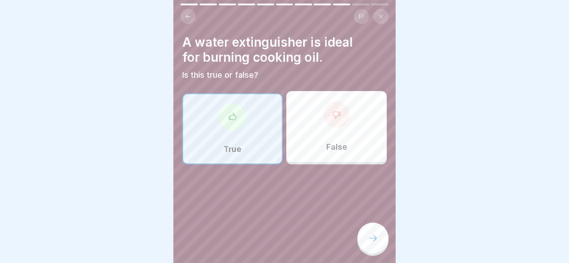
click at [328, 149] on p "False" at bounding box center [336, 147] width 21 height 10
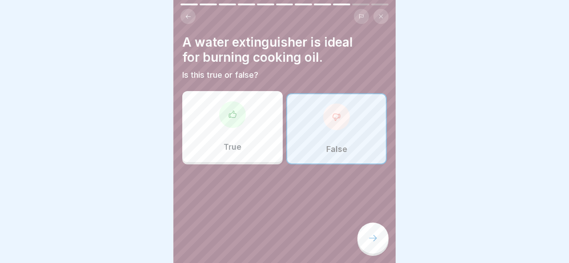
click at [380, 238] on div at bounding box center [373, 238] width 31 height 31
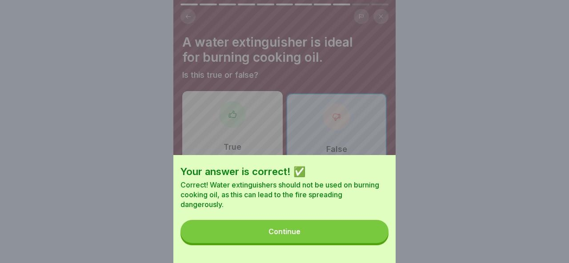
click at [351, 222] on button "Continue" at bounding box center [285, 231] width 208 height 23
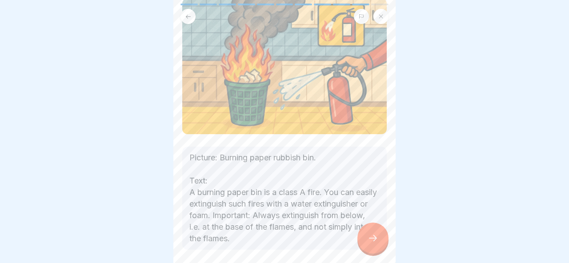
scroll to position [119, 0]
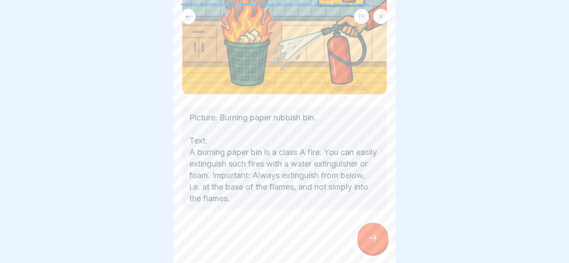
click at [362, 235] on div at bounding box center [373, 238] width 31 height 31
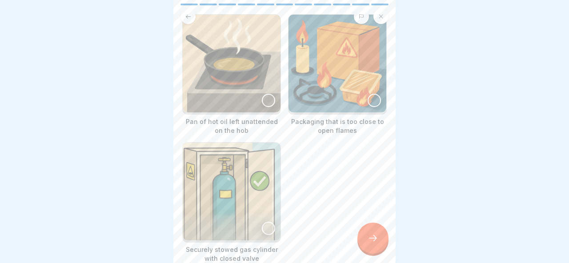
scroll to position [0, 0]
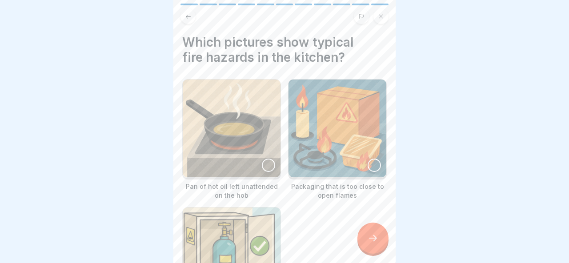
click at [274, 171] on img at bounding box center [232, 129] width 98 height 98
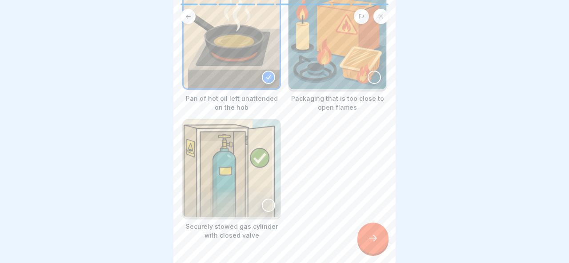
scroll to position [56, 0]
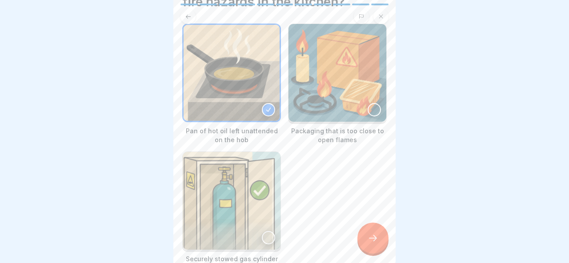
click at [376, 111] on div at bounding box center [374, 109] width 13 height 13
click at [378, 254] on div "Pan of hot oil left unattended on the hob Packaging that is too close to open f…" at bounding box center [284, 148] width 205 height 249
click at [378, 239] on icon at bounding box center [373, 238] width 11 height 11
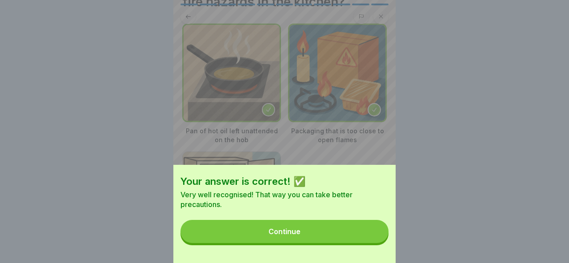
click at [378, 239] on button "Continue" at bounding box center [285, 231] width 208 height 23
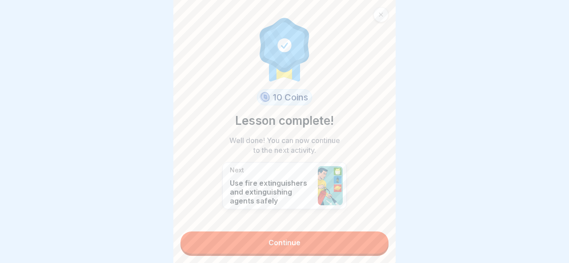
click at [378, 239] on link "Continue" at bounding box center [285, 243] width 208 height 22
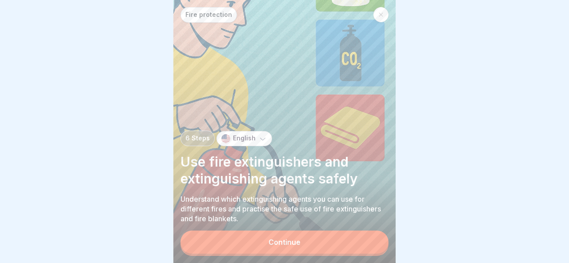
click at [378, 239] on button "Continue" at bounding box center [285, 242] width 208 height 23
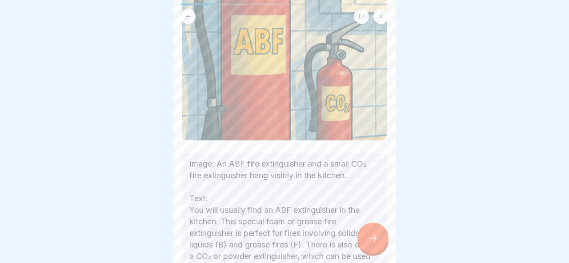
scroll to position [159, 0]
click at [372, 237] on icon at bounding box center [373, 238] width 11 height 11
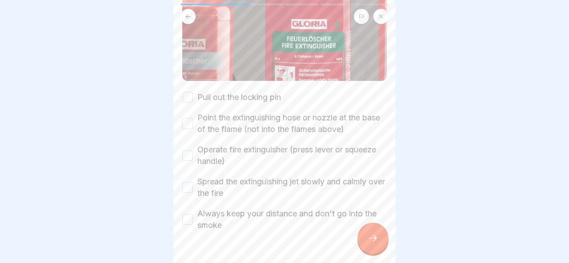
scroll to position [141, 0]
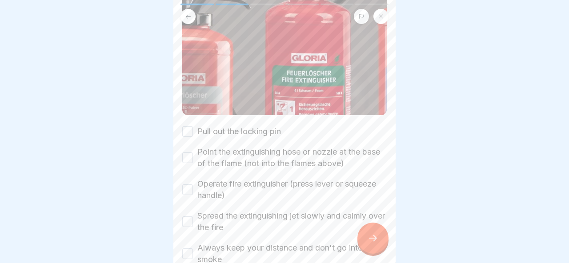
click at [249, 137] on label "Pull out the locking pin" at bounding box center [239, 132] width 84 height 12
click at [193, 137] on button "Pull out the locking pin" at bounding box center [187, 131] width 11 height 11
click at [250, 157] on label "Point the extinguishing hose or nozzle at the base of the flame (not into the f…" at bounding box center [291, 157] width 189 height 23
click at [193, 157] on button "Point the extinguishing hose or nozzle at the base of the flame (not into the f…" at bounding box center [187, 158] width 11 height 11
click at [250, 185] on label "Operate fire extinguisher (press lever or squeeze handle)" at bounding box center [291, 189] width 189 height 23
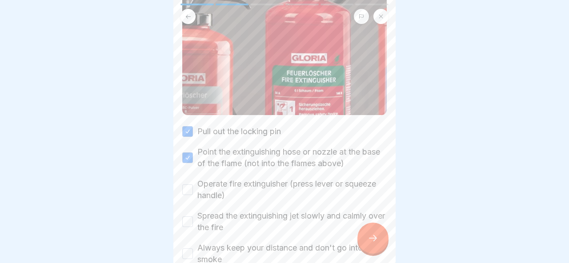
click at [193, 185] on button "Operate fire extinguisher (press lever or squeeze handle)" at bounding box center [187, 190] width 11 height 11
click at [251, 216] on label "Spread the extinguishing jet slowly and calmly over the fire" at bounding box center [291, 221] width 189 height 23
click at [193, 217] on button "Spread the extinguishing jet slowly and calmly over the fire" at bounding box center [187, 222] width 11 height 11
click at [253, 243] on label "Always keep your distance and don't go into the smoke" at bounding box center [291, 253] width 189 height 23
click at [193, 249] on button "Always keep your distance and don't go into the smoke" at bounding box center [187, 254] width 11 height 11
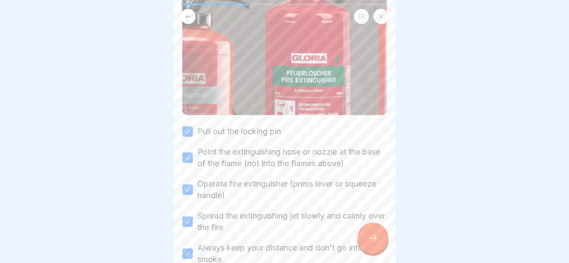
click at [376, 242] on icon at bounding box center [373, 238] width 11 height 11
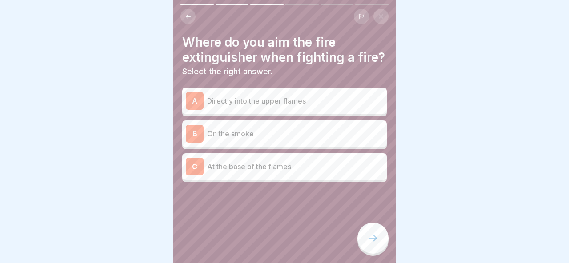
click at [276, 175] on div "C At the base of the flames" at bounding box center [284, 166] width 205 height 27
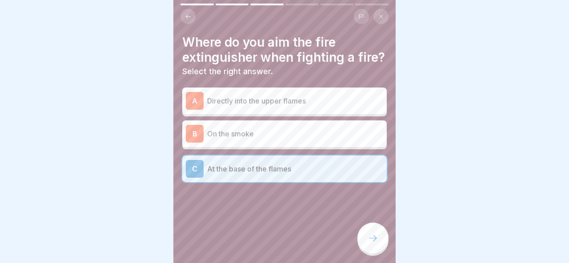
click at [376, 231] on div at bounding box center [373, 238] width 31 height 31
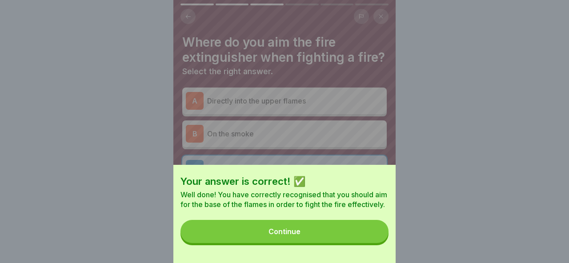
click at [356, 226] on button "Continue" at bounding box center [285, 231] width 208 height 23
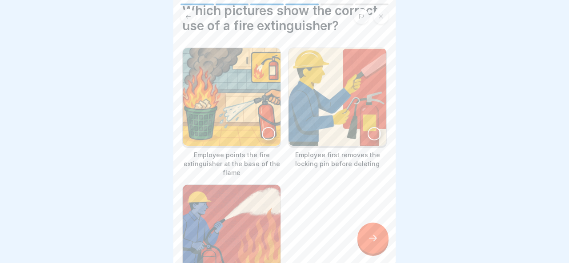
scroll to position [44, 0]
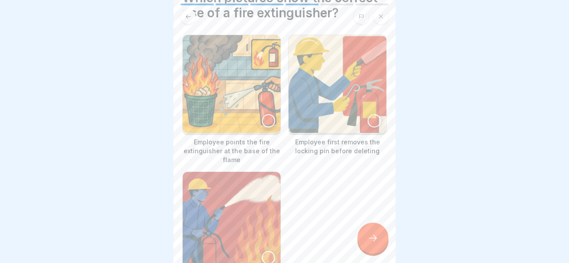
click at [260, 117] on img at bounding box center [232, 84] width 98 height 98
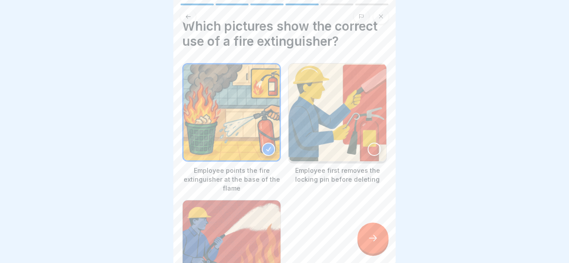
scroll to position [13, 0]
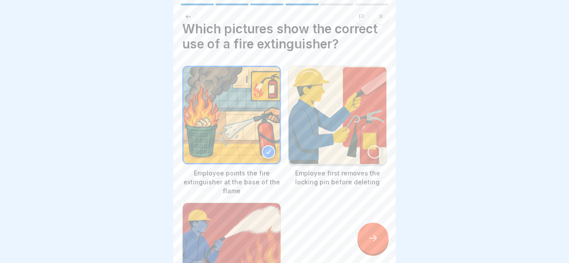
click at [352, 158] on img at bounding box center [338, 115] width 98 height 98
click at [378, 234] on icon at bounding box center [373, 238] width 11 height 11
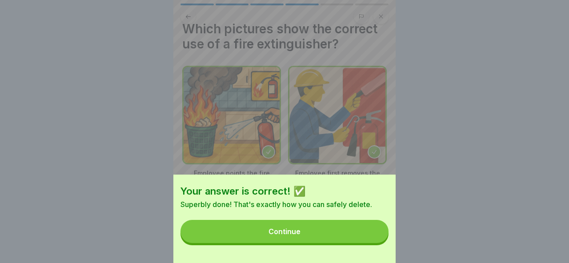
click at [373, 233] on button "Continue" at bounding box center [285, 231] width 208 height 23
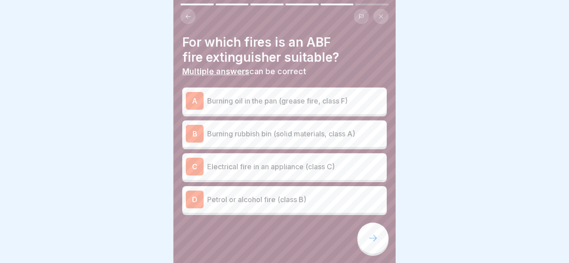
click at [297, 108] on div "A Burning oil in the pan (grease fire, class F)" at bounding box center [284, 101] width 197 height 18
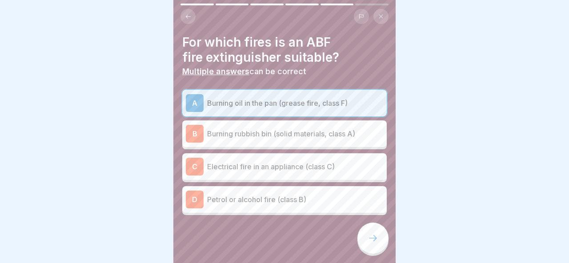
click at [299, 167] on p "Electrical fire in an appliance (class C)" at bounding box center [295, 166] width 176 height 11
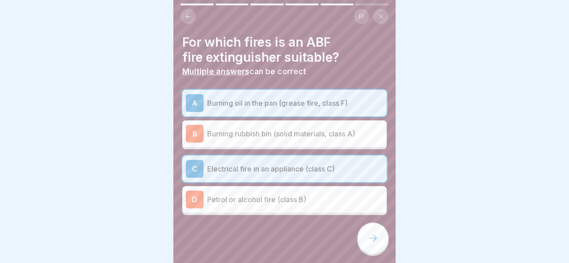
click at [298, 203] on p "Petrol or alcohol fire (class B)" at bounding box center [295, 199] width 176 height 11
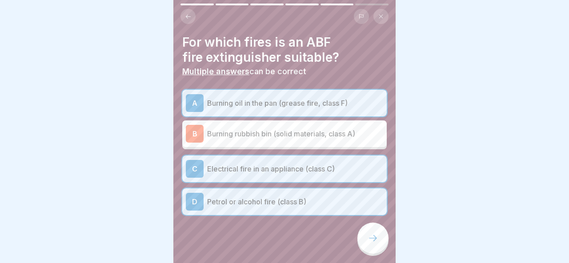
click at [343, 145] on div "B Burning rubbish bin (solid materials, class A)" at bounding box center [284, 134] width 205 height 27
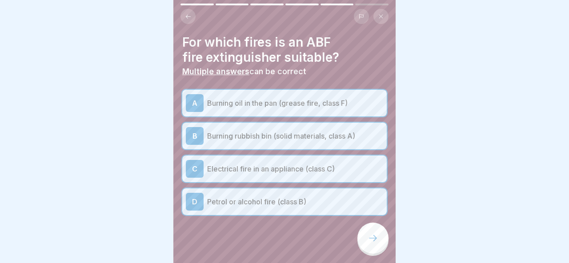
click at [338, 143] on div "B Burning rubbish bin (solid materials, class A)" at bounding box center [284, 136] width 197 height 18
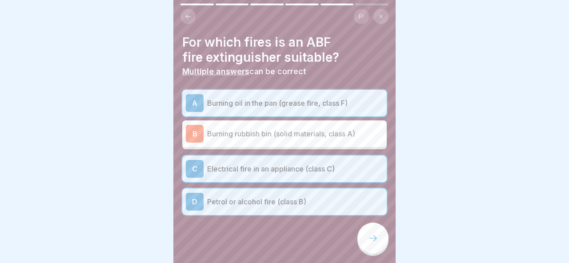
click at [371, 241] on icon at bounding box center [373, 238] width 11 height 11
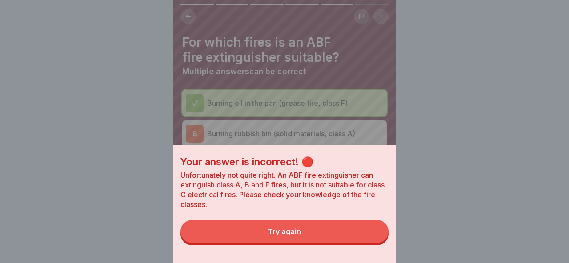
click at [346, 231] on button "Try again" at bounding box center [285, 231] width 208 height 23
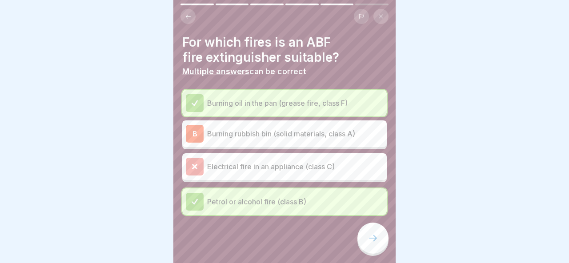
click at [300, 163] on p "Electrical fire in an appliance (class C)" at bounding box center [295, 166] width 176 height 11
click at [372, 233] on div at bounding box center [373, 238] width 31 height 31
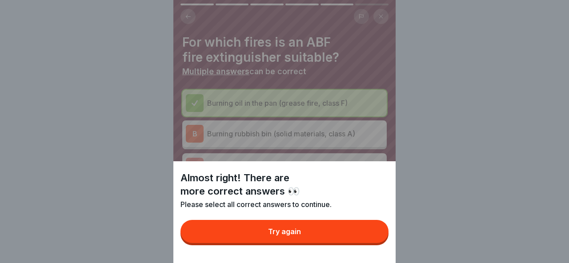
click at [360, 229] on button "Try again" at bounding box center [285, 231] width 208 height 23
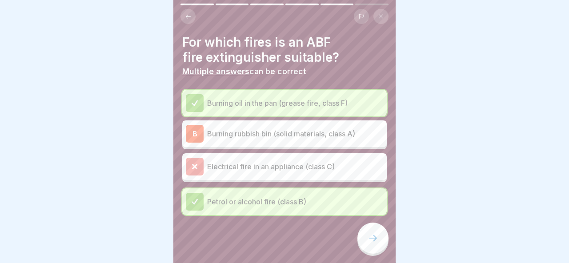
click at [300, 136] on p "Burning rubbish bin (solid materials, class A)" at bounding box center [295, 134] width 176 height 11
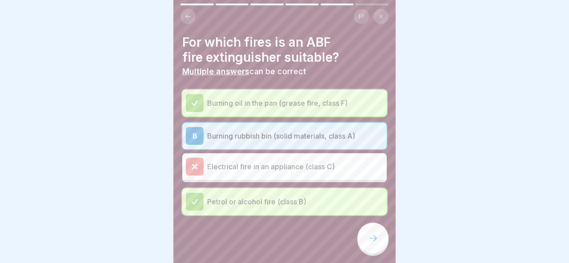
click at [377, 245] on div at bounding box center [373, 238] width 31 height 31
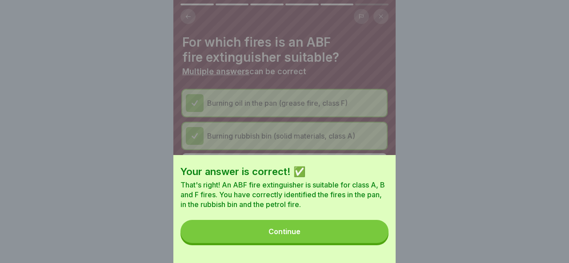
click at [367, 241] on button "Continue" at bounding box center [285, 231] width 208 height 23
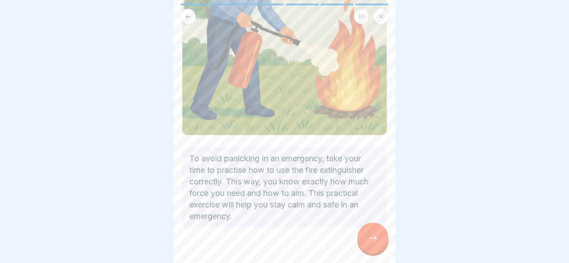
scroll to position [165, 0]
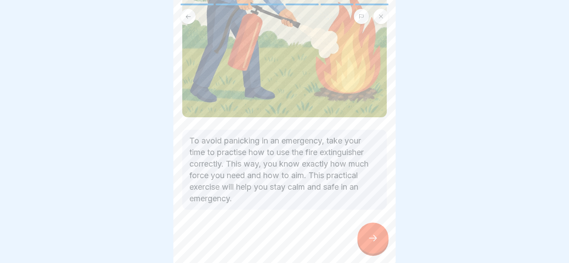
click at [365, 233] on div at bounding box center [373, 238] width 31 height 31
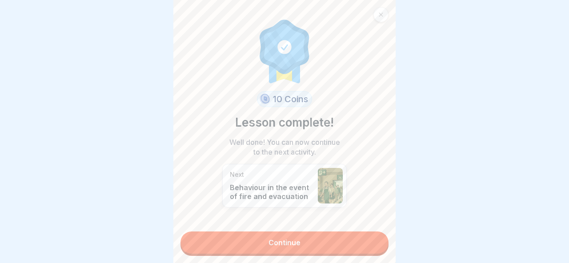
click at [351, 242] on link "Continue" at bounding box center [285, 243] width 208 height 22
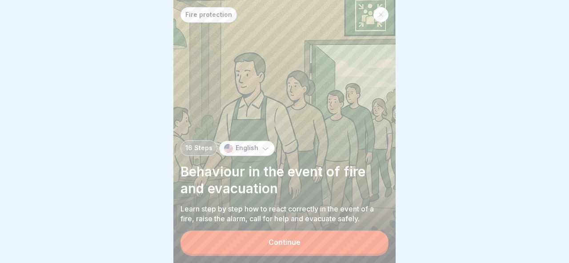
click at [340, 238] on button "Continue" at bounding box center [285, 242] width 208 height 23
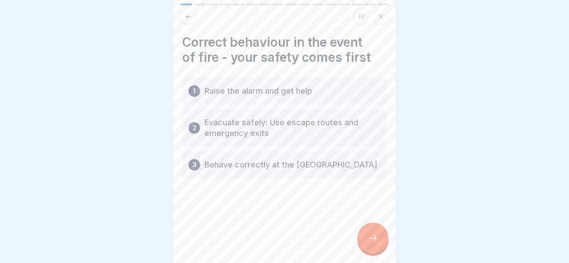
click at [371, 246] on div at bounding box center [373, 238] width 31 height 31
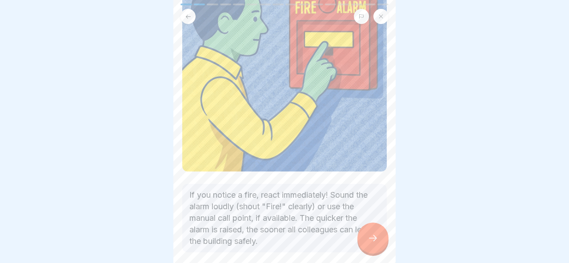
scroll to position [153, 0]
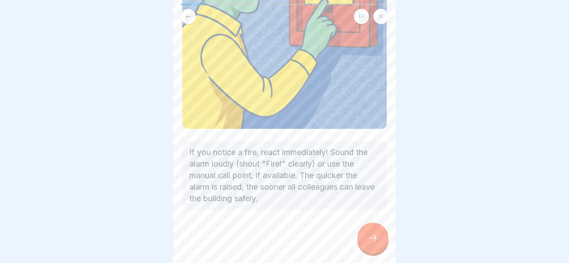
click at [372, 246] on div at bounding box center [373, 238] width 31 height 31
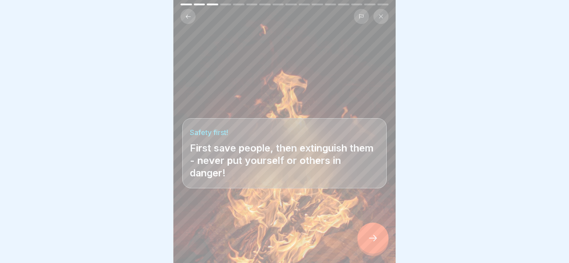
click at [372, 246] on div at bounding box center [373, 238] width 31 height 31
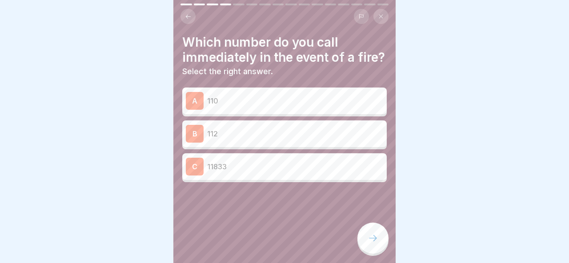
click at [263, 134] on p "112" at bounding box center [295, 134] width 176 height 11
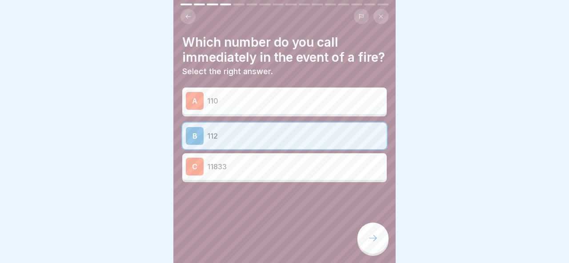
click at [369, 235] on icon at bounding box center [373, 238] width 11 height 11
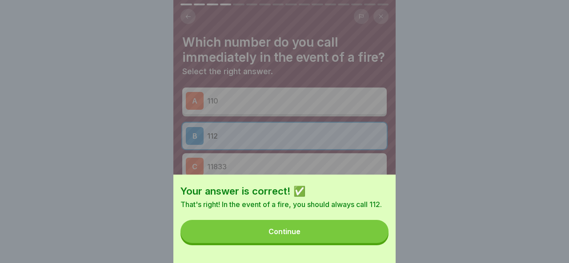
click at [366, 235] on button "Continue" at bounding box center [285, 231] width 208 height 23
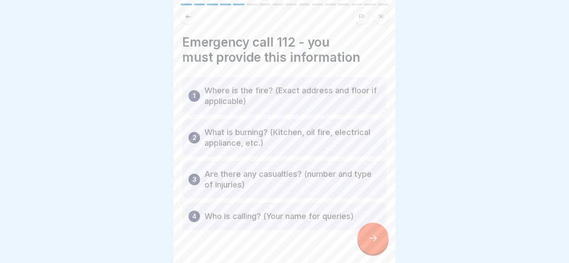
click at [367, 234] on div at bounding box center [373, 238] width 31 height 31
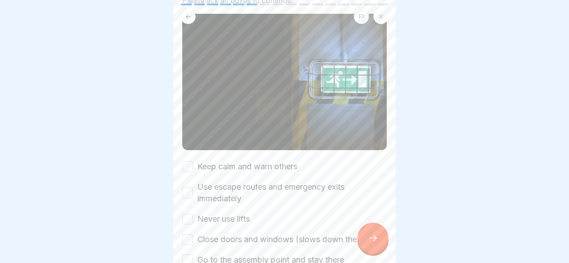
scroll to position [64, 0]
click at [266, 167] on label "Keep calm and warn others" at bounding box center [247, 167] width 100 height 12
click at [193, 167] on button "Keep calm and warn others" at bounding box center [187, 166] width 11 height 11
click at [265, 196] on label "Use escape routes and emergency exits immediately" at bounding box center [291, 192] width 189 height 23
click at [193, 196] on button "Use escape routes and emergency exits immediately" at bounding box center [187, 192] width 11 height 11
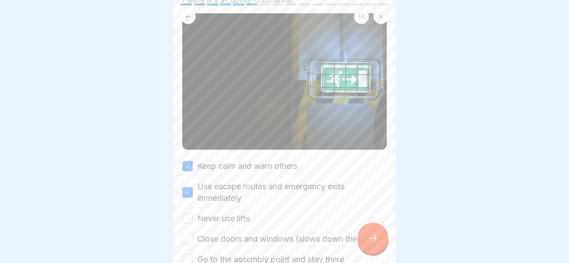
click at [246, 215] on label "Never use lifts" at bounding box center [223, 219] width 52 height 12
click at [193, 215] on button "Never use lifts" at bounding box center [187, 218] width 11 height 11
click at [246, 239] on label "Close doors and windows (slows down the fire)" at bounding box center [285, 239] width 177 height 12
click at [193, 239] on button "Close doors and windows (slows down the fire)" at bounding box center [187, 239] width 11 height 11
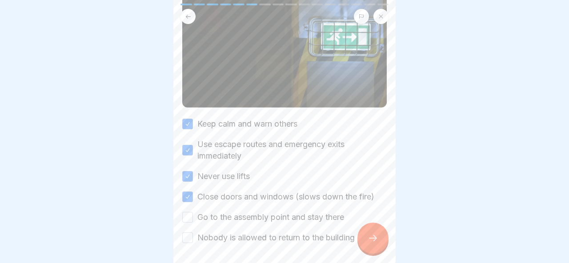
scroll to position [110, 0]
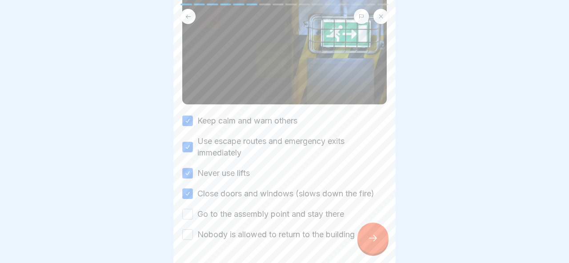
click at [252, 217] on label "Go to the assembly point and stay there" at bounding box center [270, 215] width 147 height 12
click at [193, 217] on button "Go to the assembly point and stay there" at bounding box center [187, 214] width 11 height 11
click at [252, 232] on label "Nobody is allowed to return to the building" at bounding box center [275, 235] width 157 height 12
click at [193, 232] on button "Nobody is allowed to return to the building" at bounding box center [187, 234] width 11 height 11
click at [360, 233] on div at bounding box center [373, 238] width 31 height 31
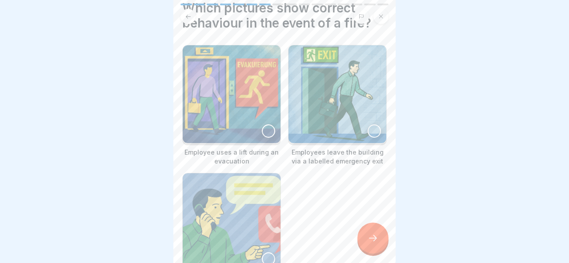
scroll to position [66, 0]
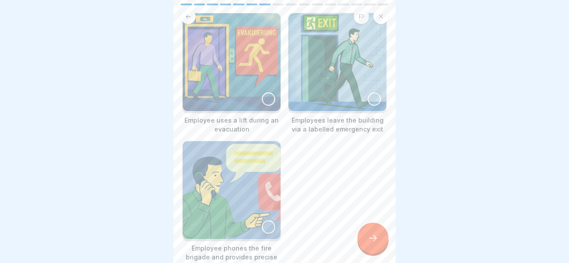
click at [365, 97] on img at bounding box center [338, 62] width 98 height 98
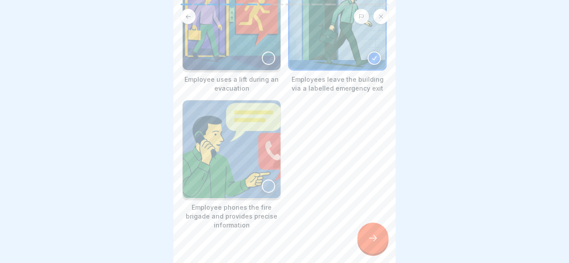
scroll to position [109, 0]
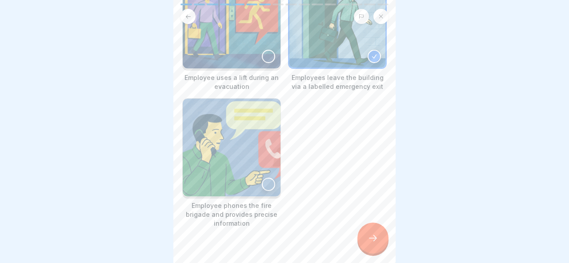
click at [267, 184] on div at bounding box center [268, 184] width 13 height 13
click at [375, 241] on icon at bounding box center [373, 238] width 11 height 11
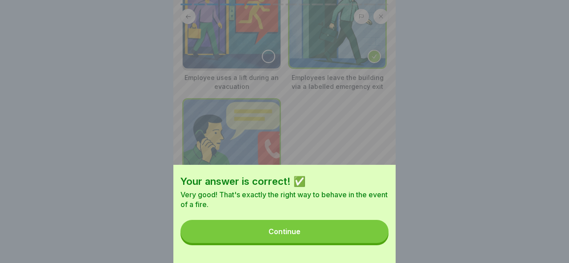
click at [375, 241] on button "Continue" at bounding box center [285, 231] width 208 height 23
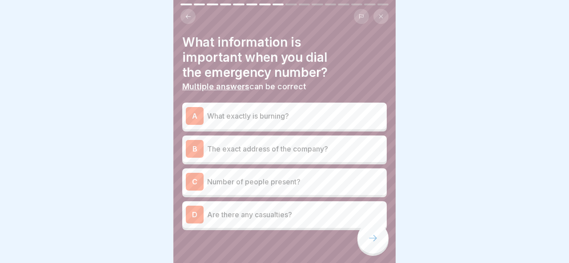
click at [300, 118] on p "What exactly is burning?" at bounding box center [295, 116] width 176 height 11
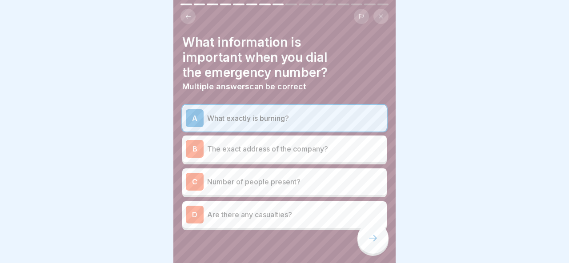
click at [299, 155] on div "B The exact address of the company?" at bounding box center [284, 149] width 197 height 18
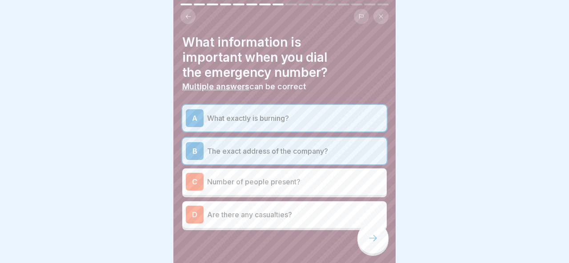
click at [294, 217] on p "Are there any casualties?" at bounding box center [295, 214] width 176 height 11
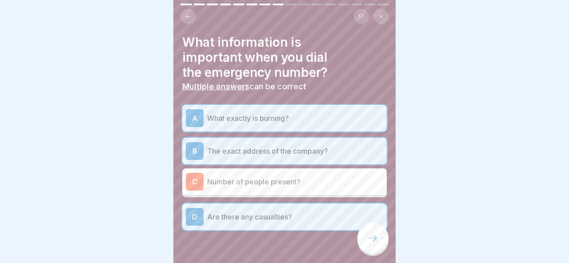
click at [374, 241] on icon at bounding box center [373, 238] width 11 height 11
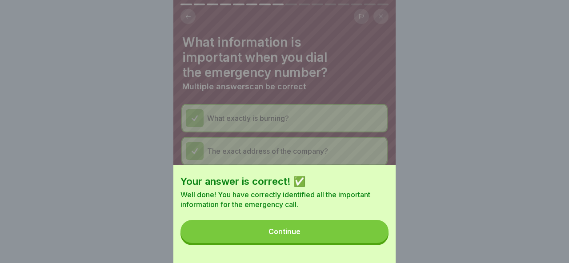
click at [349, 231] on button "Continue" at bounding box center [285, 231] width 208 height 23
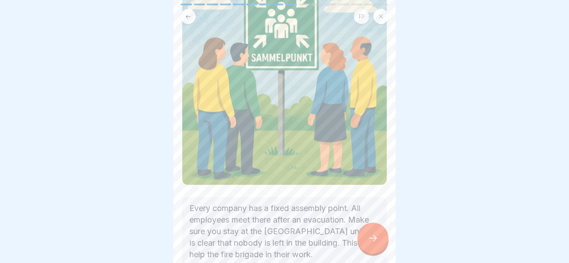
scroll to position [110, 0]
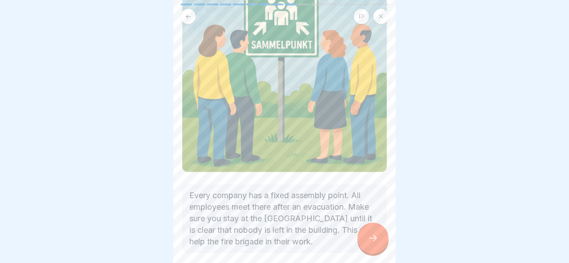
click at [364, 234] on div at bounding box center [373, 238] width 31 height 31
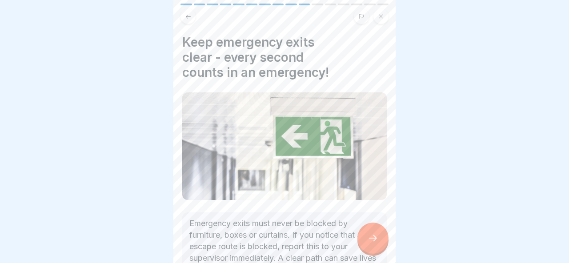
scroll to position [71, 0]
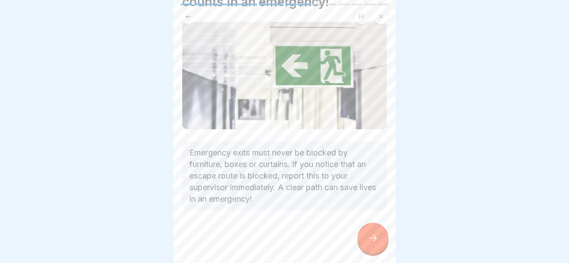
click at [374, 245] on div at bounding box center [373, 238] width 31 height 31
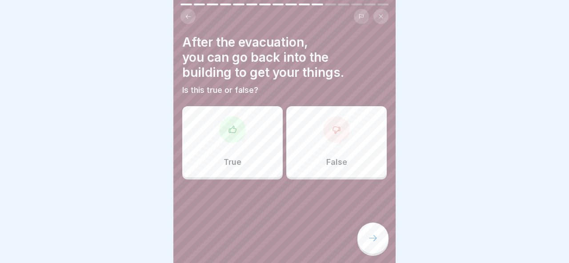
click at [310, 135] on div "False" at bounding box center [336, 141] width 100 height 71
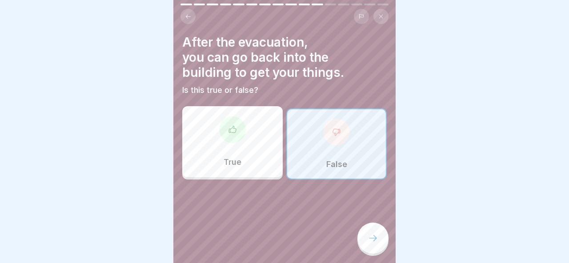
click at [378, 229] on div at bounding box center [373, 238] width 31 height 31
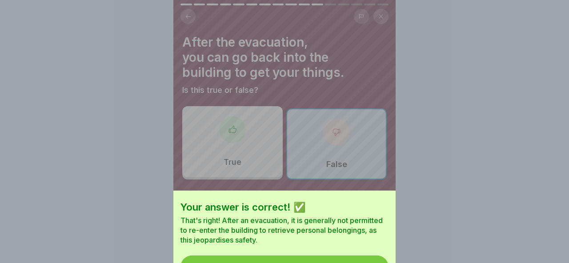
click at [378, 256] on button "Continue" at bounding box center [285, 267] width 208 height 23
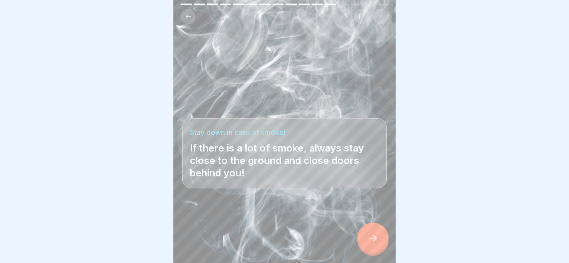
click at [369, 240] on icon at bounding box center [373, 238] width 11 height 11
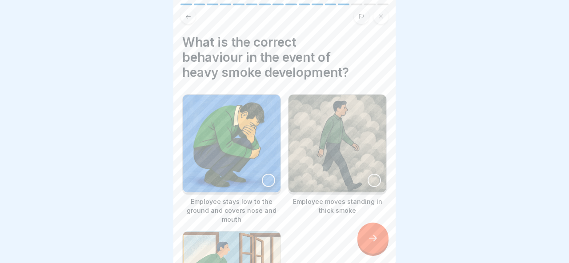
scroll to position [22, 0]
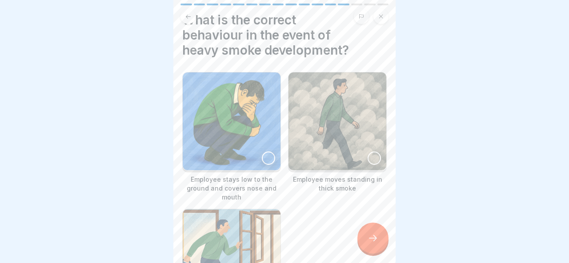
click at [263, 156] on div at bounding box center [268, 158] width 13 height 13
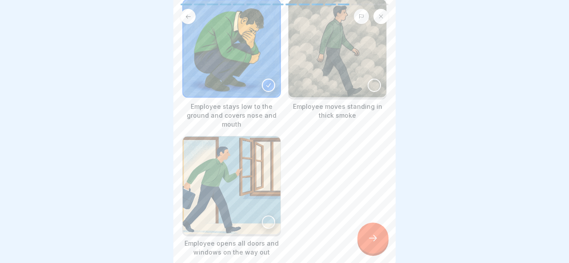
scroll to position [109, 0]
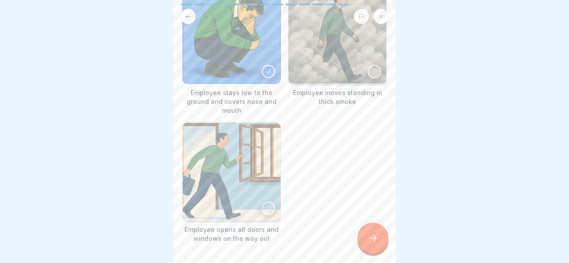
click at [376, 239] on icon at bounding box center [373, 238] width 8 height 6
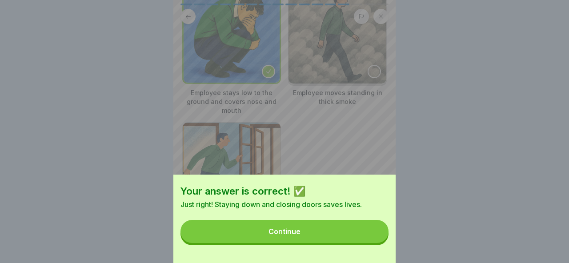
click at [350, 229] on button "Continue" at bounding box center [285, 231] width 208 height 23
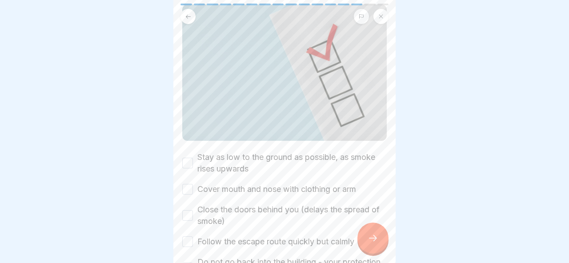
scroll to position [94, 0]
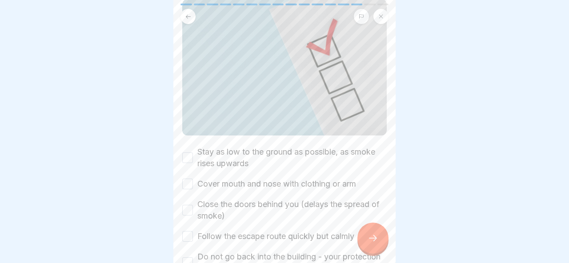
click at [287, 161] on label "Stay as low to the ground as possible, as smoke rises upwards" at bounding box center [291, 157] width 189 height 23
click at [193, 161] on button "Stay as low to the ground as possible, as smoke rises upwards" at bounding box center [187, 158] width 11 height 11
click at [285, 191] on div "Stay as low to the ground as possible, as smoke rises upwards Cover mouth and n…" at bounding box center [284, 210] width 205 height 128
click at [285, 201] on label "Close the doors behind you (delays the spread of smoke)" at bounding box center [291, 210] width 189 height 23
click at [193, 205] on button "Close the doors behind you (delays the spread of smoke)" at bounding box center [187, 210] width 11 height 11
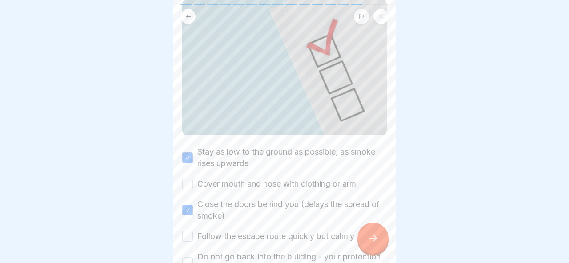
click at [269, 177] on div "Stay as low to the ground as possible, as smoke rises upwards Cover mouth and n…" at bounding box center [284, 210] width 205 height 128
click at [265, 185] on label "Cover mouth and nose with clothing or arm" at bounding box center [276, 184] width 159 height 12
click at [193, 185] on button "Cover mouth and nose with clothing or arm" at bounding box center [187, 184] width 11 height 11
click at [263, 232] on label "Follow the escape route quickly but calmly" at bounding box center [275, 237] width 157 height 12
click at [193, 232] on button "Follow the escape route quickly but calmly" at bounding box center [187, 236] width 11 height 11
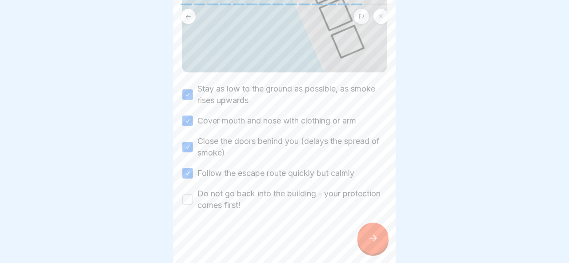
scroll to position [157, 0]
click at [258, 204] on label "Do not go back into the building - your protection comes first!" at bounding box center [291, 199] width 189 height 23
click at [193, 204] on button "Do not go back into the building - your protection comes first!" at bounding box center [187, 199] width 11 height 11
click at [368, 251] on div at bounding box center [373, 238] width 31 height 31
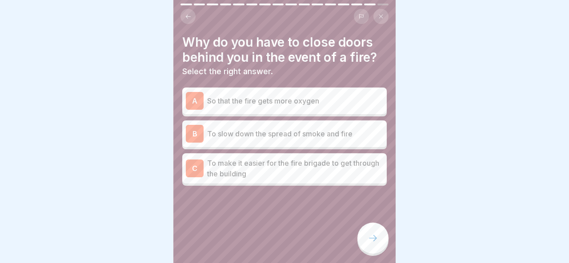
click at [331, 134] on p "To slow down the spread of smoke and fire" at bounding box center [295, 134] width 176 height 11
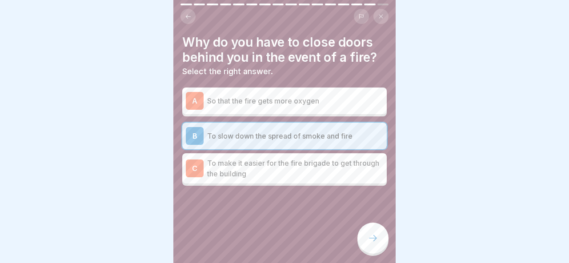
click at [369, 234] on icon at bounding box center [373, 238] width 11 height 11
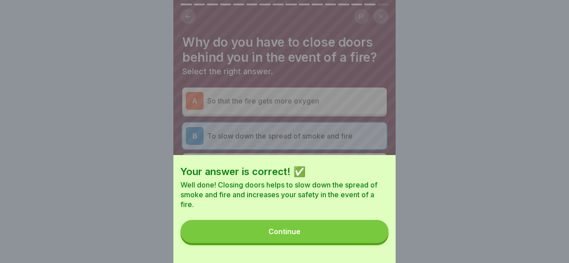
click at [357, 232] on button "Continue" at bounding box center [285, 231] width 208 height 23
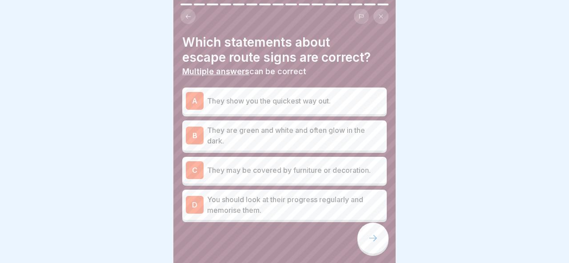
click at [338, 105] on p "They show you the quickest way out." at bounding box center [295, 101] width 176 height 11
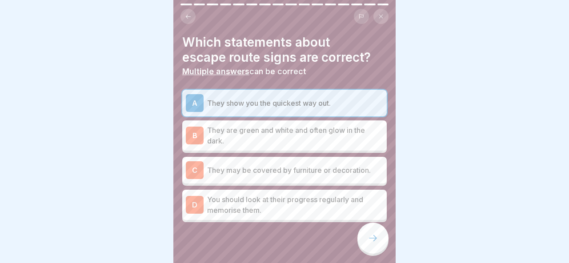
click at [335, 137] on p "They are green and white and often glow in the dark." at bounding box center [295, 135] width 176 height 21
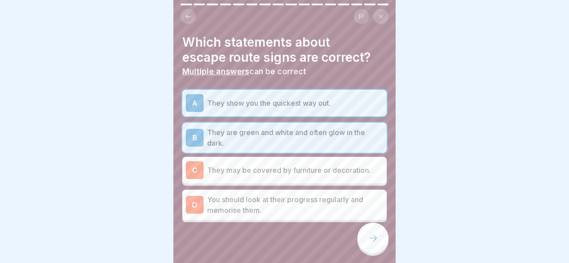
click at [373, 230] on div at bounding box center [373, 238] width 31 height 31
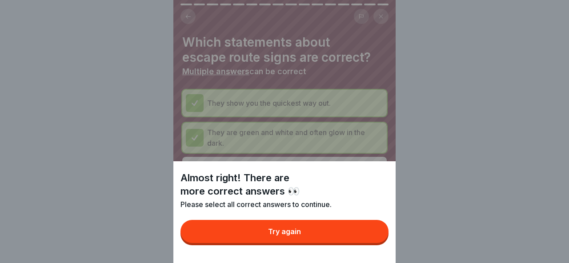
click at [362, 230] on button "Try again" at bounding box center [285, 231] width 208 height 23
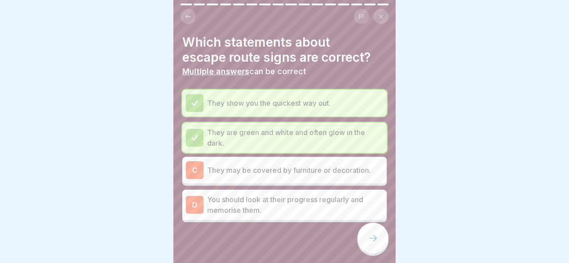
click at [334, 170] on p "They may be covered by furniture or decoration." at bounding box center [295, 170] width 176 height 11
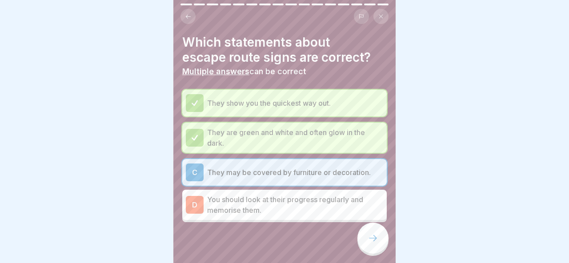
click at [338, 169] on p "They may be covered by furniture or decoration." at bounding box center [295, 172] width 176 height 11
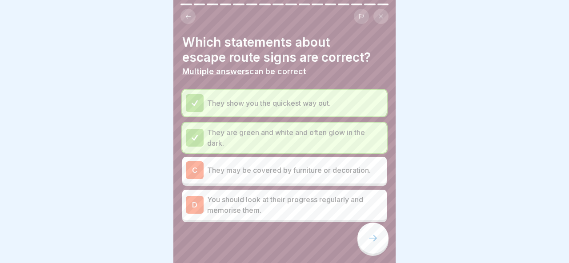
click at [334, 199] on p "You should look at their progress regularly and memorise them." at bounding box center [295, 204] width 176 height 21
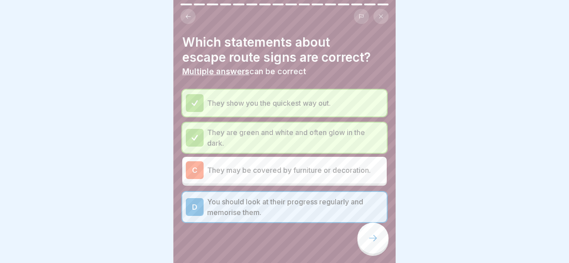
click at [365, 232] on div at bounding box center [373, 238] width 31 height 31
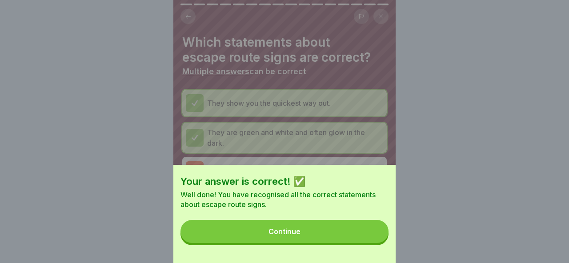
click at [362, 232] on button "Continue" at bounding box center [285, 231] width 208 height 23
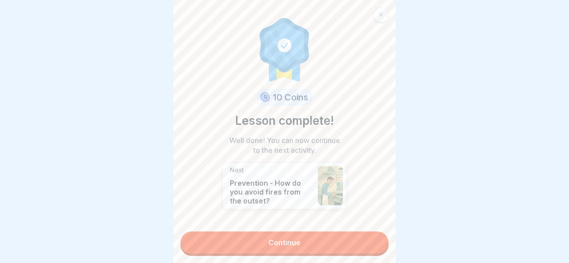
click at [362, 232] on link "Continue" at bounding box center [285, 243] width 208 height 22
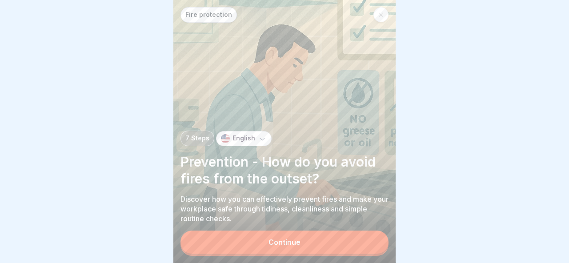
click at [346, 245] on button "Continue" at bounding box center [285, 242] width 208 height 23
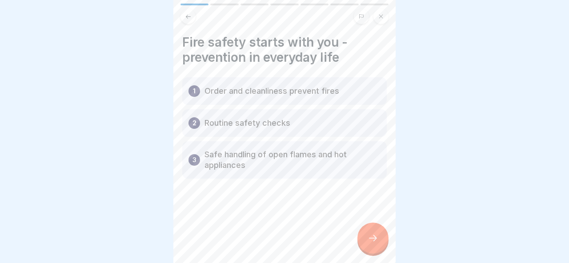
click at [379, 240] on div at bounding box center [373, 238] width 31 height 31
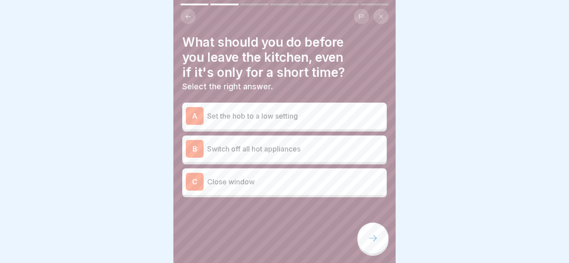
click at [300, 122] on div "A Set the hob to a low setting" at bounding box center [284, 116] width 197 height 18
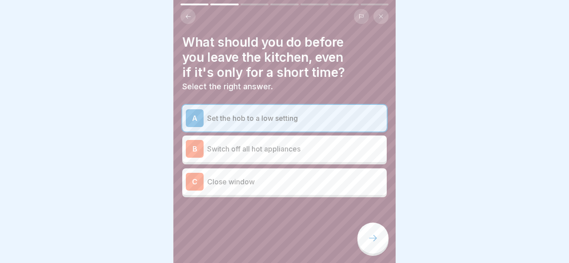
click at [368, 235] on icon at bounding box center [373, 238] width 11 height 11
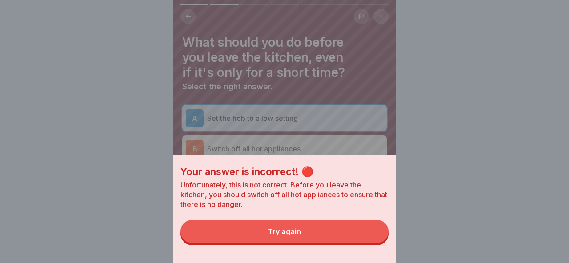
click at [350, 231] on button "Try again" at bounding box center [285, 231] width 208 height 23
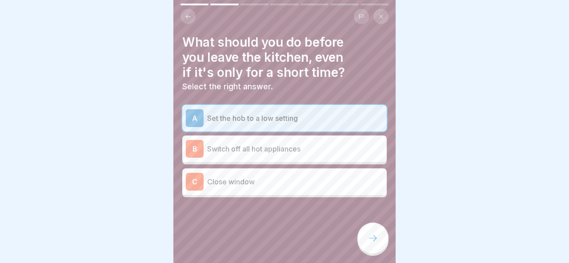
click at [290, 125] on div "A Set the hob to a low setting" at bounding box center [284, 118] width 197 height 18
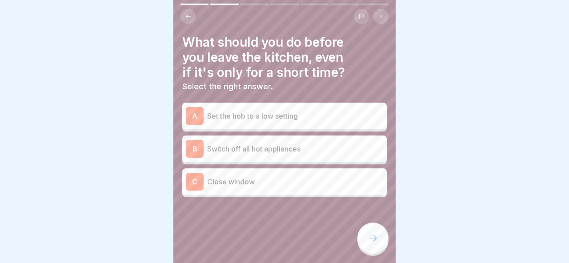
click at [291, 154] on div "B Switch off all hot appliances" at bounding box center [284, 149] width 197 height 18
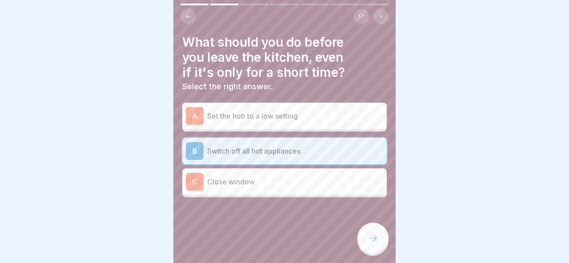
click at [371, 233] on div at bounding box center [373, 238] width 31 height 31
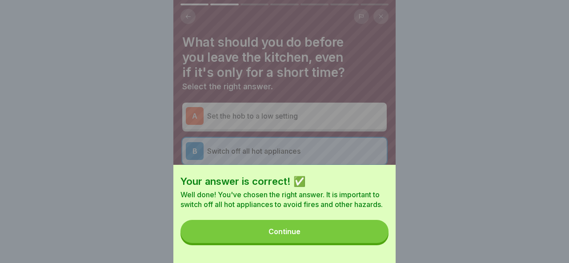
click at [358, 232] on button "Continue" at bounding box center [285, 231] width 208 height 23
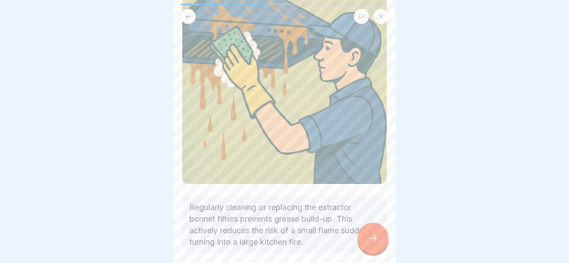
scroll to position [126, 0]
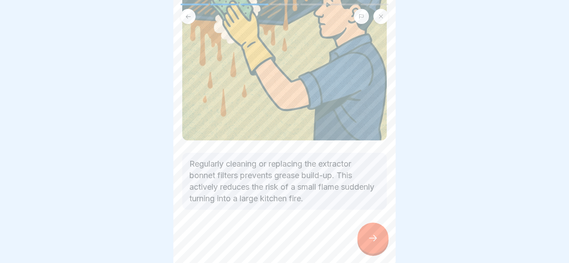
click at [358, 241] on div at bounding box center [373, 238] width 31 height 31
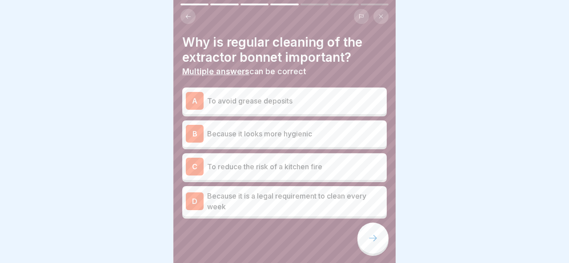
click at [284, 104] on p "To avoid grease deposits" at bounding box center [295, 101] width 176 height 11
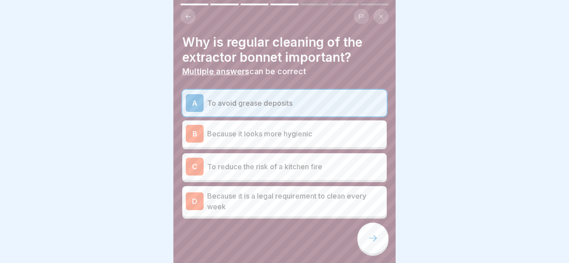
click at [296, 169] on p "To reduce the risk of a kitchen fire" at bounding box center [295, 166] width 176 height 11
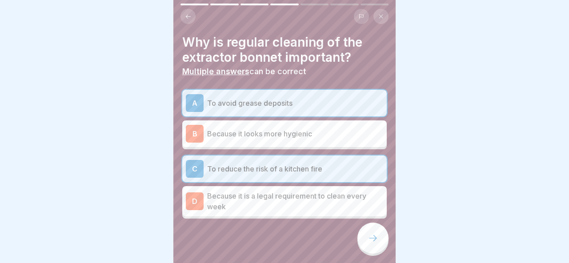
click at [373, 233] on icon at bounding box center [373, 238] width 11 height 11
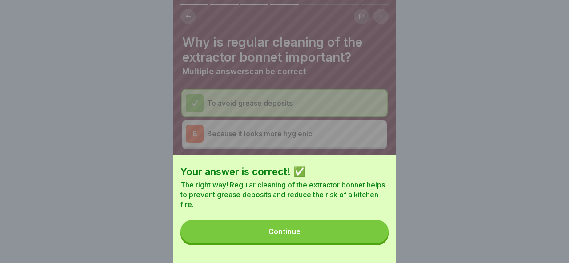
click at [354, 225] on button "Continue" at bounding box center [285, 231] width 208 height 23
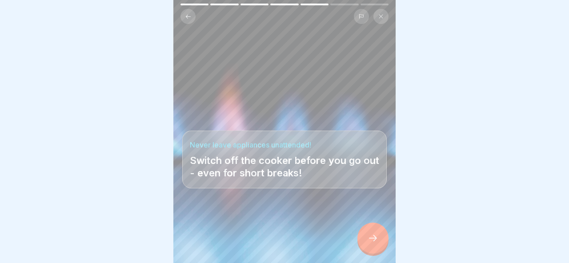
click at [373, 240] on icon at bounding box center [373, 238] width 11 height 11
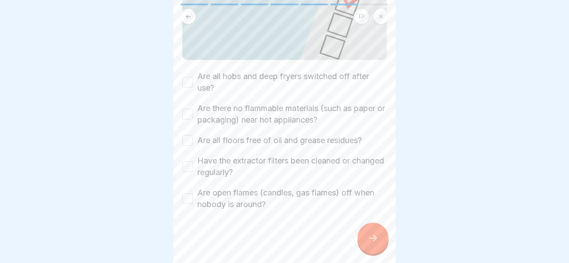
scroll to position [115, 0]
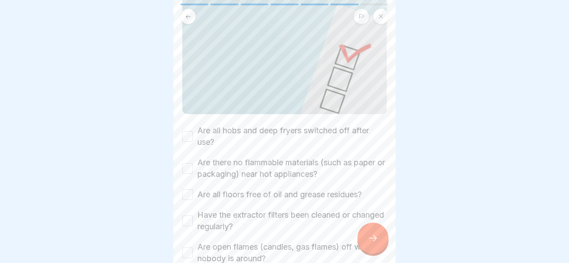
click at [241, 130] on label "Are all hobs and deep fryers switched off after use?" at bounding box center [291, 136] width 189 height 23
click at [193, 131] on button "Are all hobs and deep fryers switched off after use?" at bounding box center [187, 136] width 11 height 11
click at [241, 161] on label "Are there no flammable materials (such as paper or packaging) near hot applianc…" at bounding box center [291, 168] width 189 height 23
click at [193, 163] on button "Are there no flammable materials (such as paper or packaging) near hot applianc…" at bounding box center [187, 168] width 11 height 11
click at [241, 193] on label "Are all floors free of oil and grease residues?" at bounding box center [279, 195] width 165 height 12
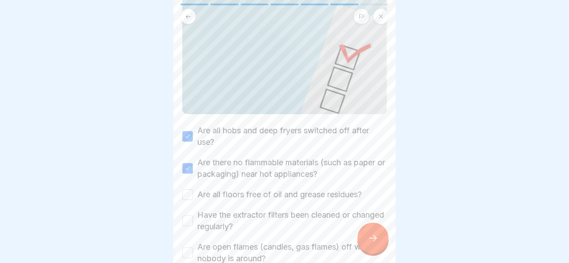
click at [193, 193] on button "Are all floors free of oil and grease residues?" at bounding box center [187, 194] width 11 height 11
click at [241, 218] on label "Have the extractor filters been cleaned or changed regularly?" at bounding box center [291, 220] width 189 height 23
click at [193, 218] on button "Have the extractor filters been cleaned or changed regularly?" at bounding box center [187, 221] width 11 height 11
click at [242, 249] on label "Are open flames (candles, gas flames) off when nobody is around?" at bounding box center [291, 252] width 189 height 23
click at [193, 249] on button "Are open flames (candles, gas flames) off when nobody is around?" at bounding box center [187, 253] width 11 height 11
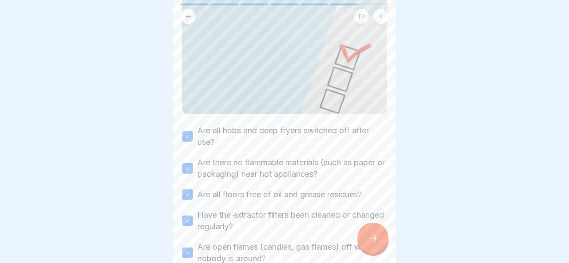
click at [366, 241] on div at bounding box center [373, 238] width 31 height 31
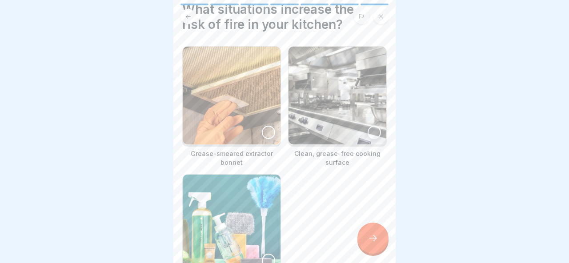
scroll to position [36, 0]
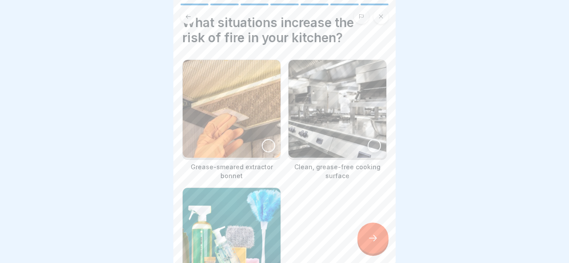
click at [265, 151] on div at bounding box center [268, 145] width 13 height 13
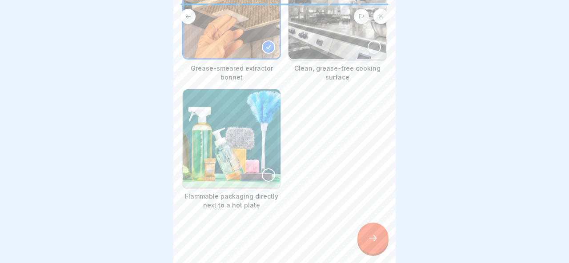
click at [378, 246] on div at bounding box center [373, 238] width 31 height 31
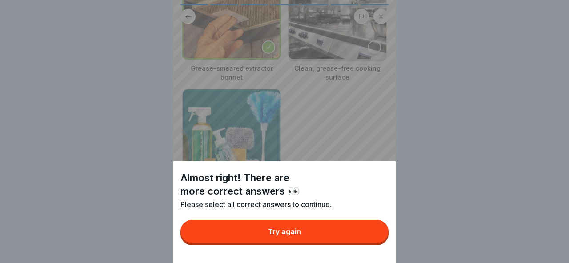
click at [359, 233] on button "Try again" at bounding box center [285, 231] width 208 height 23
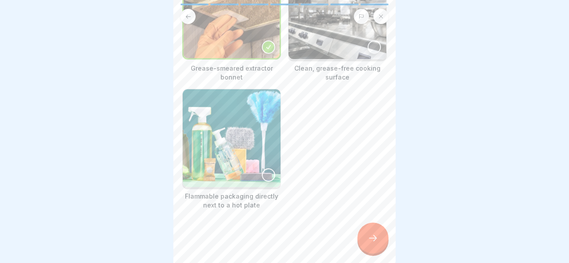
click at [254, 173] on img at bounding box center [232, 138] width 98 height 98
click at [386, 245] on div at bounding box center [373, 238] width 31 height 31
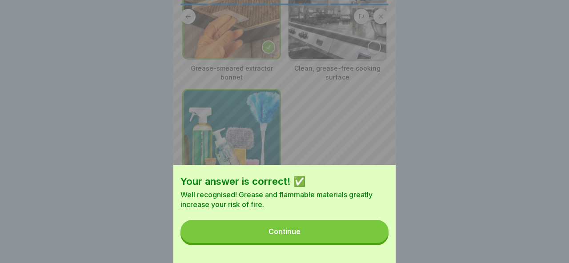
click at [338, 222] on button "Continue" at bounding box center [285, 231] width 208 height 23
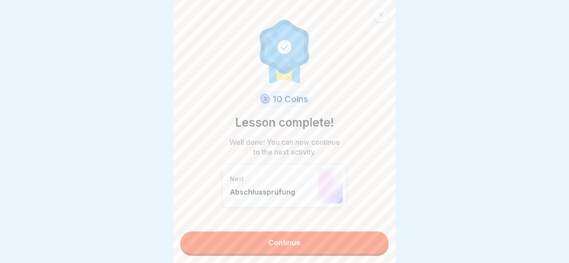
click at [331, 237] on link "Continue" at bounding box center [285, 243] width 208 height 22
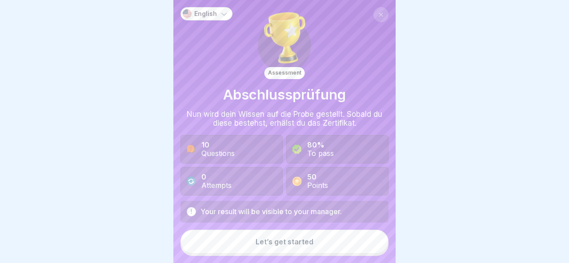
click at [329, 238] on button "Let’s get started" at bounding box center [285, 242] width 208 height 24
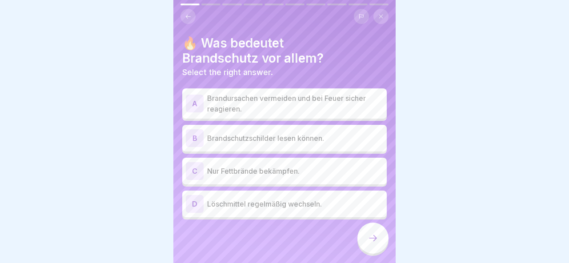
click at [308, 111] on p "Brandursachen vermeiden und bei Feuer sicher reagieren." at bounding box center [295, 103] width 176 height 21
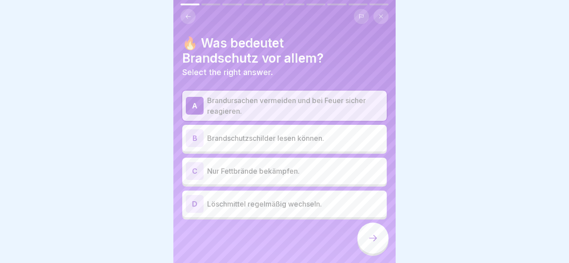
click at [305, 138] on p "Brandschutzschilder lesen können." at bounding box center [295, 138] width 176 height 11
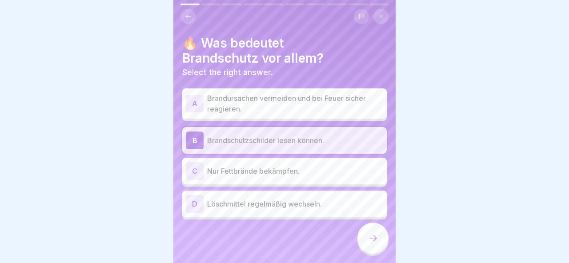
click at [274, 97] on p "Brandursachen vermeiden und bei Feuer sicher reagieren." at bounding box center [295, 103] width 176 height 21
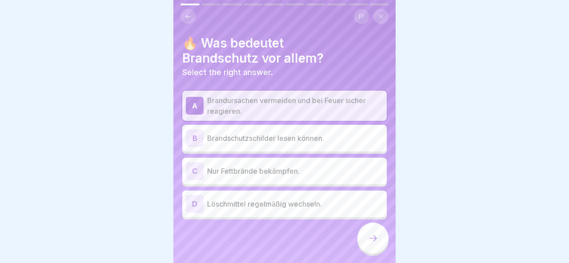
click at [363, 231] on div at bounding box center [373, 238] width 31 height 31
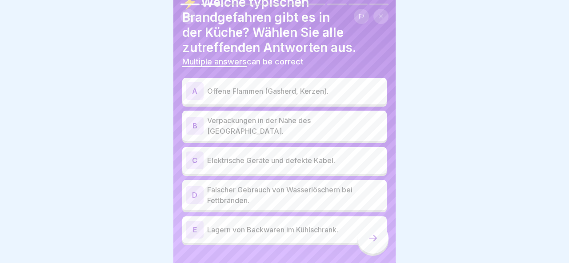
scroll to position [44, 0]
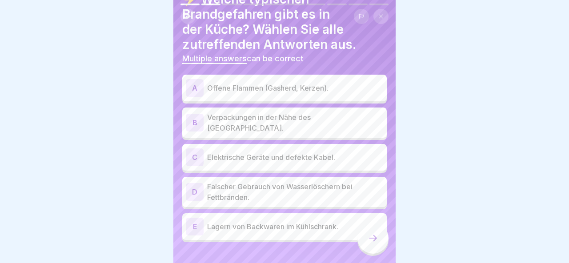
click at [263, 94] on div "A Offene Flammen (Gasherd, Kerzen)." at bounding box center [284, 88] width 197 height 18
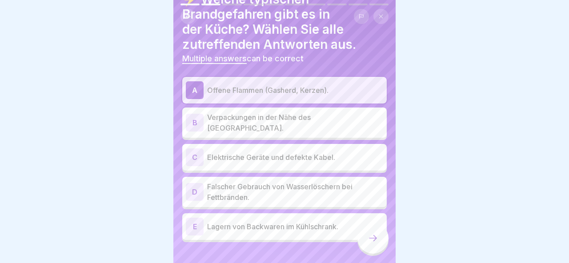
click at [266, 129] on div "B Verpackungen in der Nähe des Herdes." at bounding box center [284, 122] width 197 height 21
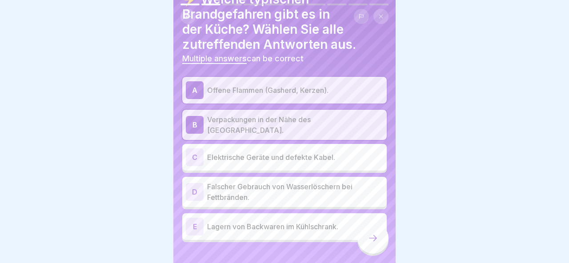
click at [267, 160] on div "C Elektrische Geräte und defekte Kabel." at bounding box center [284, 158] width 197 height 18
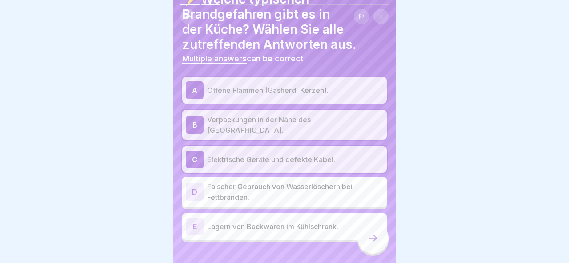
scroll to position [55, 0]
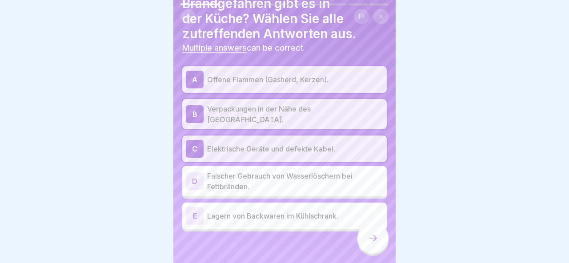
click at [268, 180] on p "Falscher Gebrauch von Wasserlöschern bei Fettbränden." at bounding box center [295, 181] width 176 height 21
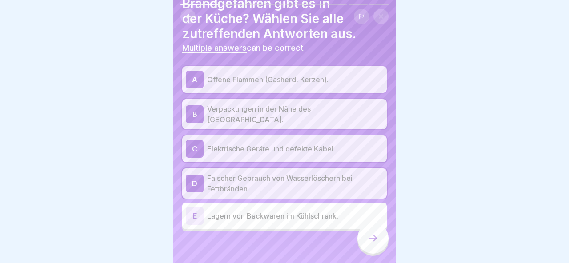
click at [379, 247] on div at bounding box center [373, 238] width 31 height 31
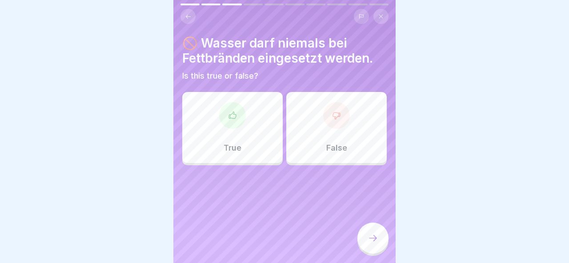
click at [246, 138] on div "True" at bounding box center [232, 127] width 100 height 71
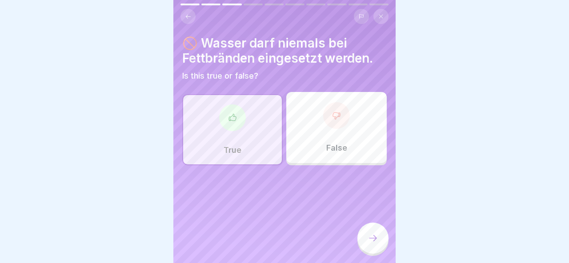
click at [364, 231] on div at bounding box center [373, 238] width 31 height 31
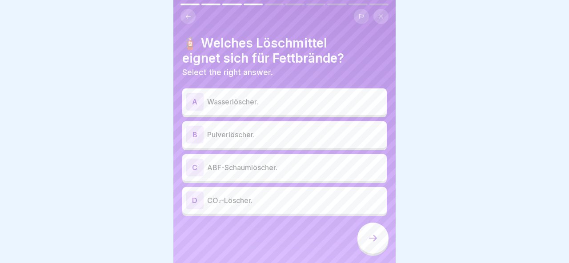
click at [242, 177] on div "C ABF-Schaumlöscher." at bounding box center [284, 167] width 205 height 27
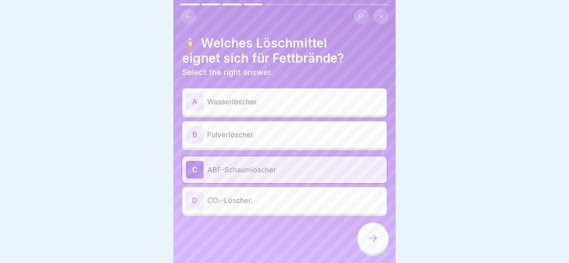
click at [370, 230] on div at bounding box center [373, 238] width 31 height 31
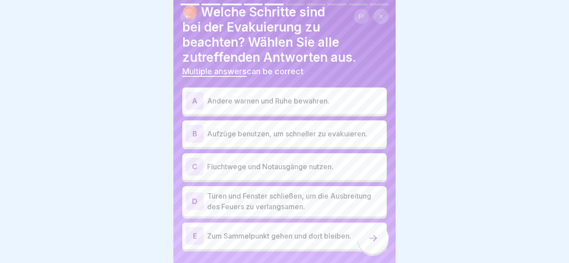
scroll to position [28, 0]
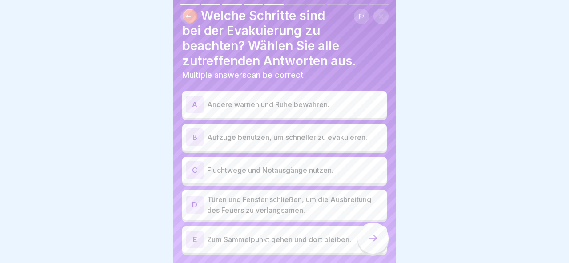
click at [248, 116] on div "A Andere warnen und Ruhe bewahren." at bounding box center [284, 104] width 205 height 27
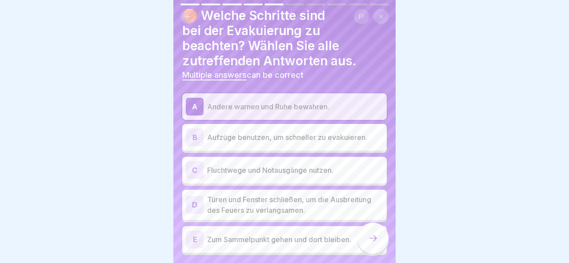
click at [327, 179] on div "C Fluchtwege und Notausgänge nutzen." at bounding box center [284, 170] width 205 height 27
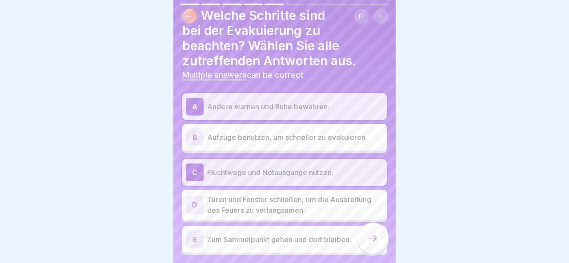
click at [315, 201] on p "Türen und Fenster schließen, um die Ausbreitung des Feuers zu verlangsamen." at bounding box center [295, 204] width 176 height 21
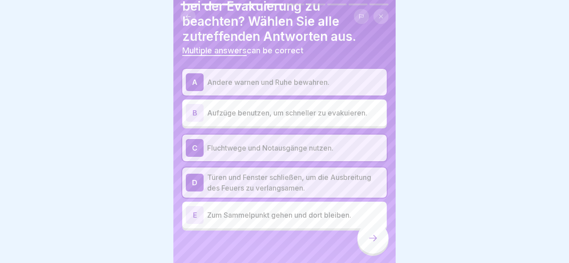
scroll to position [55, 0]
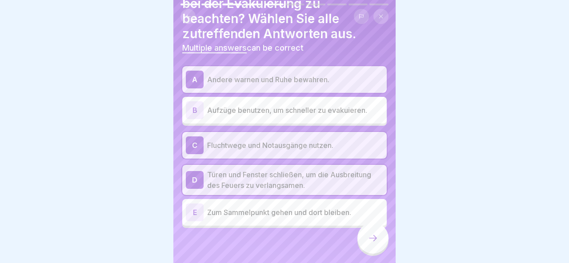
click at [314, 214] on p "Zum Sammelpunkt gehen und dort bleiben." at bounding box center [295, 212] width 176 height 11
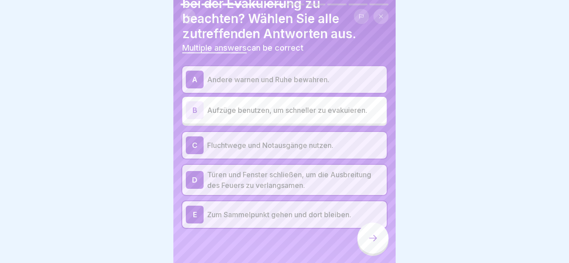
click at [377, 249] on div at bounding box center [373, 238] width 31 height 31
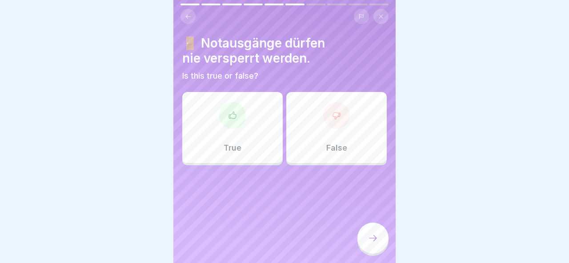
click at [260, 142] on div "True" at bounding box center [232, 127] width 100 height 71
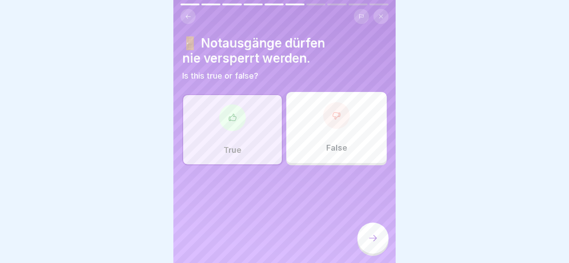
click at [375, 245] on div at bounding box center [373, 238] width 31 height 31
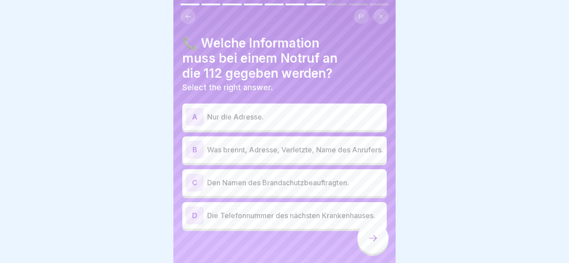
click at [291, 155] on p "Was brennt, Adresse, Verletzte, Name des Anrufers." at bounding box center [295, 150] width 176 height 11
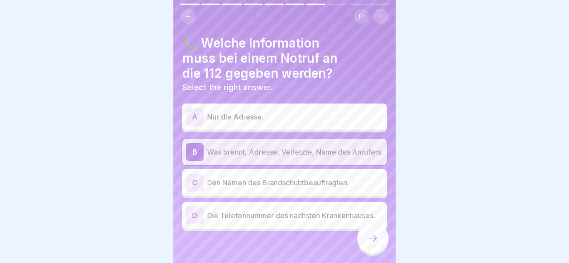
click at [370, 244] on div at bounding box center [373, 238] width 31 height 31
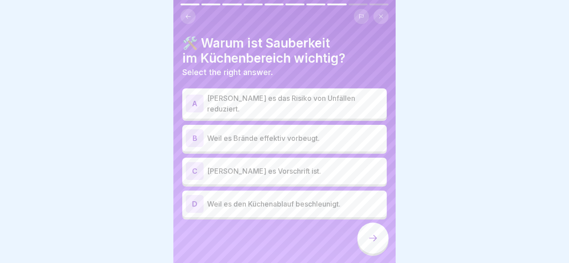
click at [335, 101] on p "[PERSON_NAME] es das Risiko von Unfällen reduziert." at bounding box center [295, 103] width 176 height 21
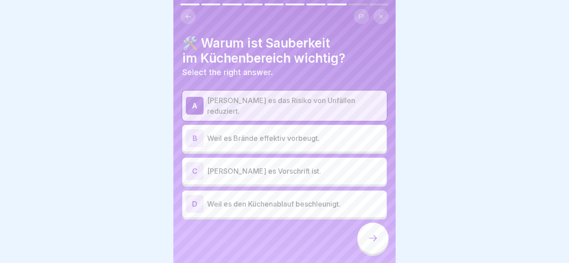
click at [325, 142] on div "[PERSON_NAME] es Brände effektiv vorbeugt." at bounding box center [284, 138] width 197 height 18
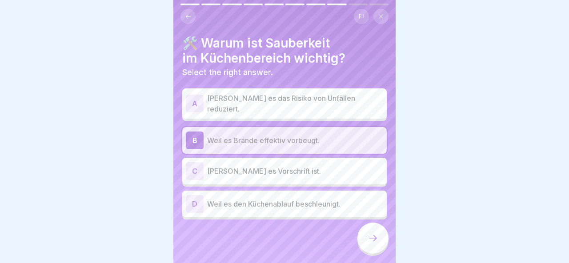
click at [370, 239] on icon at bounding box center [373, 238] width 11 height 11
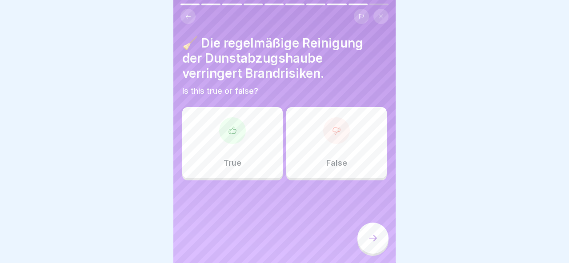
click at [259, 141] on div "True" at bounding box center [232, 142] width 100 height 71
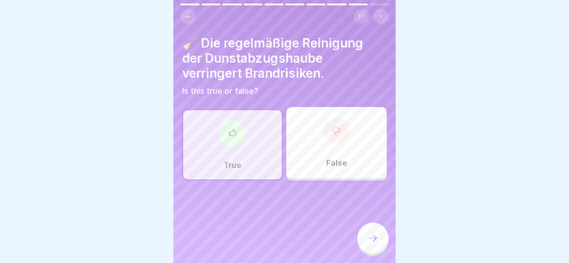
click at [369, 244] on div at bounding box center [373, 238] width 31 height 31
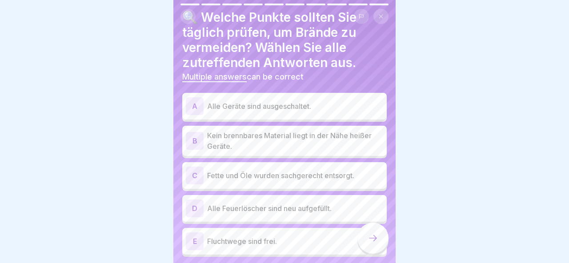
scroll to position [27, 0]
click at [304, 116] on div "A Alle Geräte sind ausgeschaltet." at bounding box center [284, 105] width 205 height 27
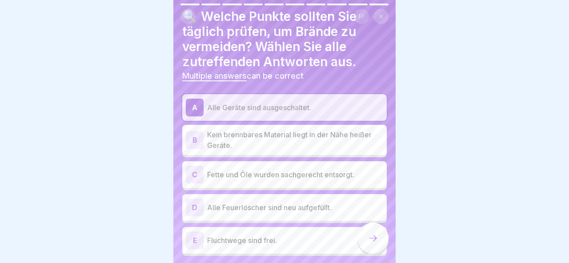
click at [312, 149] on p "Kein brennbares Material liegt in der Nähe heißer Geräte." at bounding box center [295, 139] width 176 height 21
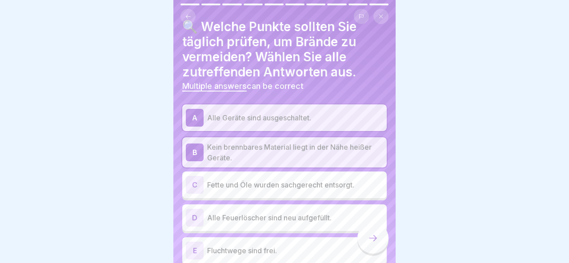
scroll to position [52, 0]
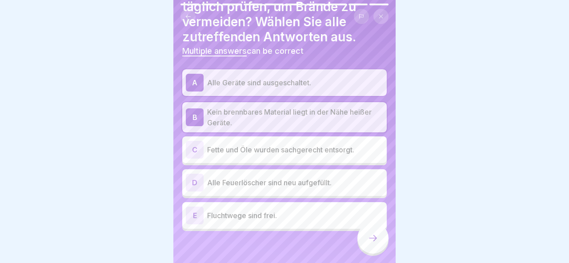
click at [289, 189] on div "D Alle Feuerlöscher sind neu aufgefüllt." at bounding box center [284, 183] width 197 height 18
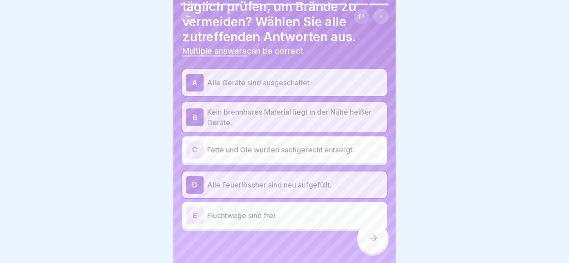
click at [293, 158] on div "C Fette und Öle wurden sachgerecht entsorgt." at bounding box center [284, 150] width 197 height 18
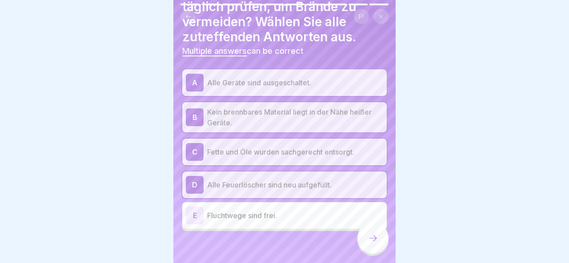
click at [374, 244] on div at bounding box center [373, 238] width 31 height 31
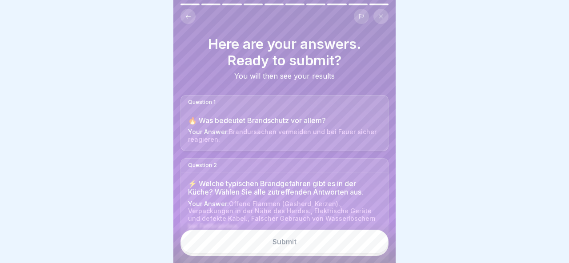
click at [321, 238] on button "Submit" at bounding box center [285, 242] width 208 height 24
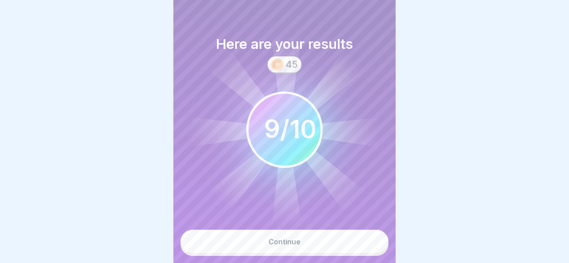
click at [318, 240] on button "Continue" at bounding box center [285, 242] width 208 height 24
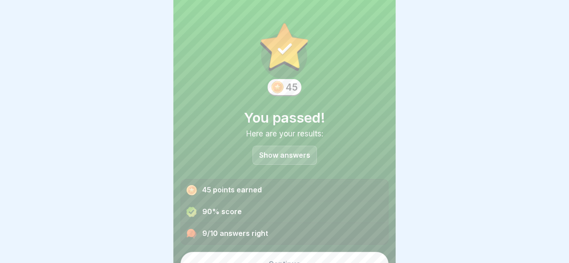
scroll to position [22, 0]
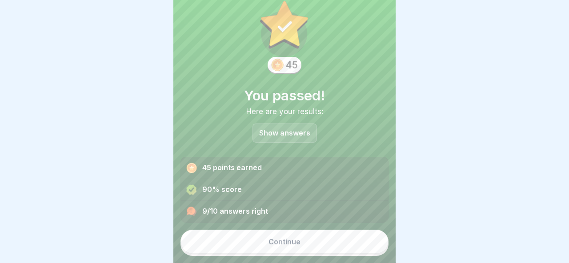
click at [304, 233] on button "Continue" at bounding box center [285, 242] width 208 height 24
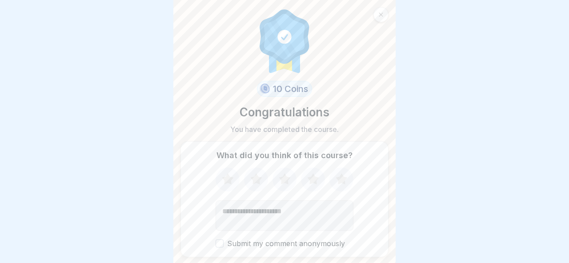
scroll to position [34, 0]
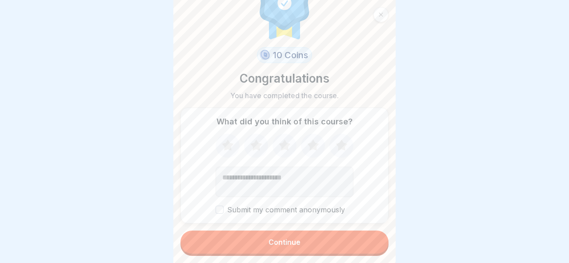
click at [301, 247] on button "Continue" at bounding box center [285, 242] width 208 height 23
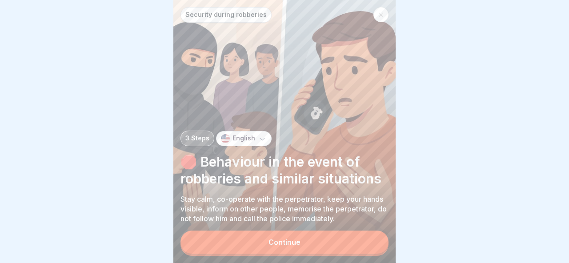
click at [304, 240] on button "Continue" at bounding box center [285, 242] width 208 height 23
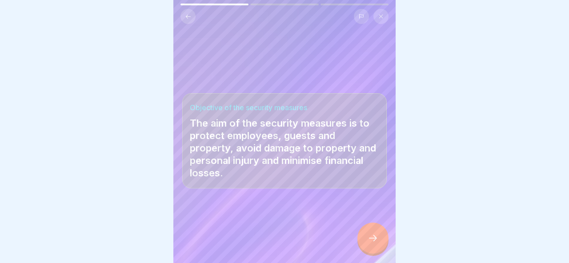
click at [367, 253] on div at bounding box center [284, 236] width 205 height 53
click at [373, 237] on icon at bounding box center [373, 238] width 11 height 11
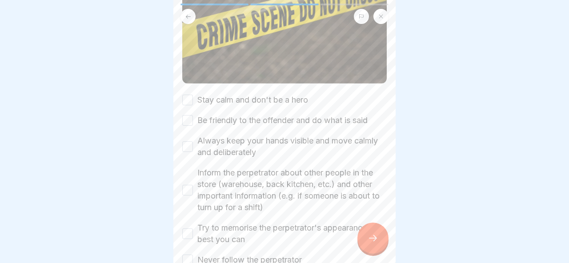
scroll to position [165, 0]
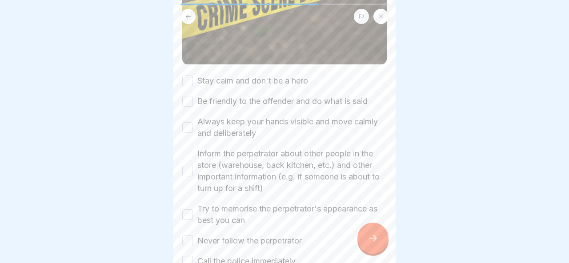
click at [245, 88] on div "Stay calm and don't be a hero Be friendly to the offender and do what is said A…" at bounding box center [284, 171] width 205 height 192
click at [245, 80] on label "Stay calm and don't be a hero" at bounding box center [252, 81] width 111 height 12
click at [193, 80] on button "Stay calm and don't be a hero" at bounding box center [187, 81] width 11 height 11
click at [255, 104] on label "Be friendly to the offender and do what is said" at bounding box center [282, 102] width 170 height 12
click at [193, 104] on button "Be friendly to the offender and do what is said" at bounding box center [187, 101] width 11 height 11
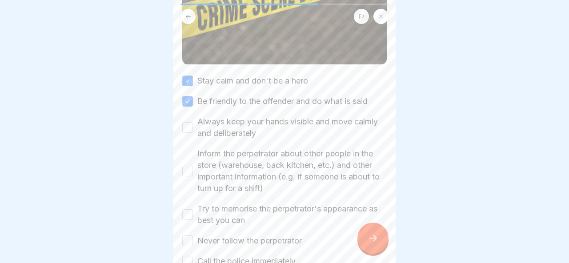
click at [255, 127] on label "Always keep your hands visible and move calmly and deliberately" at bounding box center [291, 127] width 189 height 23
click at [193, 127] on button "Always keep your hands visible and move calmly and deliberately" at bounding box center [187, 127] width 11 height 11
click at [248, 164] on label "Inform the perpetrator about other people in the store (warehouse, back kitchen…" at bounding box center [291, 171] width 189 height 46
click at [193, 166] on button "Inform the perpetrator about other people in the store (warehouse, back kitchen…" at bounding box center [187, 171] width 11 height 11
click at [244, 205] on label "Try to memorise the perpetrator's appearance as best you can" at bounding box center [291, 214] width 189 height 23
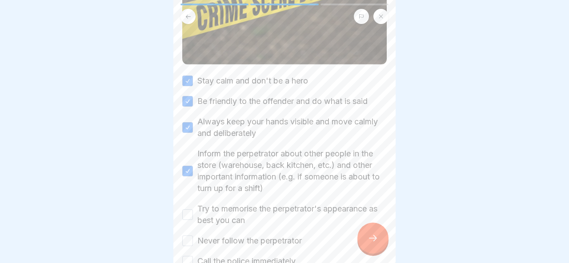
click at [193, 209] on button "Try to memorise the perpetrator's appearance as best you can" at bounding box center [187, 214] width 11 height 11
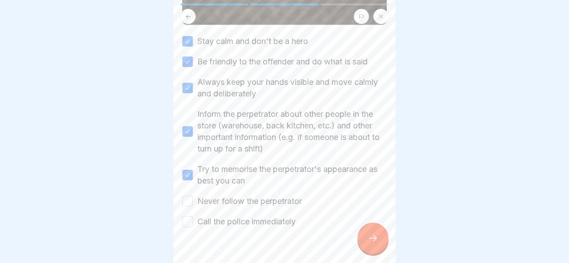
click at [243, 201] on label "Never follow the perpetrator" at bounding box center [249, 202] width 105 height 12
click at [193, 201] on button "Never follow the perpetrator" at bounding box center [187, 201] width 11 height 11
click at [246, 221] on label "Call the police immediately" at bounding box center [246, 222] width 98 height 12
click at [193, 221] on button "Call the police immediately" at bounding box center [187, 222] width 11 height 11
click at [383, 236] on div at bounding box center [373, 238] width 31 height 31
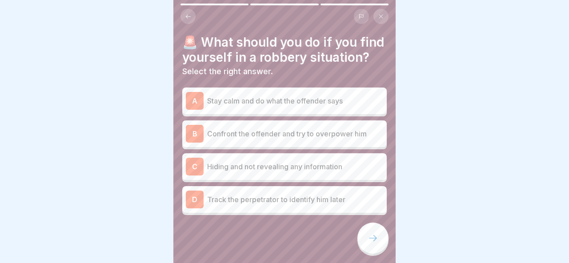
click at [271, 103] on p "Stay calm and do what the offender says" at bounding box center [295, 101] width 176 height 11
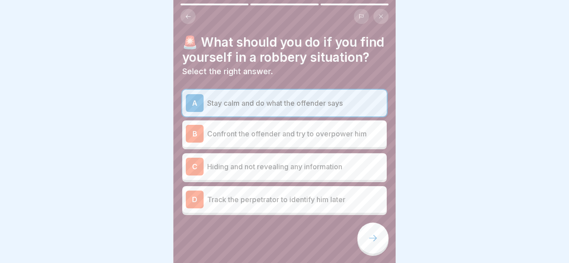
click at [277, 125] on div "B Confront the offender and try to overpower him" at bounding box center [284, 134] width 197 height 18
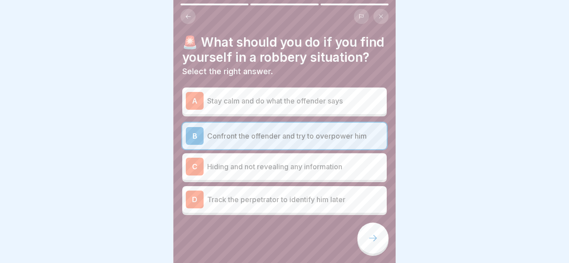
click at [277, 173] on div "C Hiding and not revealing any information" at bounding box center [284, 167] width 197 height 18
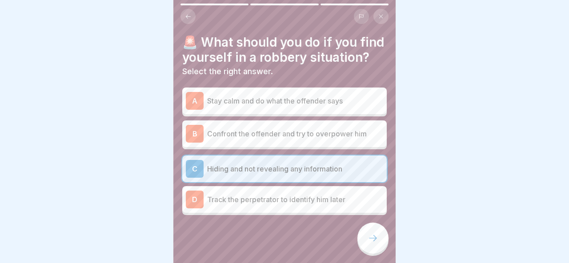
click at [335, 92] on div "A Stay calm and do what the offender says" at bounding box center [284, 101] width 197 height 18
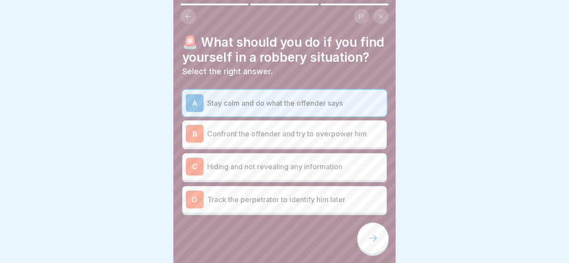
click at [375, 240] on icon at bounding box center [373, 238] width 11 height 11
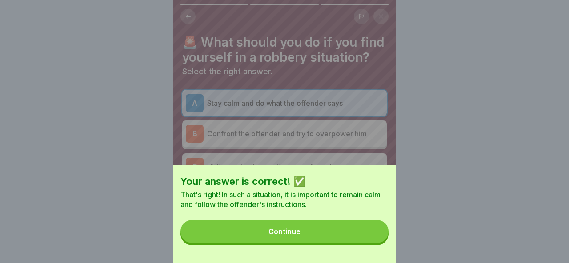
click at [367, 238] on button "Continue" at bounding box center [285, 231] width 208 height 23
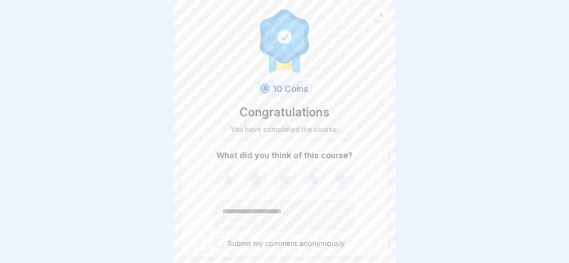
scroll to position [34, 0]
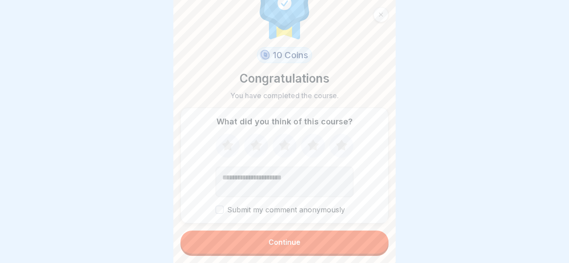
click at [328, 244] on button "Continue" at bounding box center [285, 242] width 208 height 23
click at [340, 234] on button "Continue" at bounding box center [285, 242] width 208 height 23
